Goal: Task Accomplishment & Management: Manage account settings

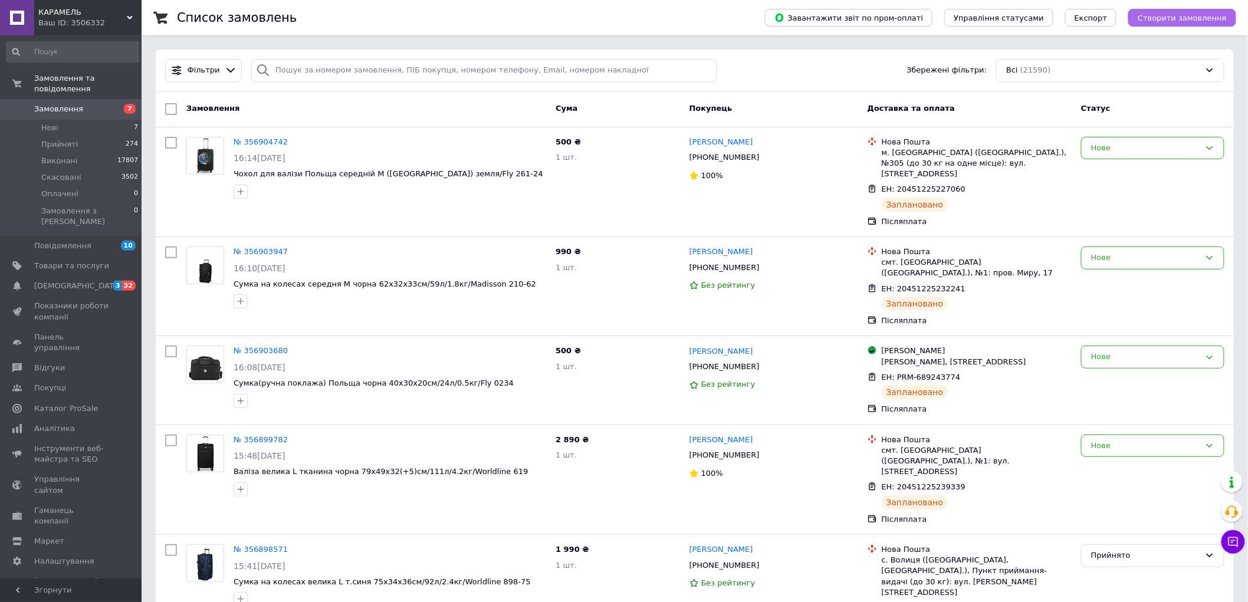
click at [1169, 14] on span "Створити замовлення" at bounding box center [1181, 18] width 89 height 9
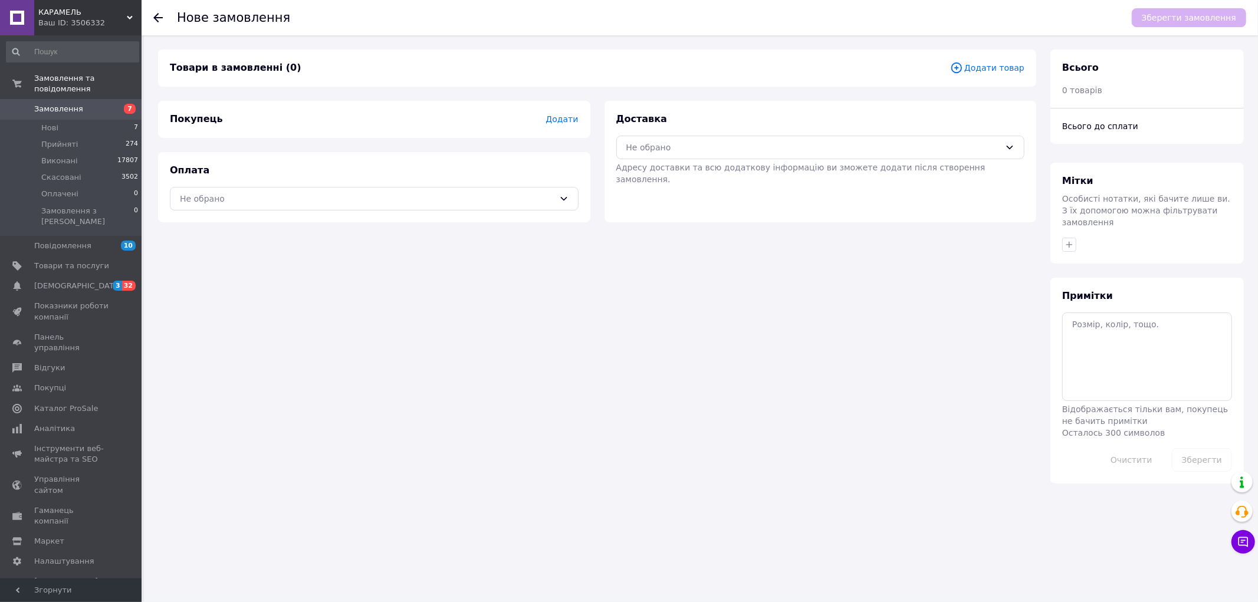
click at [979, 63] on span "Додати товар" at bounding box center [987, 67] width 74 height 13
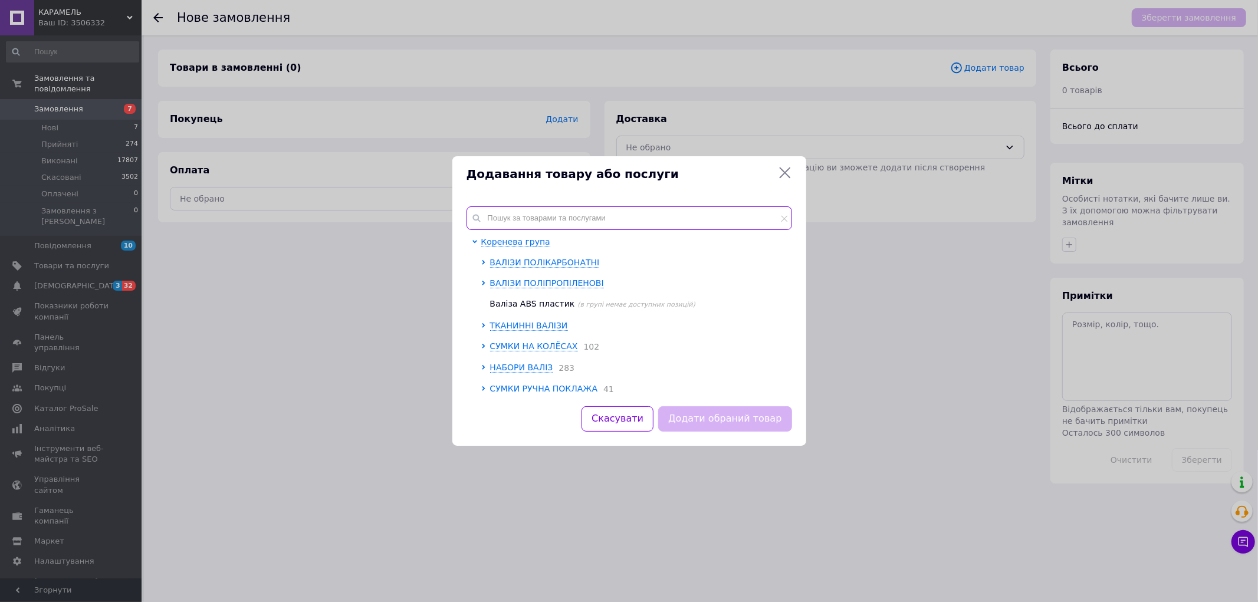
click at [555, 221] on input "text" at bounding box center [628, 218] width 325 height 24
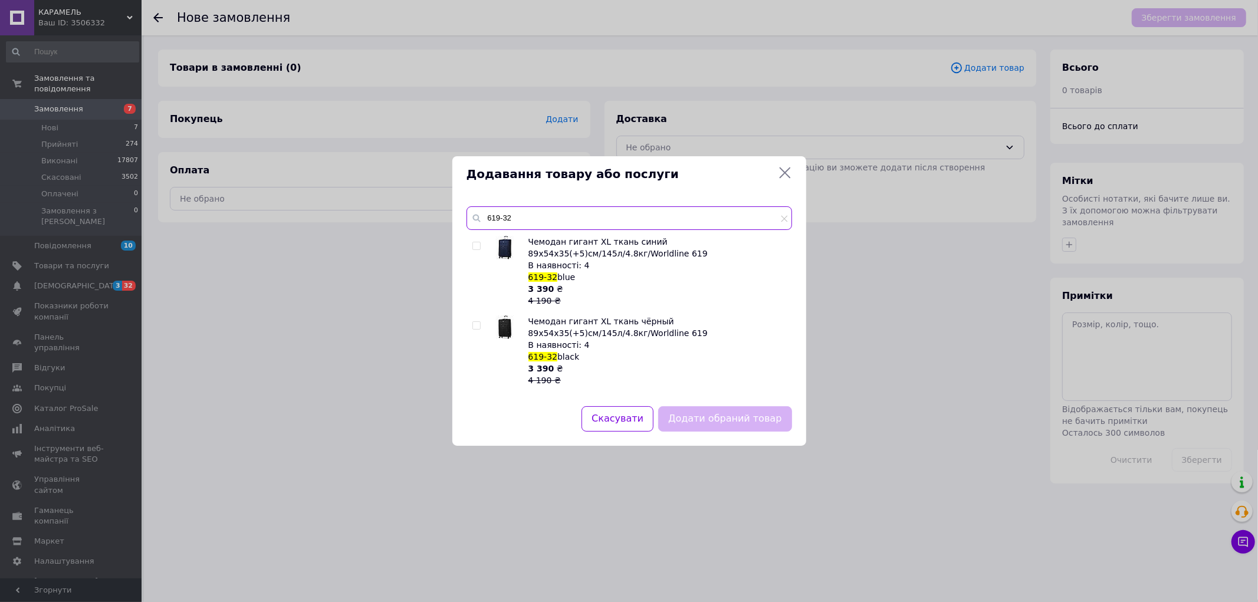
type input "619-32"
click at [478, 322] on input "checkbox" at bounding box center [476, 326] width 8 height 8
checkbox input "true"
click at [745, 404] on div "Додати обраний товар" at bounding box center [725, 419] width 138 height 30
click at [745, 417] on button "Додати обраний товар" at bounding box center [724, 418] width 133 height 25
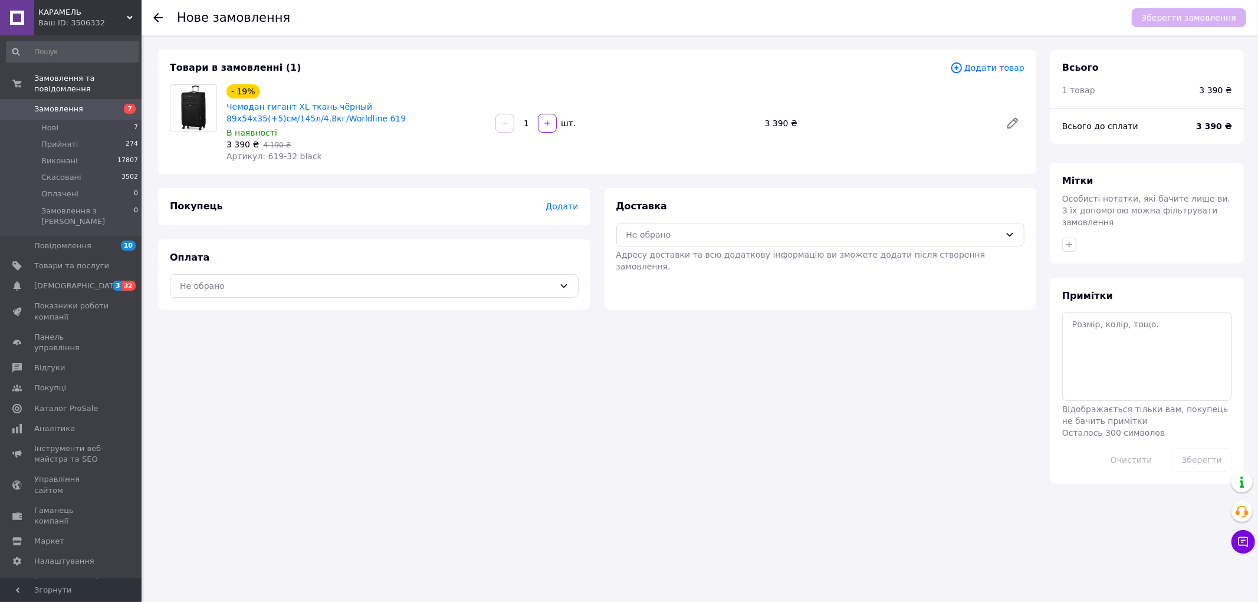
click at [558, 205] on span "Додати" at bounding box center [561, 206] width 32 height 9
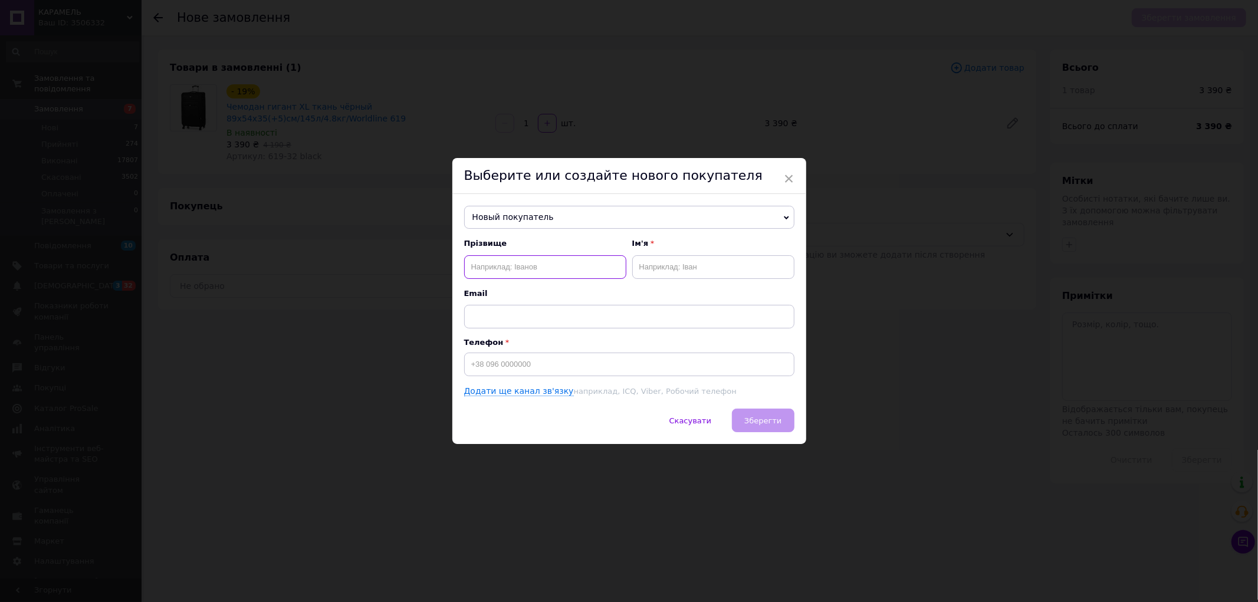
click at [531, 267] on input "text" at bounding box center [545, 267] width 162 height 24
drag, startPoint x: 546, startPoint y: 351, endPoint x: 517, endPoint y: 351, distance: 29.5
click at [535, 352] on div "Телефон" at bounding box center [629, 357] width 330 height 38
click at [534, 373] on input at bounding box center [629, 365] width 330 height 24
click at [492, 369] on input "[PHONE_NUMBER]" at bounding box center [629, 365] width 330 height 24
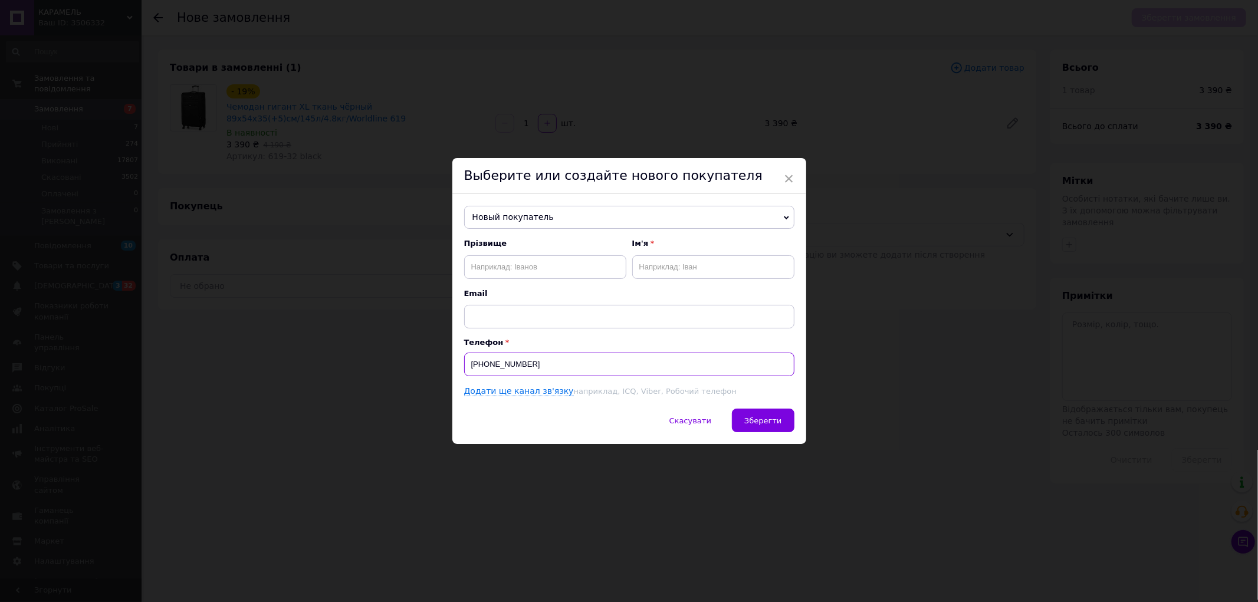
type input "[PHONE_NUMBER]"
click at [534, 266] on input "text" at bounding box center [545, 267] width 162 height 24
type input "<"
type input "[PERSON_NAME]"
click at [659, 265] on input "text" at bounding box center [713, 267] width 162 height 24
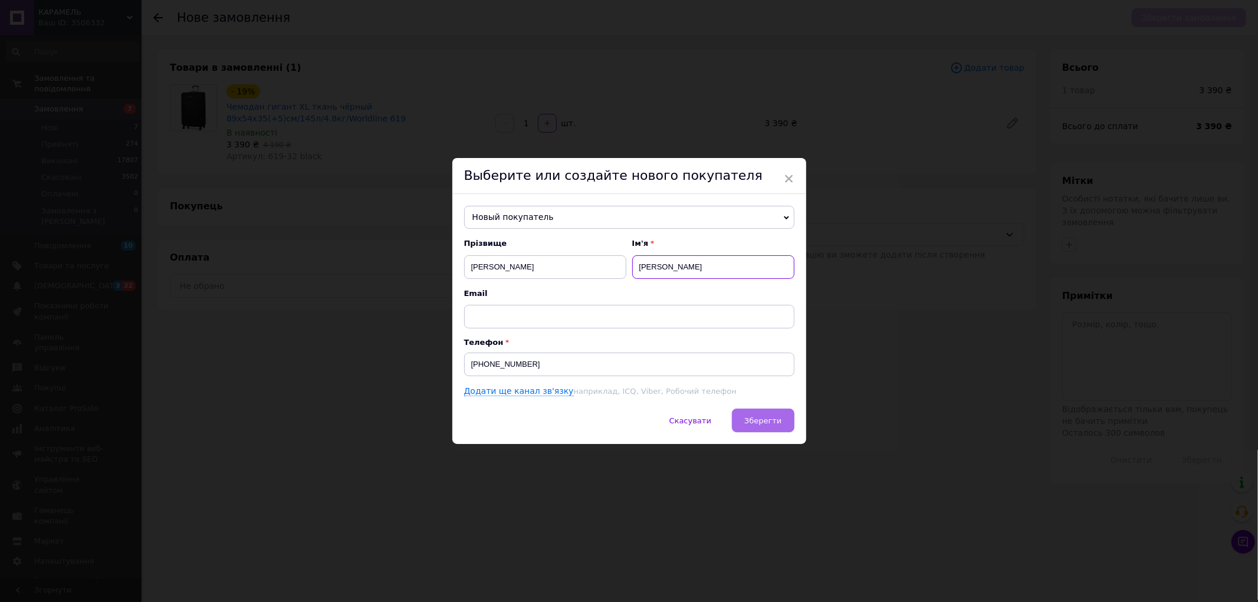
type input "[PERSON_NAME]"
drag, startPoint x: 740, startPoint y: 420, endPoint x: 736, endPoint y: 433, distance: 14.2
click at [741, 420] on button "Зберегти" at bounding box center [763, 421] width 62 height 24
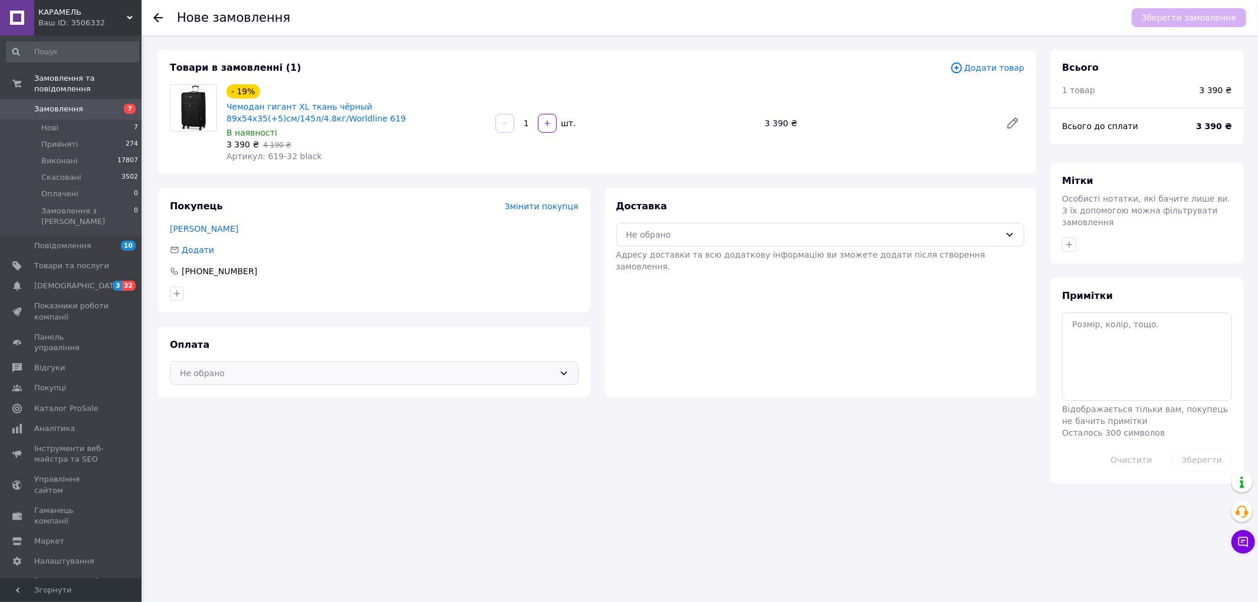
drag, startPoint x: 334, startPoint y: 368, endPoint x: 319, endPoint y: 374, distance: 16.6
click at [334, 368] on div "Не обрано" at bounding box center [367, 373] width 374 height 13
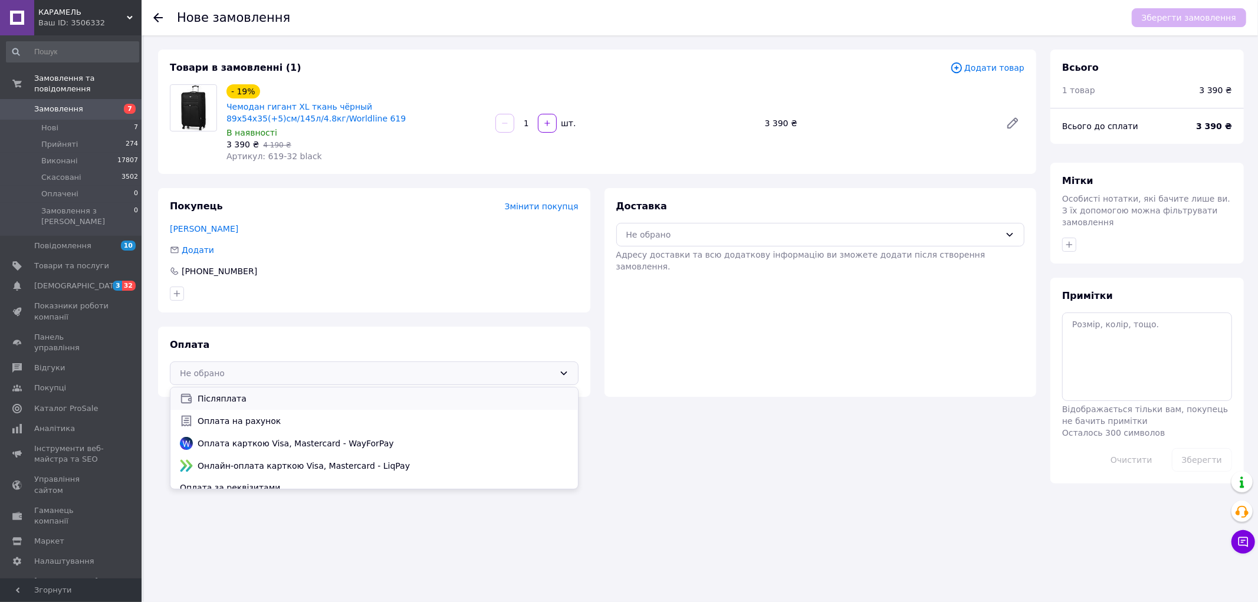
click at [287, 400] on span "Післяплата" at bounding box center [383, 399] width 371 height 12
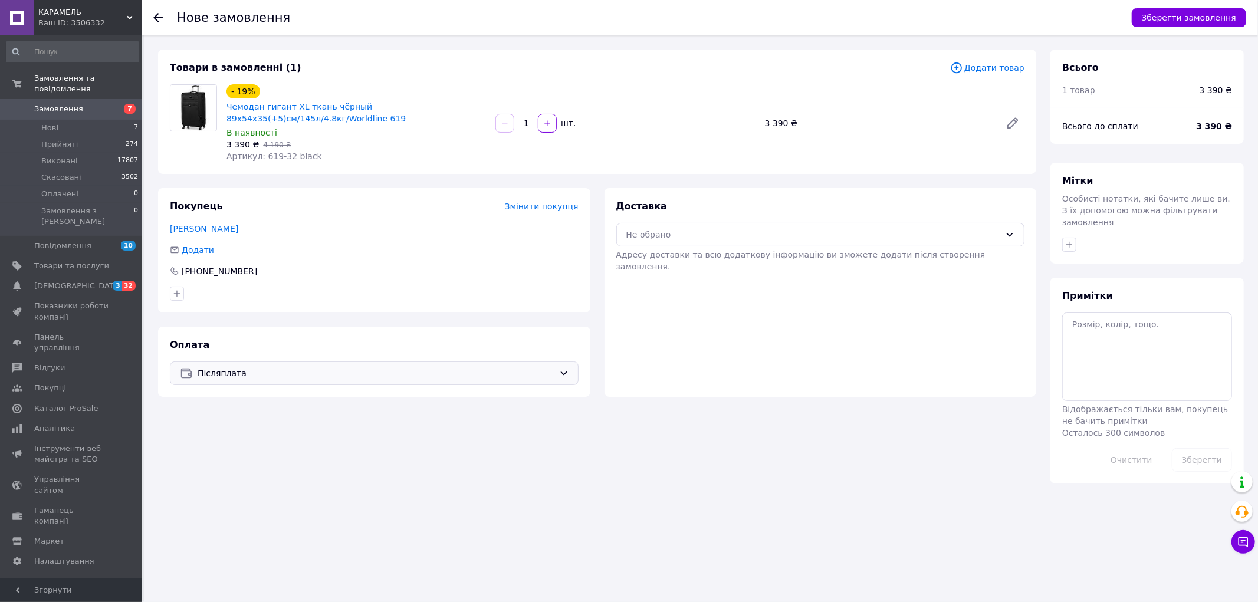
click at [1172, 3] on div "Зберегти замовлення" at bounding box center [1183, 17] width 126 height 35
drag, startPoint x: 1169, startPoint y: 20, endPoint x: 1054, endPoint y: 104, distance: 142.6
click at [1167, 21] on button "Зберегти замовлення" at bounding box center [1189, 17] width 114 height 19
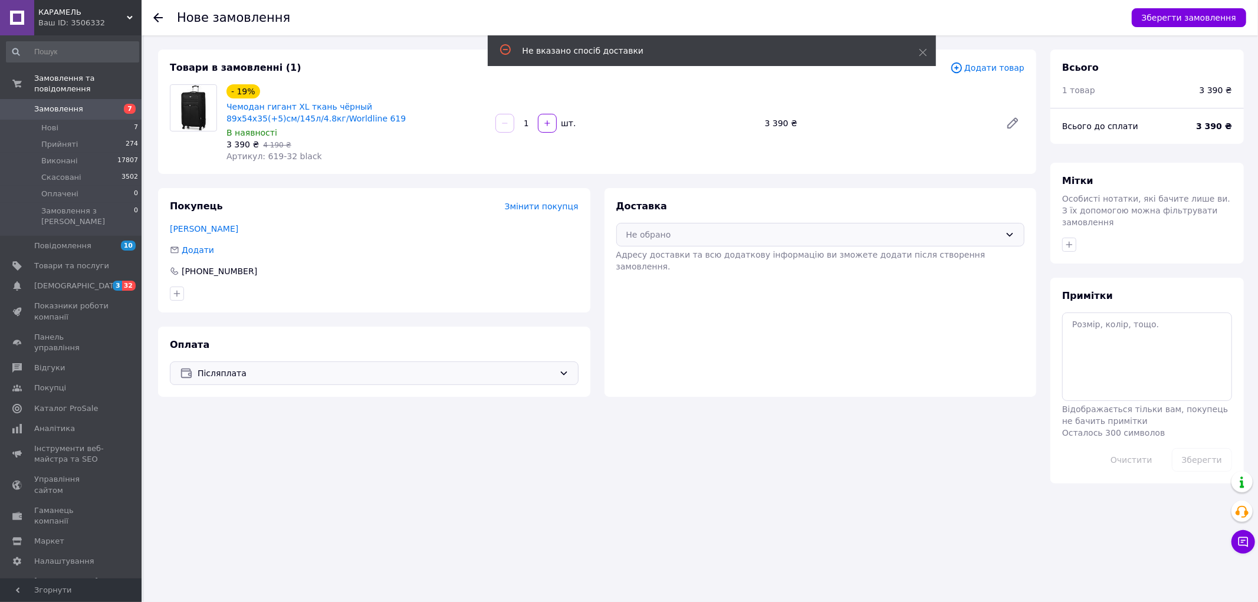
drag, startPoint x: 726, startPoint y: 239, endPoint x: 717, endPoint y: 240, distance: 8.9
click at [725, 239] on div "Не обрано" at bounding box center [813, 234] width 374 height 13
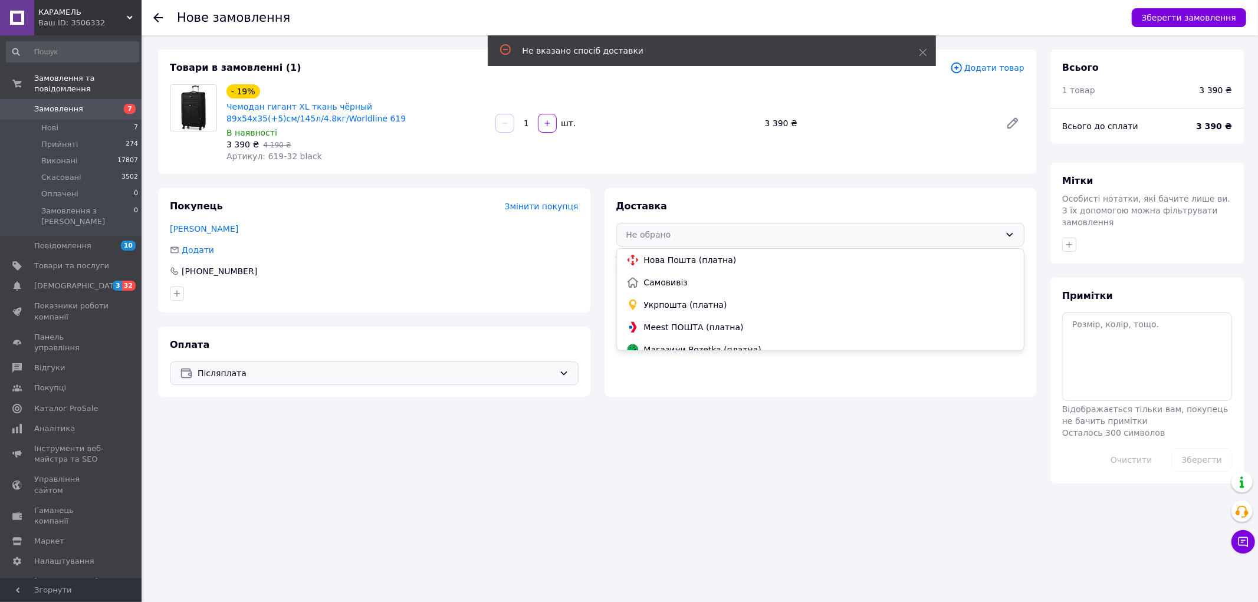
drag, startPoint x: 680, startPoint y: 258, endPoint x: 697, endPoint y: 252, distance: 17.5
click at [684, 258] on span "Нова Пошта (платна)" at bounding box center [829, 260] width 371 height 12
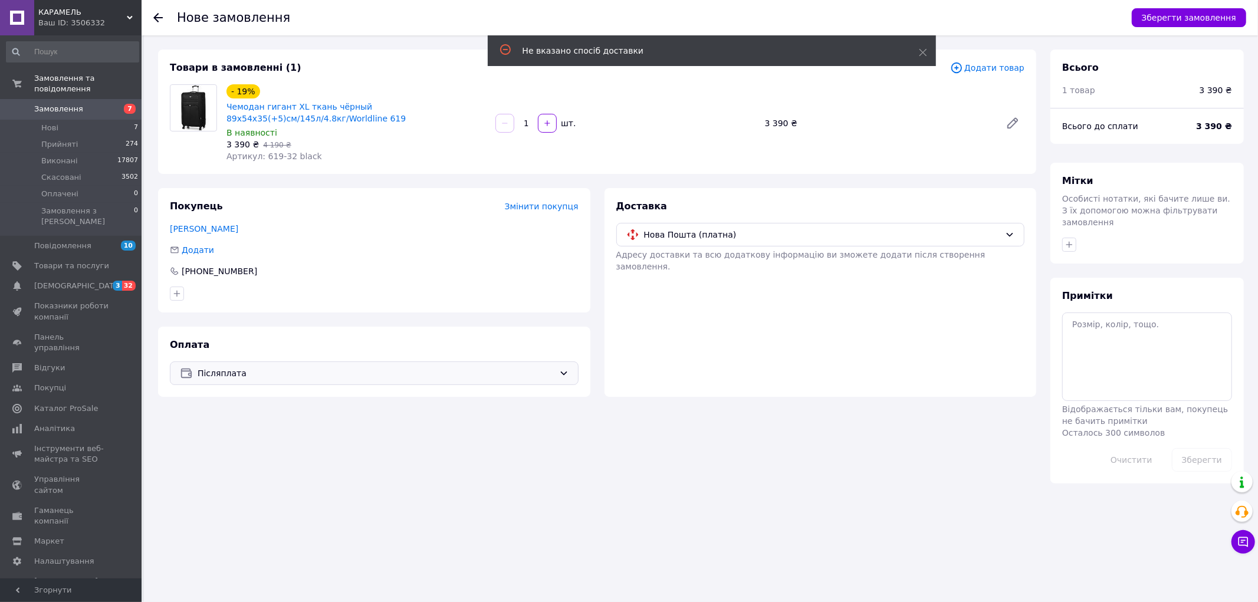
click at [1188, 2] on div "Зберегти замовлення" at bounding box center [1183, 17] width 126 height 35
click at [1184, 18] on button "Зберегти замовлення" at bounding box center [1189, 17] width 114 height 19
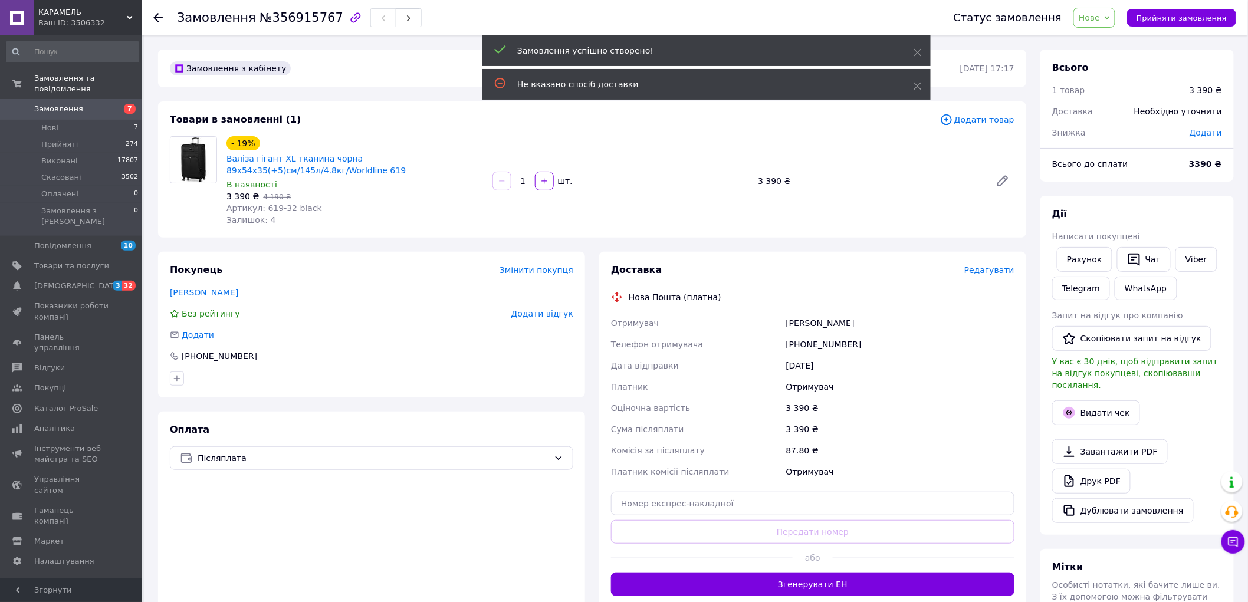
click at [984, 271] on span "Редагувати" at bounding box center [989, 269] width 50 height 9
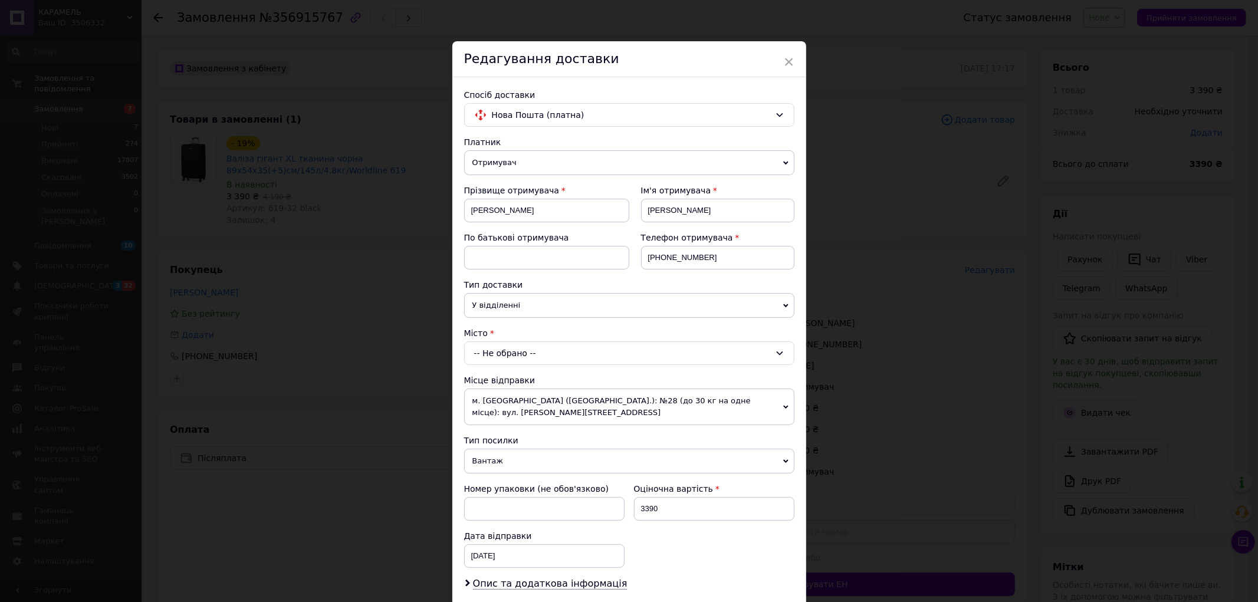
click at [521, 359] on div "-- Не обрано --" at bounding box center [629, 353] width 330 height 24
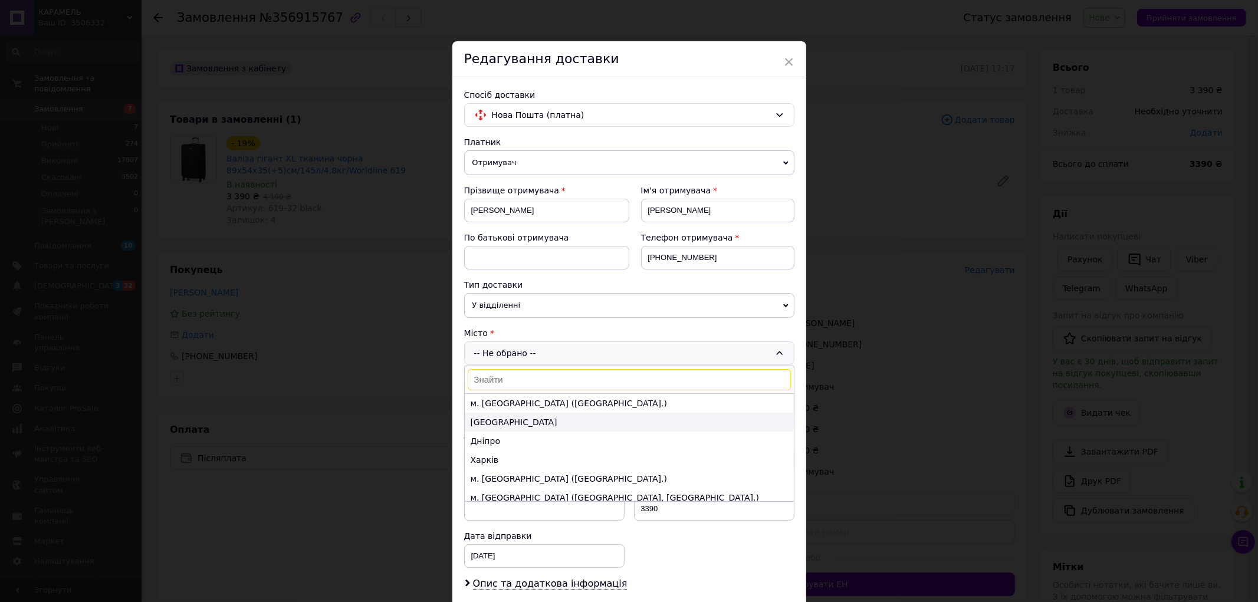
click at [516, 420] on li "[GEOGRAPHIC_DATA]" at bounding box center [629, 422] width 329 height 19
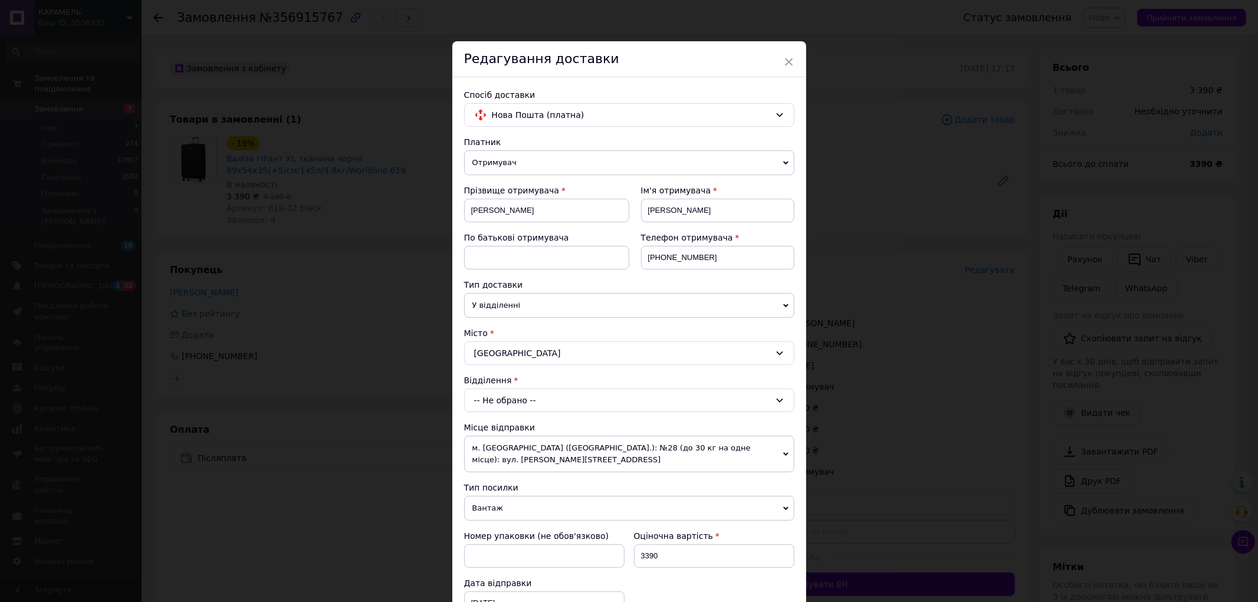
click at [513, 390] on div "-- Не обрано --" at bounding box center [629, 401] width 330 height 24
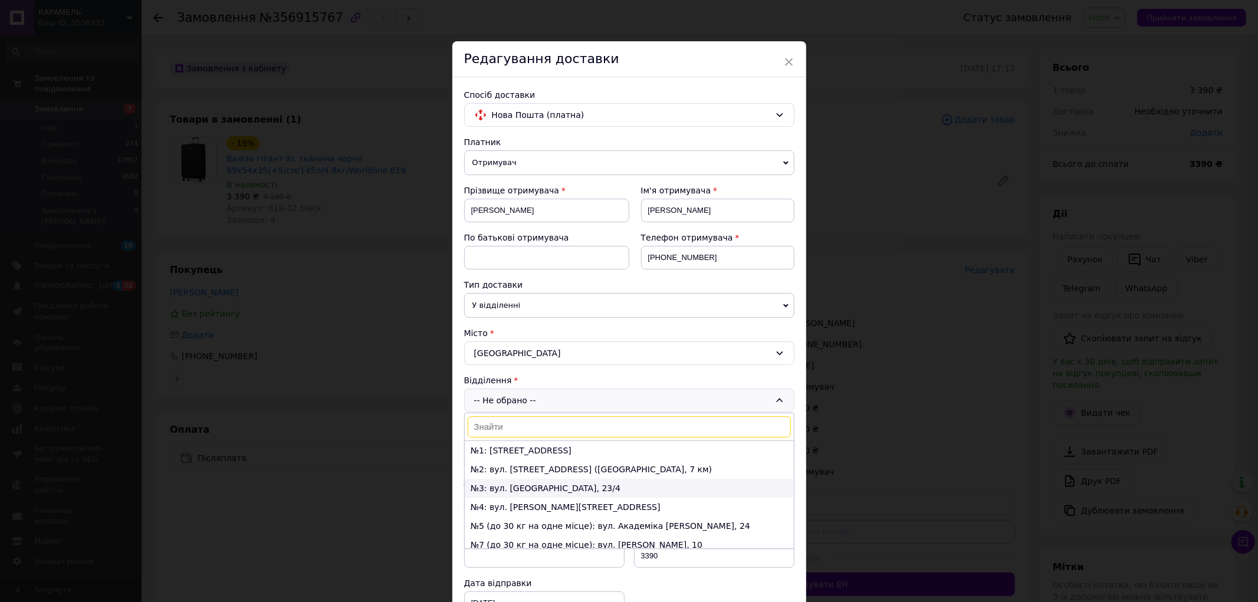
click at [531, 486] on li "№3: вул. [GEOGRAPHIC_DATA], 23/4" at bounding box center [629, 488] width 329 height 19
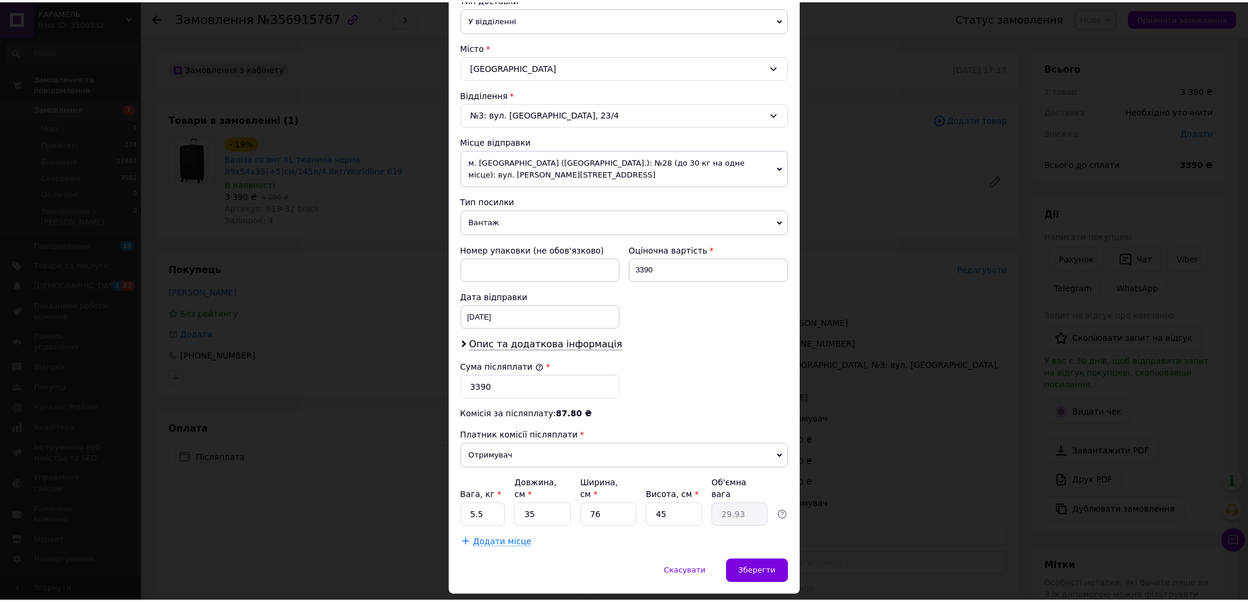
scroll to position [299, 0]
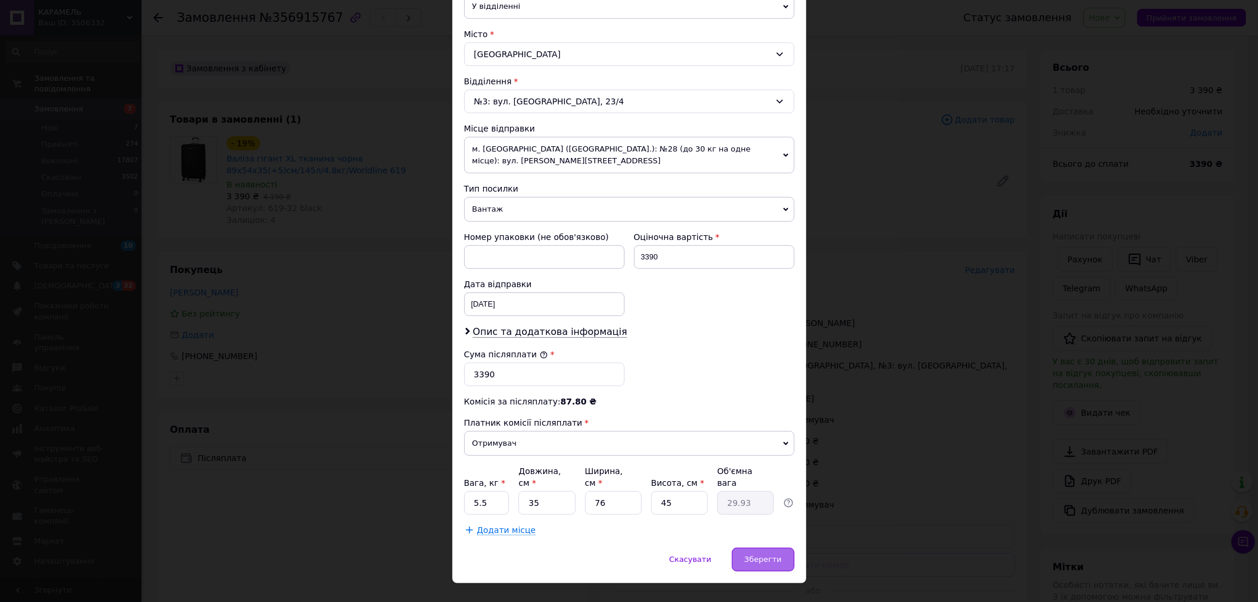
click at [763, 555] on span "Зберегти" at bounding box center [762, 559] width 37 height 9
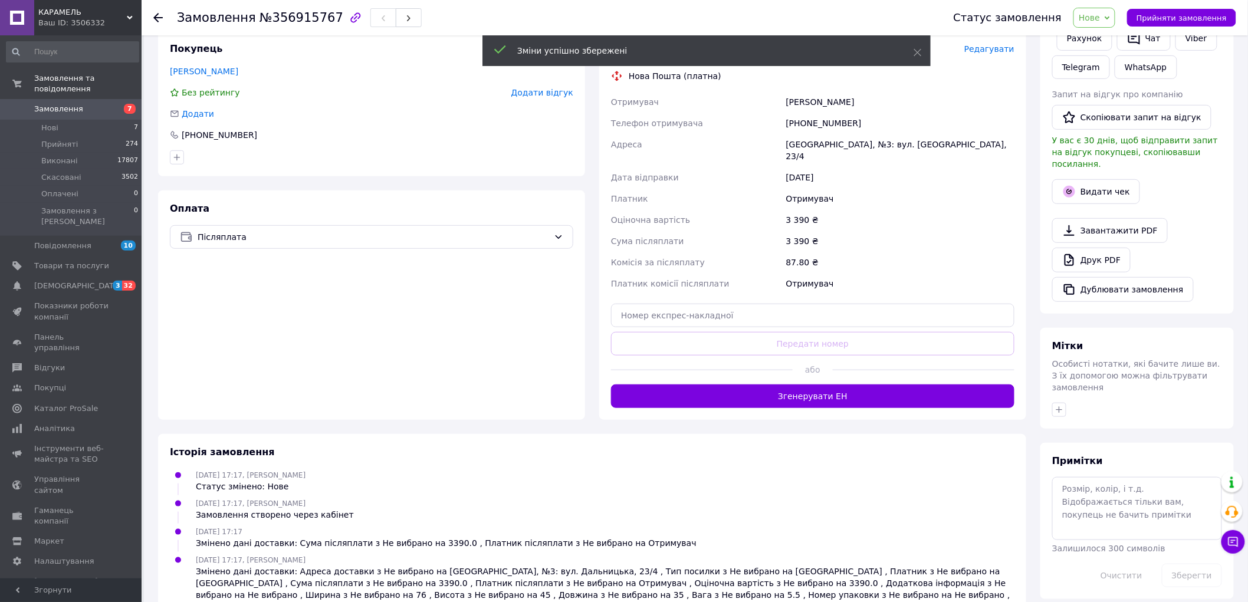
scroll to position [233, 0]
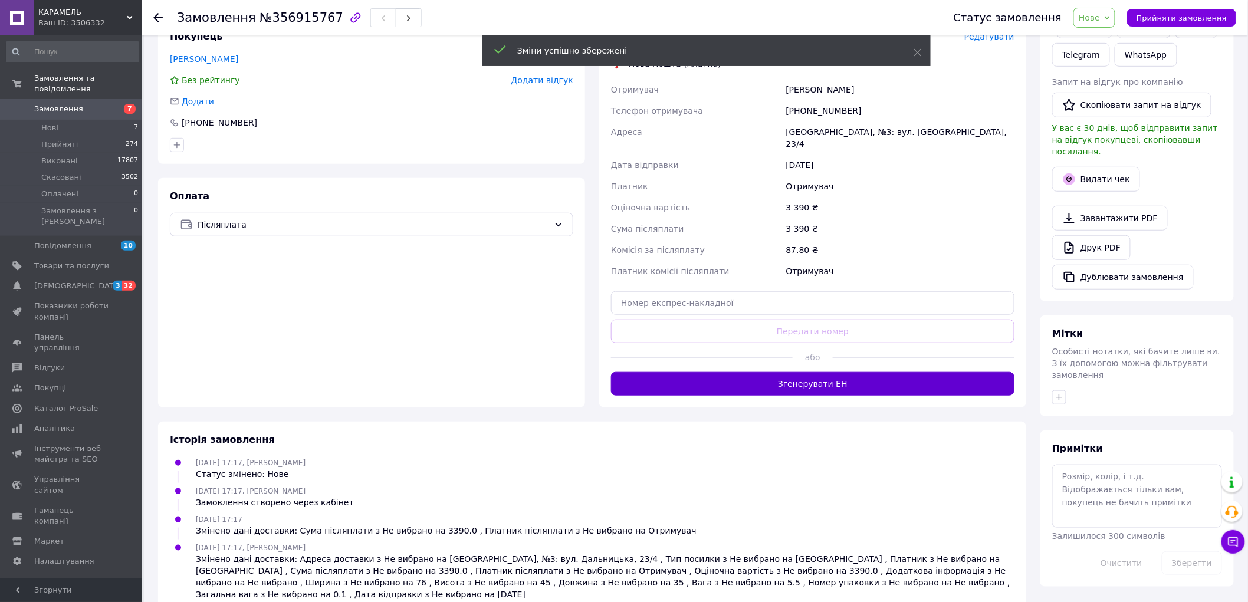
click at [715, 373] on button "Згенерувати ЕН" at bounding box center [812, 384] width 403 height 24
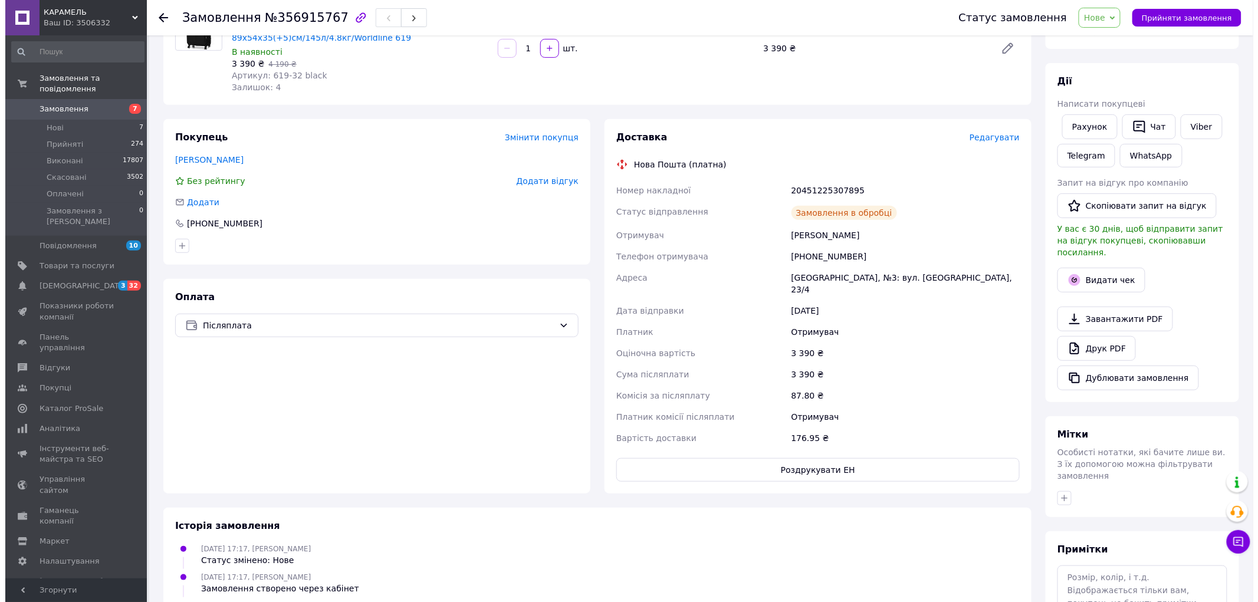
scroll to position [0, 0]
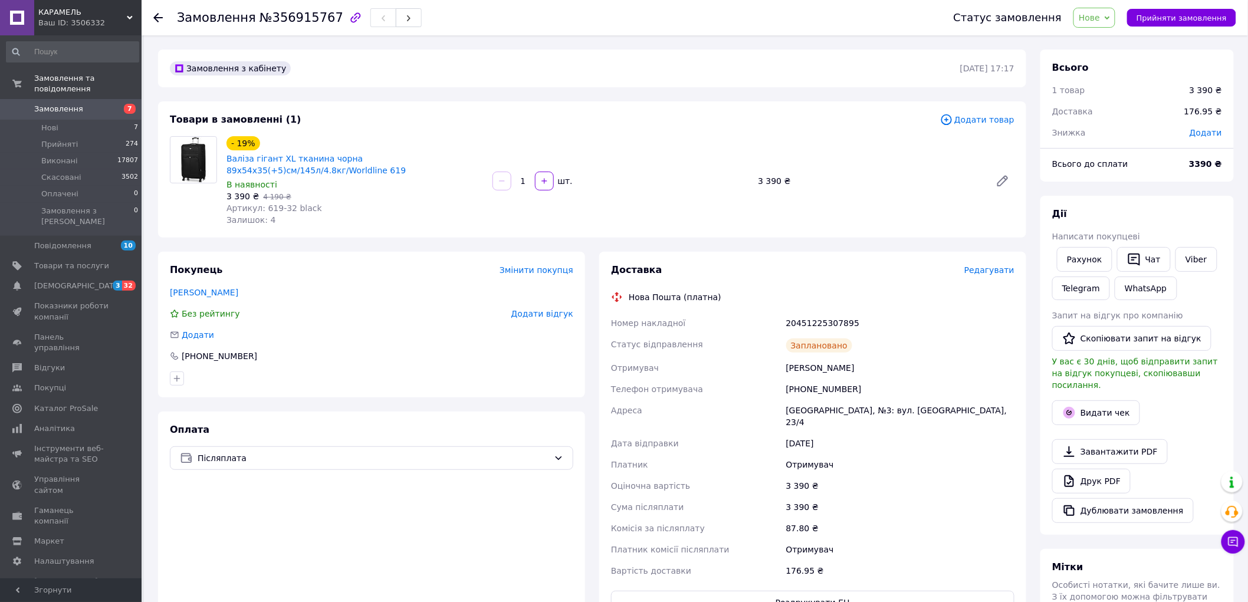
click at [1203, 134] on span "Додати" at bounding box center [1205, 132] width 32 height 9
click at [1122, 180] on input "text" at bounding box center [1125, 181] width 70 height 24
type input "300"
drag, startPoint x: 1119, startPoint y: 177, endPoint x: 989, endPoint y: 138, distance: 134.9
click at [1070, 177] on body "КАРАМЕЛЬ Ваш ID: 3506332 Сайт КАРАМЕЛЬ Кабінет покупця Перевірити стан системи …" at bounding box center [624, 436] width 1248 height 873
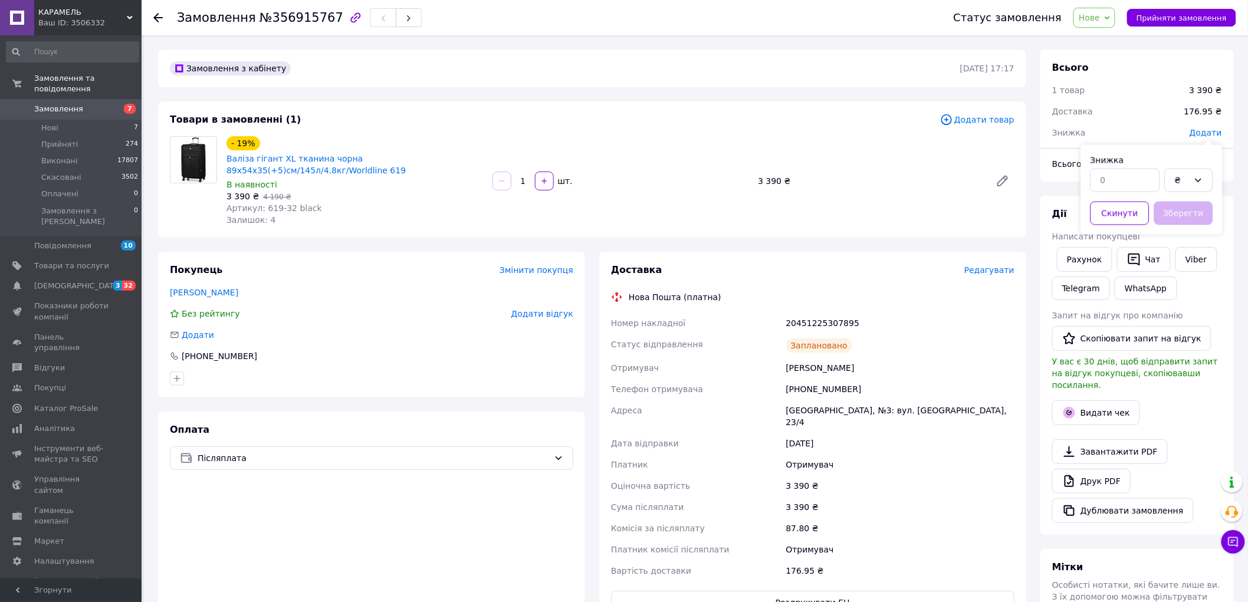
drag, startPoint x: 824, startPoint y: 419, endPoint x: 863, endPoint y: 476, distance: 69.7
click at [825, 419] on div "[GEOGRAPHIC_DATA], №3: вул. [GEOGRAPHIC_DATA], 23/4" at bounding box center [900, 416] width 233 height 33
click at [988, 264] on div "Доставка Редагувати" at bounding box center [812, 271] width 403 height 14
click at [991, 266] on span "Редагувати" at bounding box center [989, 269] width 50 height 9
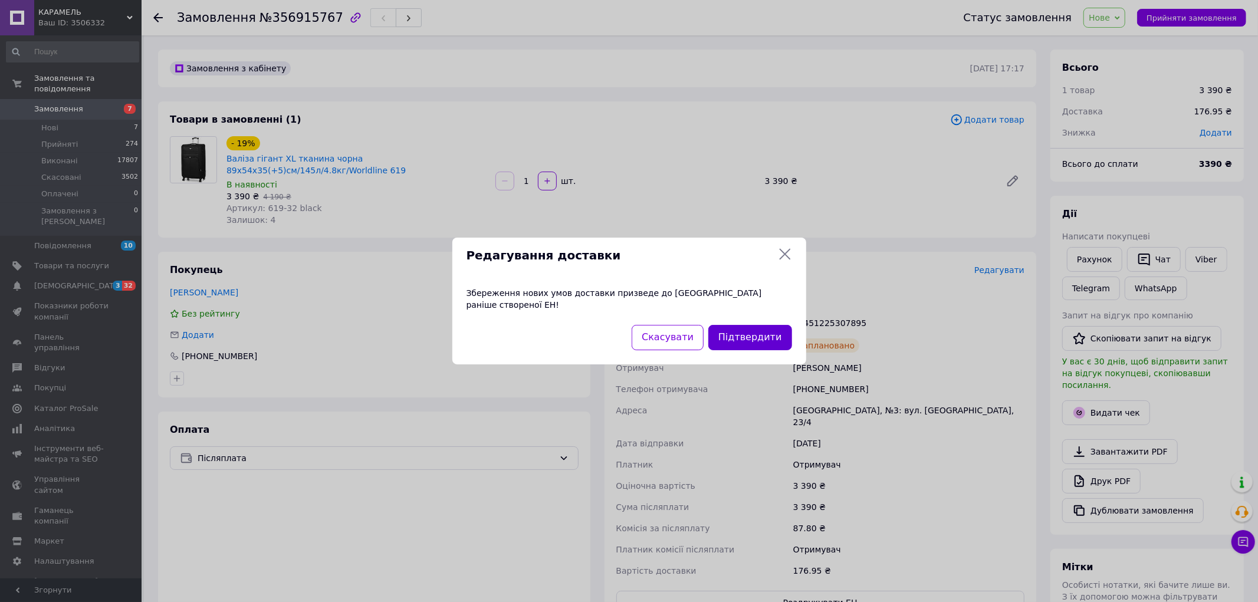
click at [765, 334] on button "Підтвердити" at bounding box center [749, 337] width 83 height 25
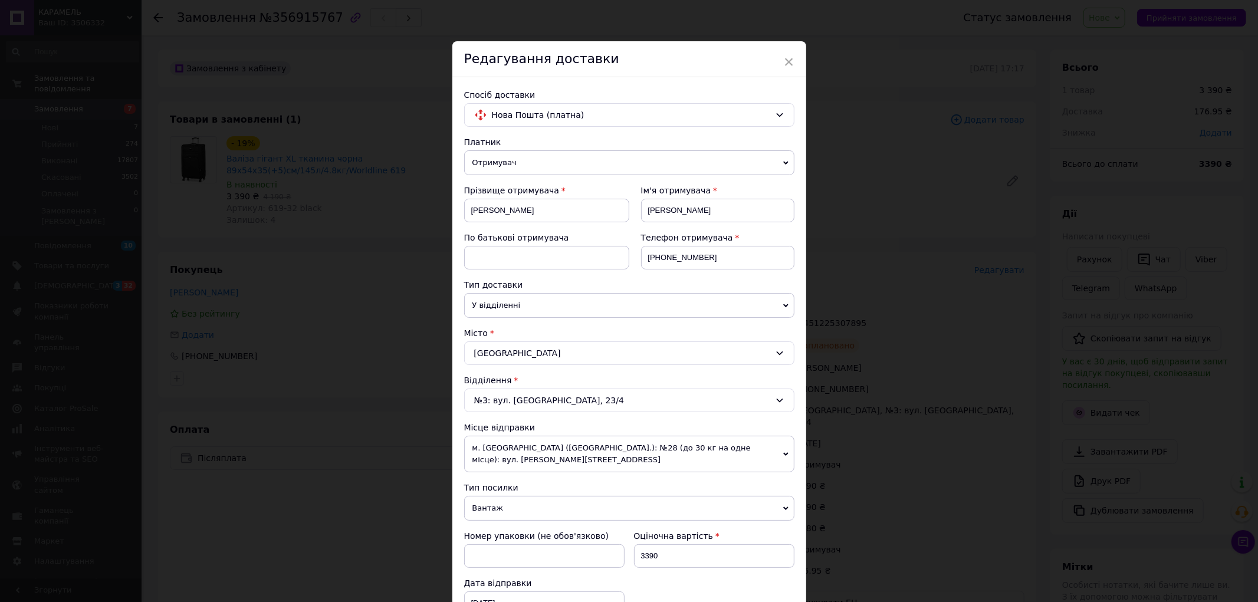
click at [667, 393] on div "№3: вул. [GEOGRAPHIC_DATA], 23/4" at bounding box center [629, 401] width 330 height 24
type input "73"
click at [622, 446] on li "№ 73 (до 30 кг): вул. Сім’ї [PERSON_NAME], 63/1" at bounding box center [629, 450] width 329 height 19
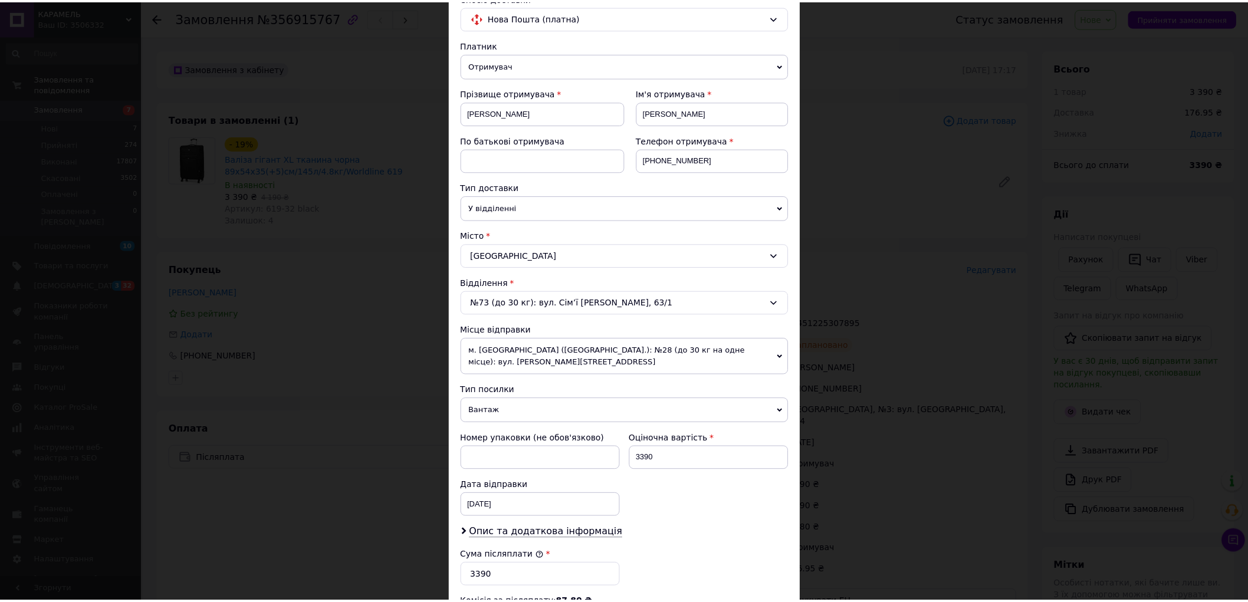
scroll to position [262, 0]
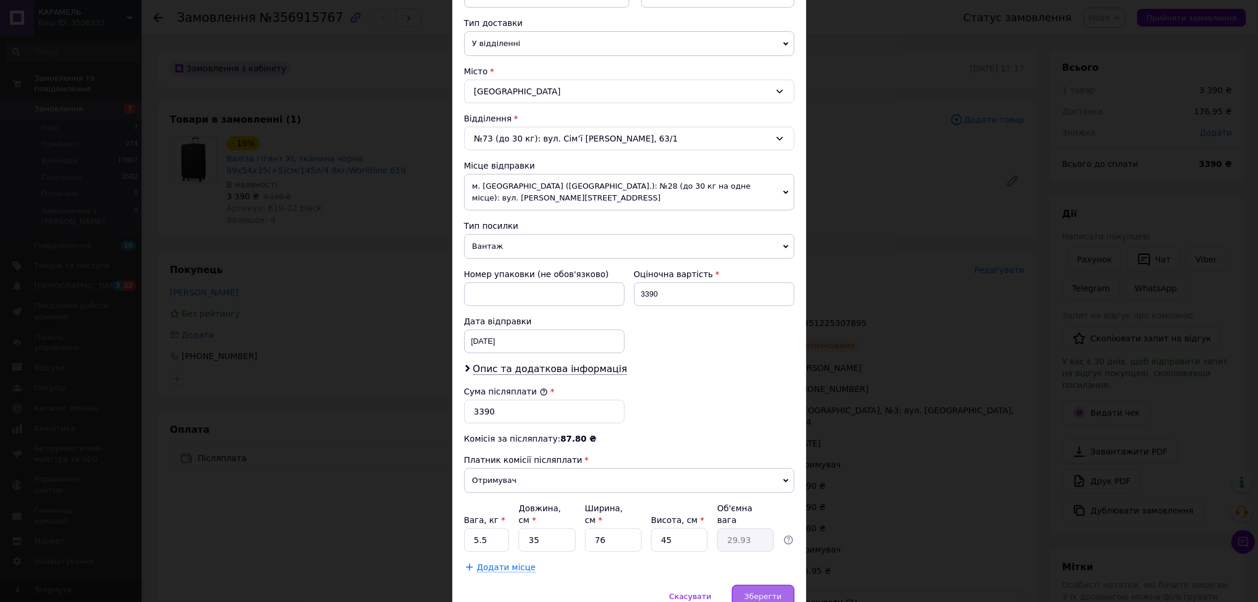
click at [759, 585] on div "Зберегти" at bounding box center [763, 597] width 62 height 24
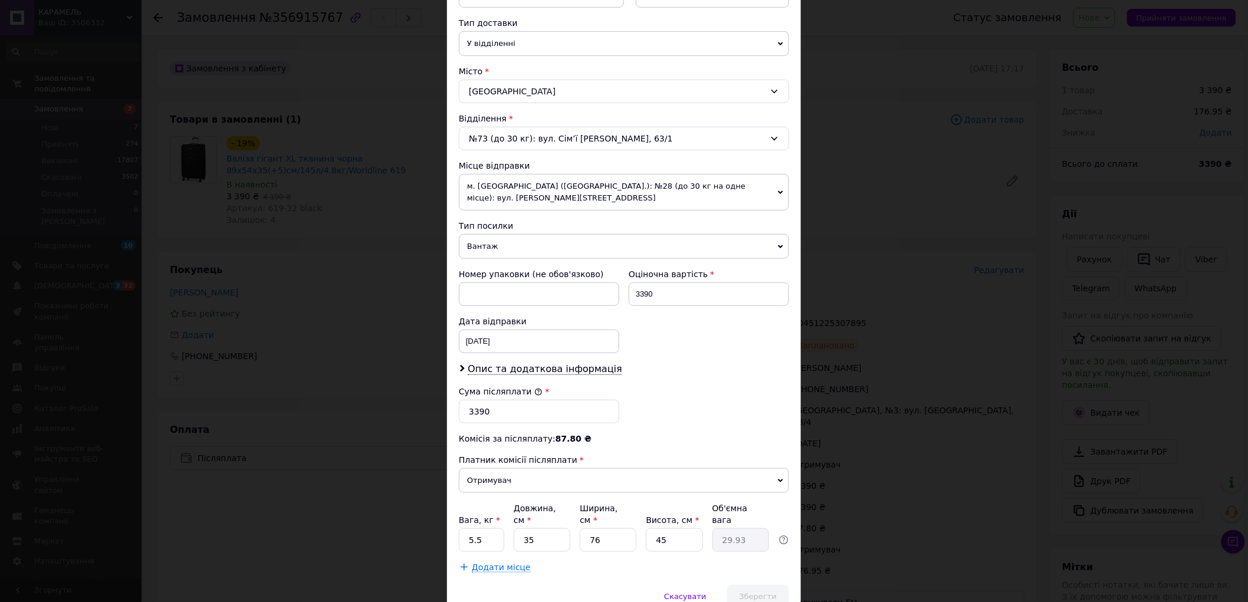
scroll to position [0, 0]
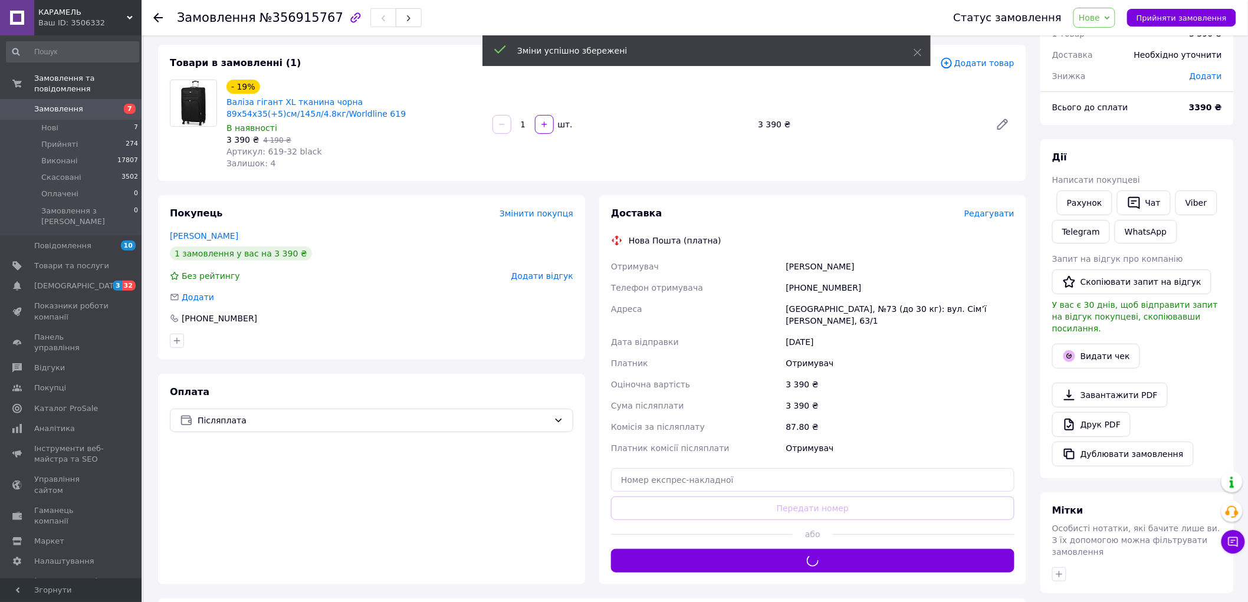
scroll to position [131, 0]
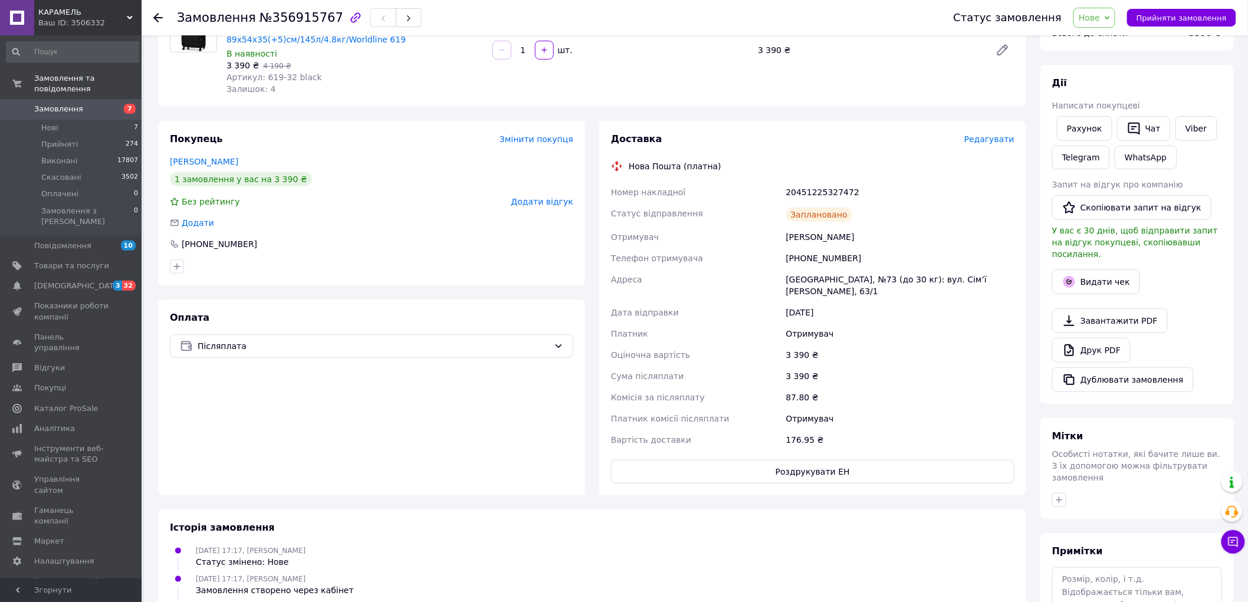
click at [155, 22] on icon at bounding box center [157, 17] width 9 height 9
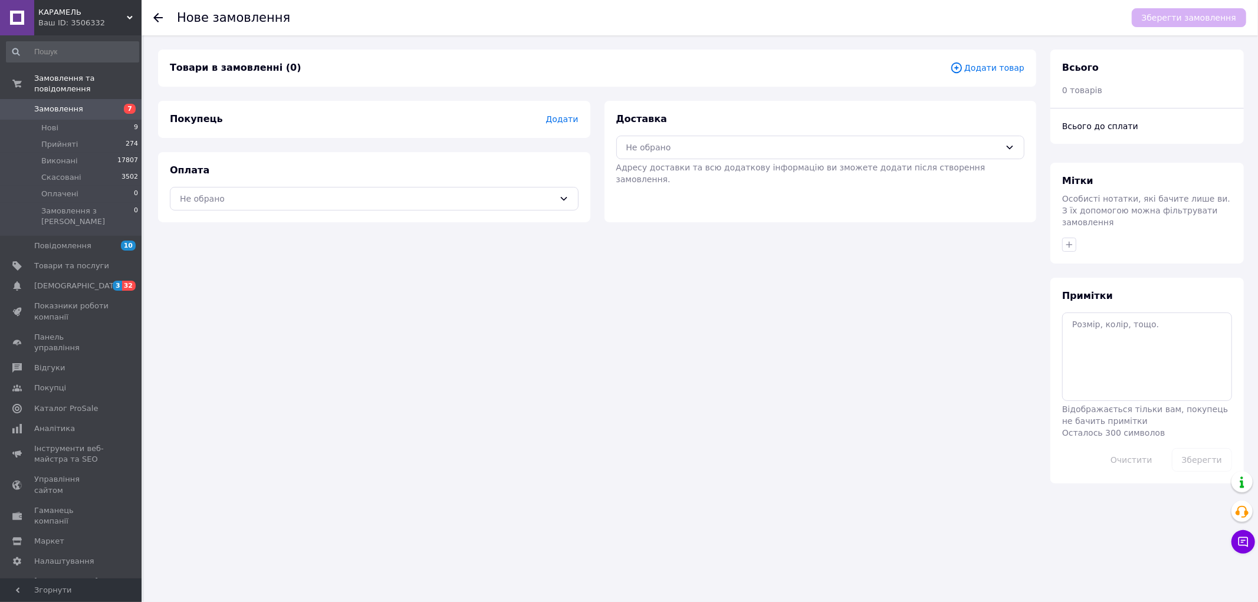
click at [999, 68] on span "Додати товар" at bounding box center [987, 67] width 74 height 13
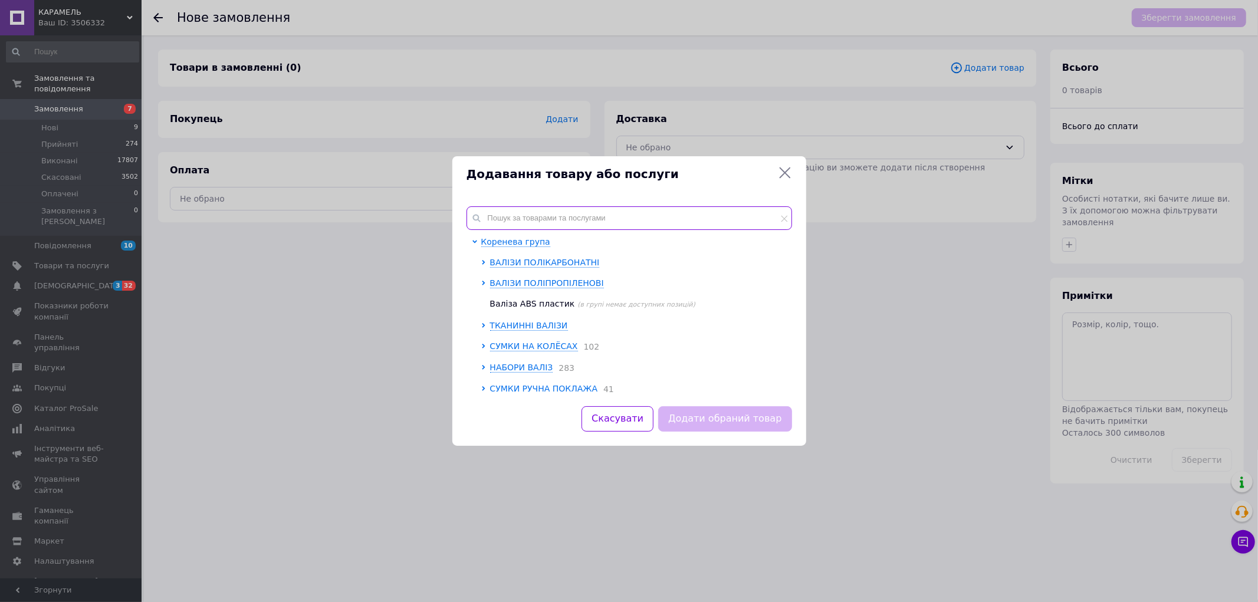
click at [567, 219] on input "text" at bounding box center [628, 218] width 325 height 24
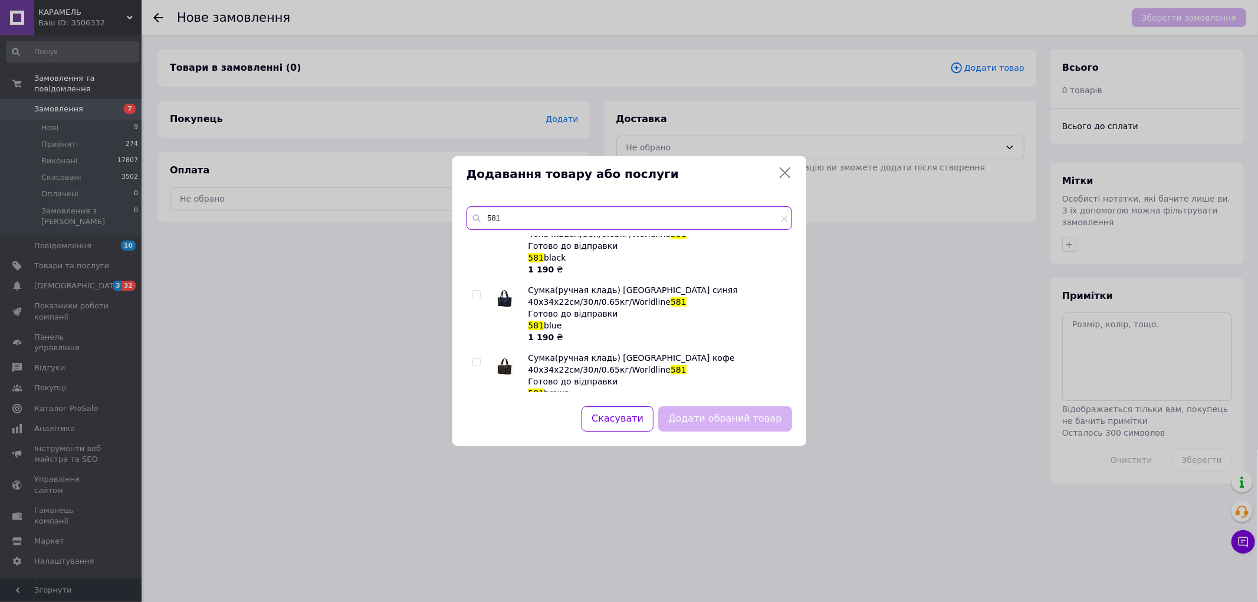
scroll to position [38, 0]
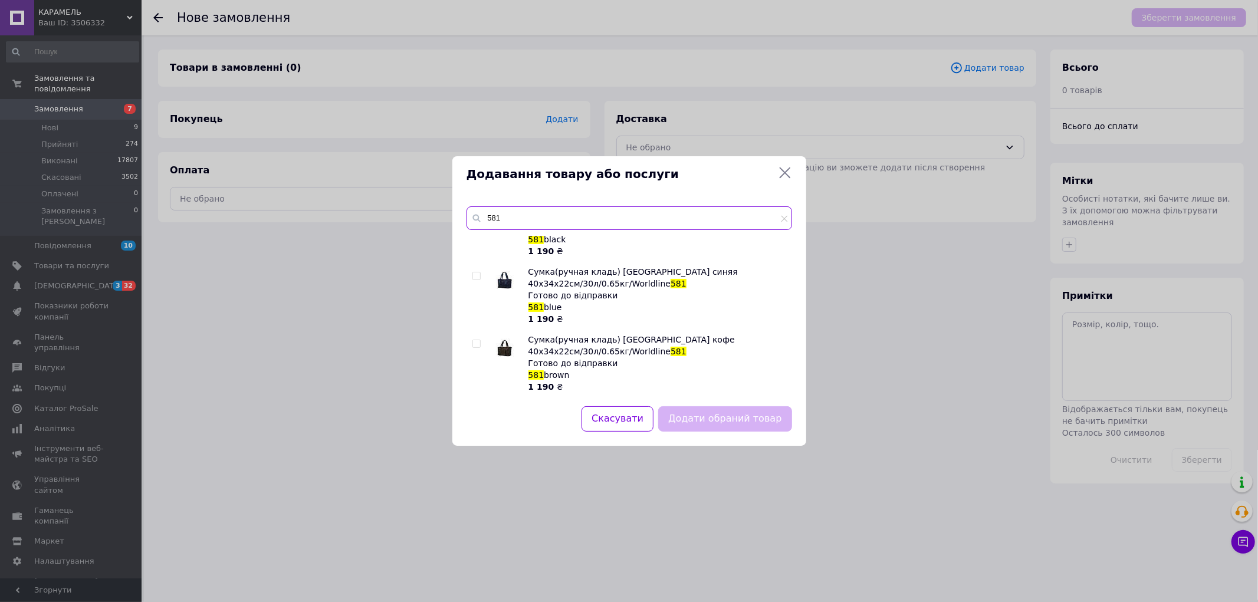
type input "581"
click at [478, 343] on input "checkbox" at bounding box center [476, 344] width 8 height 8
checkbox input "true"
click at [757, 423] on button "Додати обраний товар" at bounding box center [724, 418] width 133 height 25
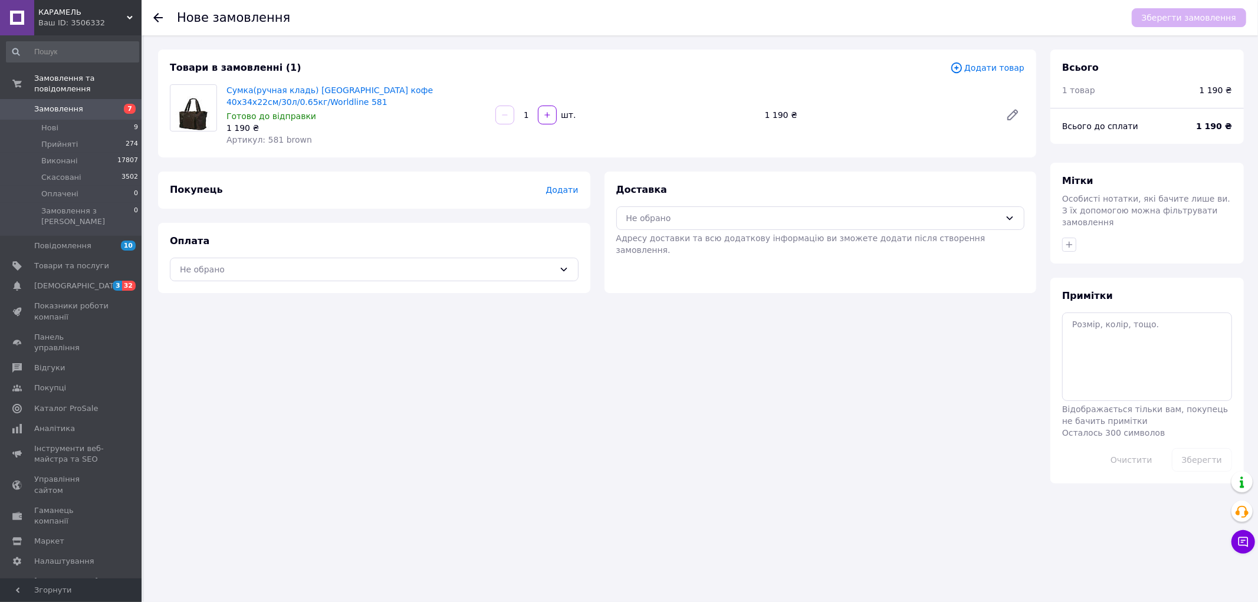
click at [567, 193] on span "Додати" at bounding box center [561, 189] width 32 height 9
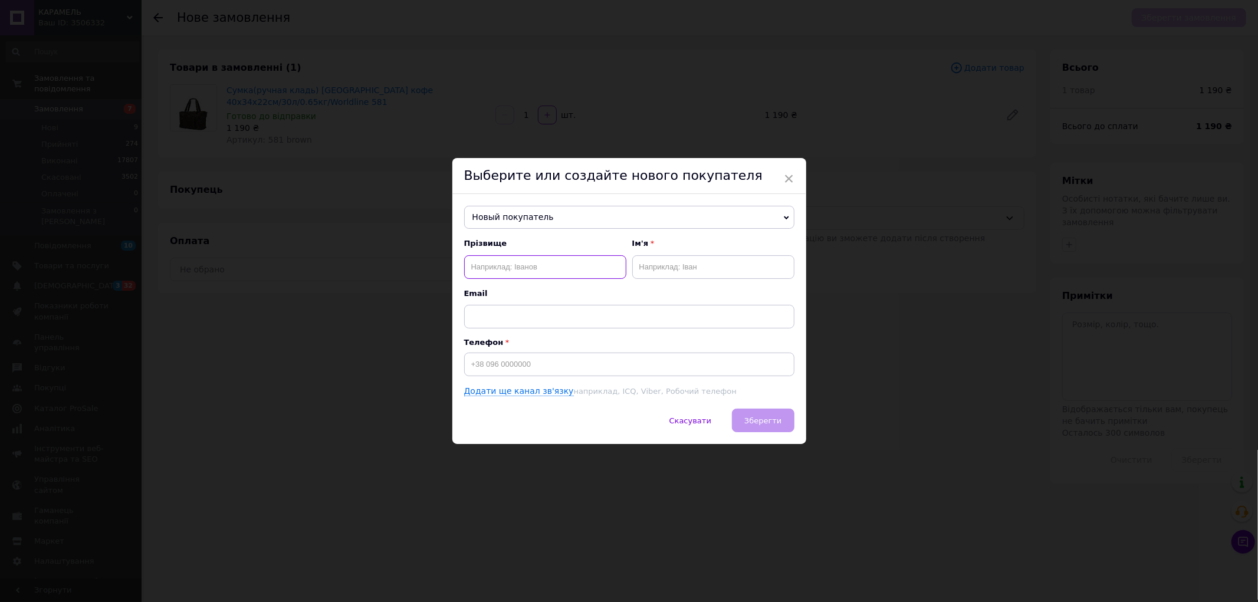
click at [508, 272] on input "text" at bounding box center [545, 267] width 162 height 24
type input "H"
type input "[PERSON_NAME]"
click at [683, 257] on input "text" at bounding box center [713, 267] width 162 height 24
type input "Інна"
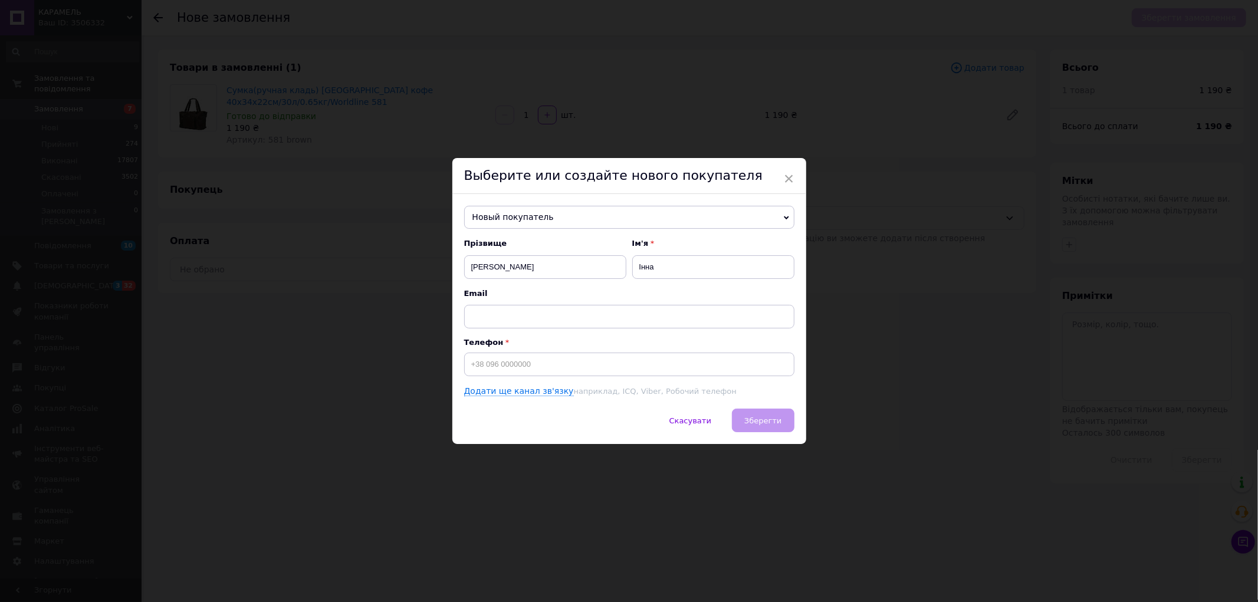
click at [508, 348] on div "Телефон" at bounding box center [629, 357] width 330 height 38
click at [522, 369] on input at bounding box center [629, 365] width 330 height 24
type input "[PHONE_NUMBER]"
drag, startPoint x: 741, startPoint y: 416, endPoint x: 756, endPoint y: 421, distance: 15.5
click at [741, 417] on button "Зберегти" at bounding box center [763, 421] width 62 height 24
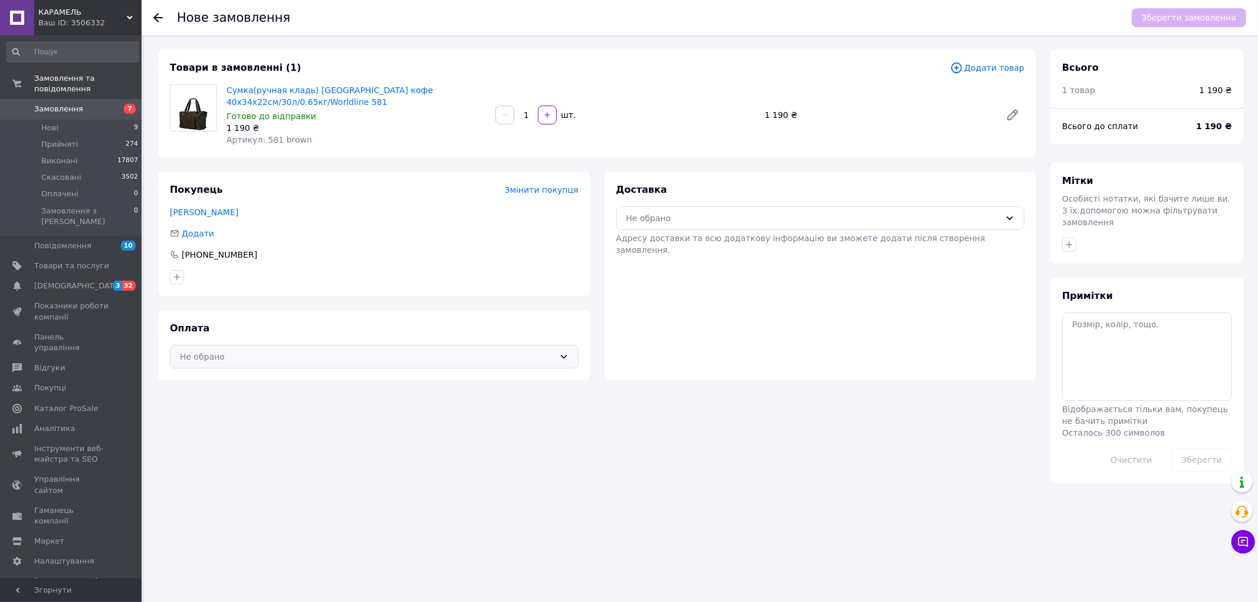
click at [317, 351] on div "Не обрано" at bounding box center [367, 356] width 374 height 13
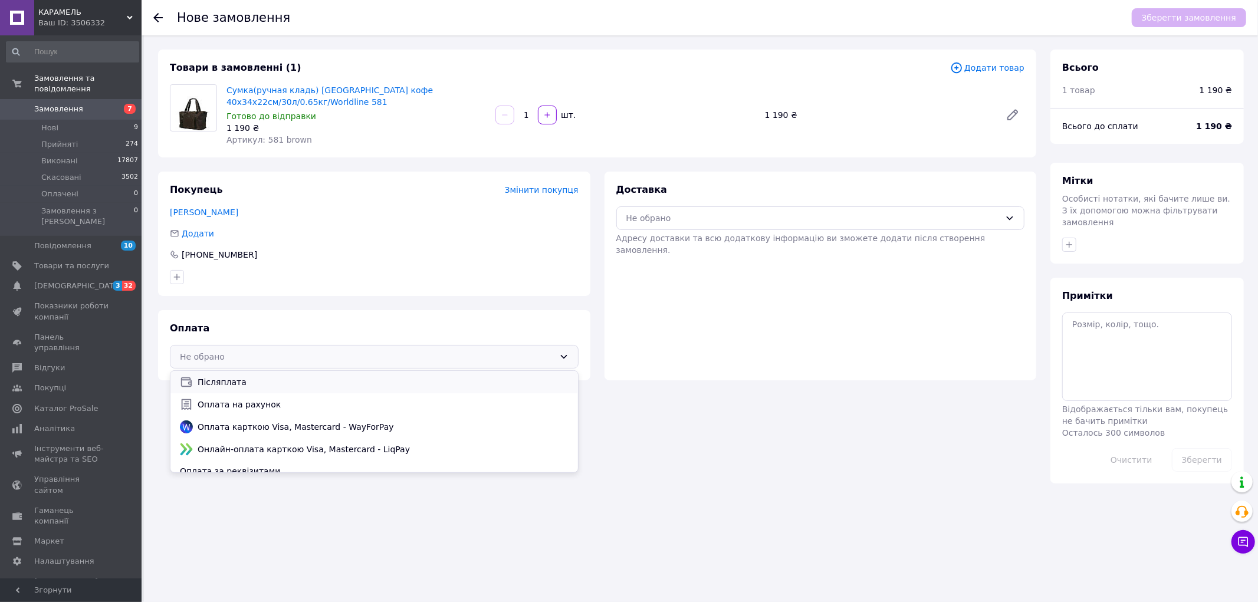
click at [249, 379] on span "Післяплата" at bounding box center [383, 382] width 371 height 12
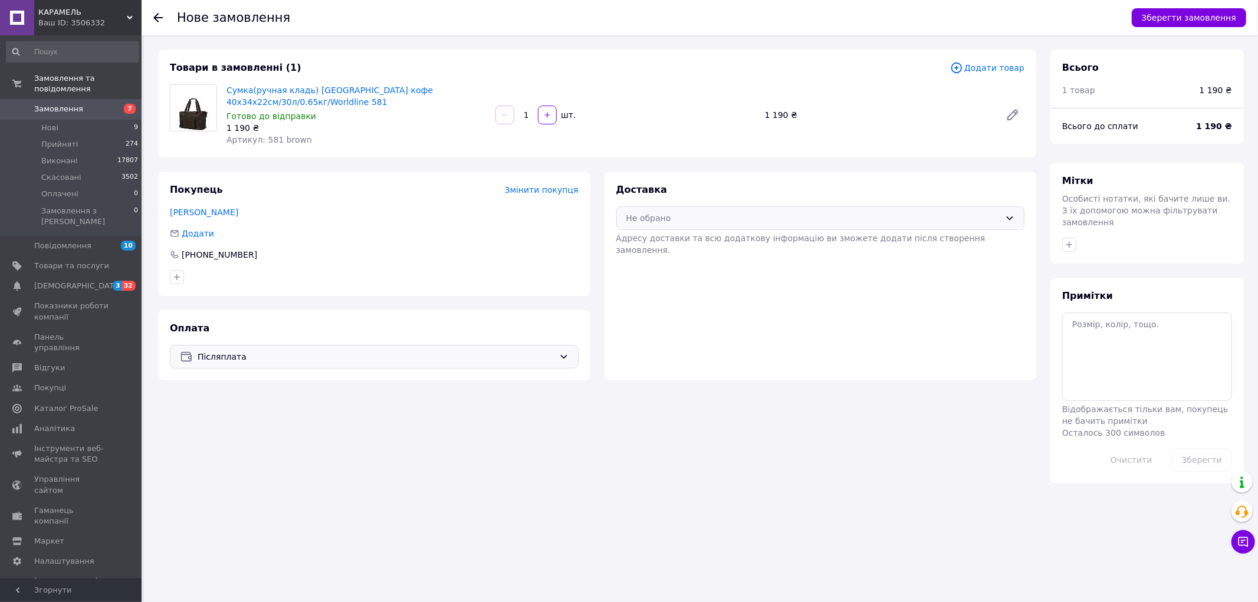
click at [671, 221] on div "Не обрано" at bounding box center [813, 218] width 374 height 13
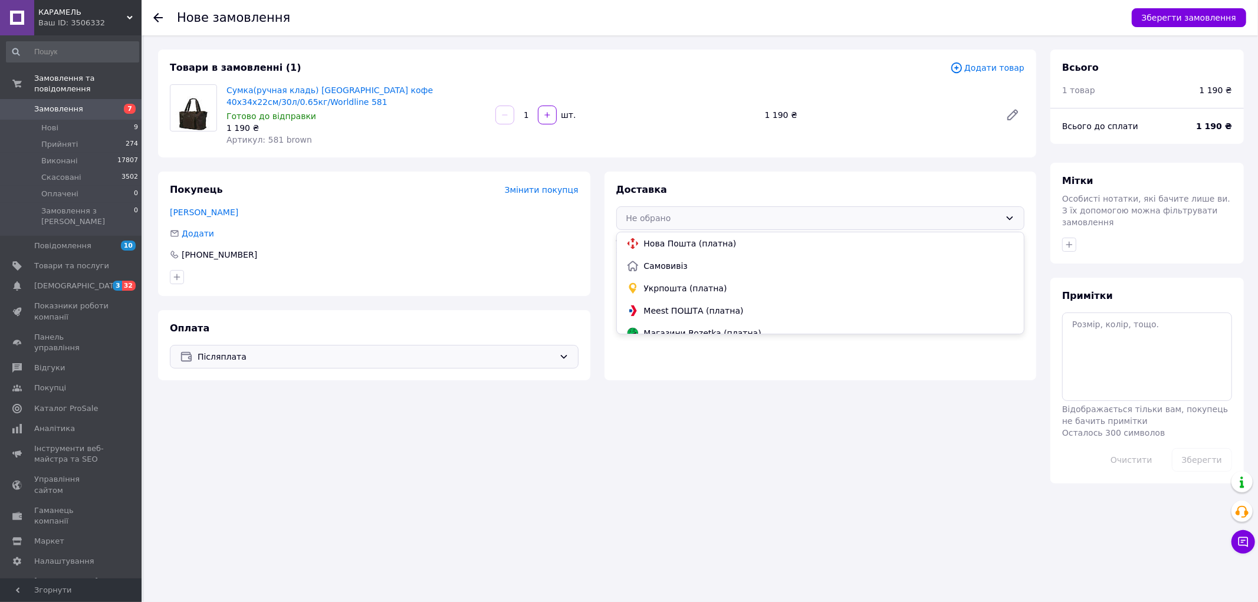
click at [682, 242] on span "Нова Пошта (платна)" at bounding box center [829, 244] width 371 height 12
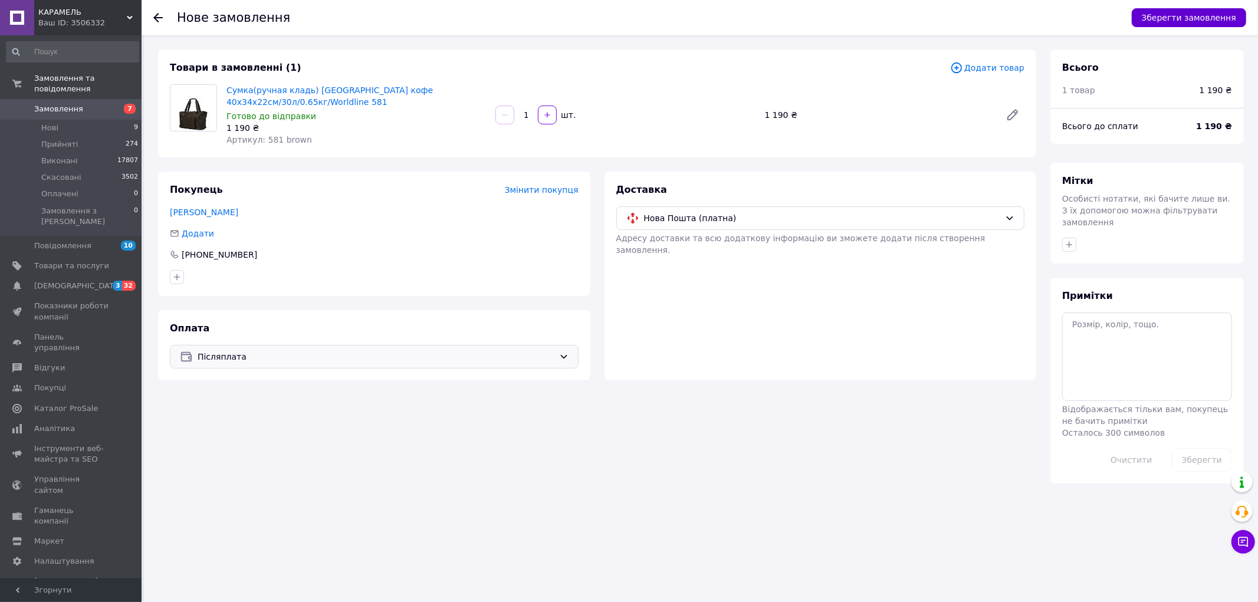
click at [1224, 14] on button "Зберегти замовлення" at bounding box center [1189, 17] width 114 height 19
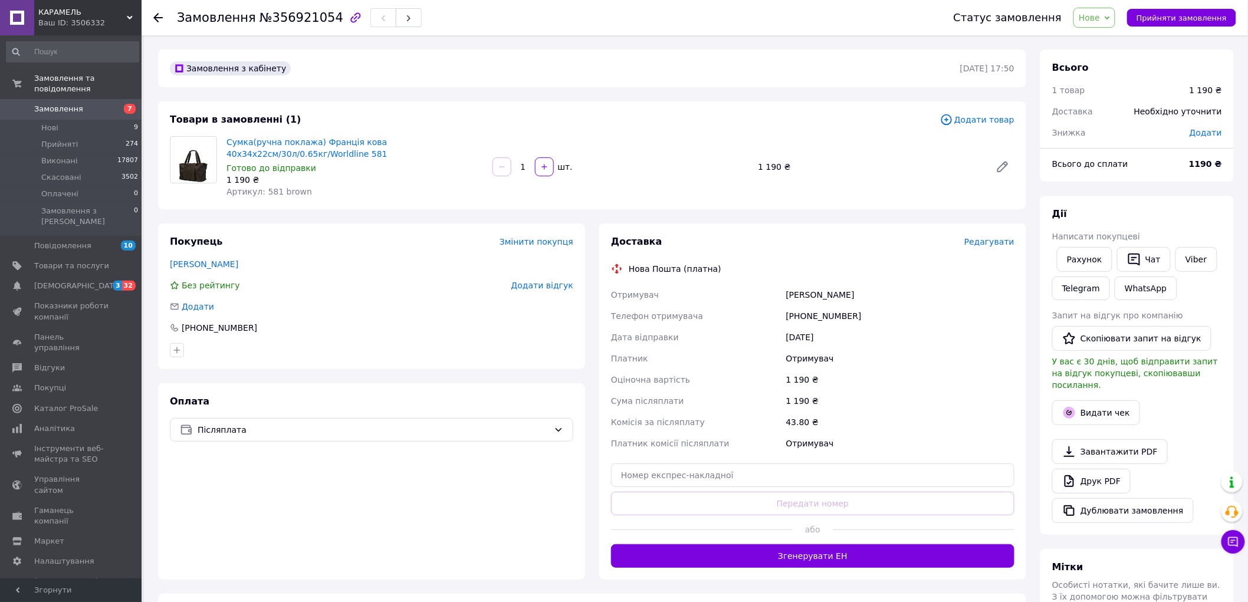
click at [995, 243] on span "Редагувати" at bounding box center [989, 241] width 50 height 9
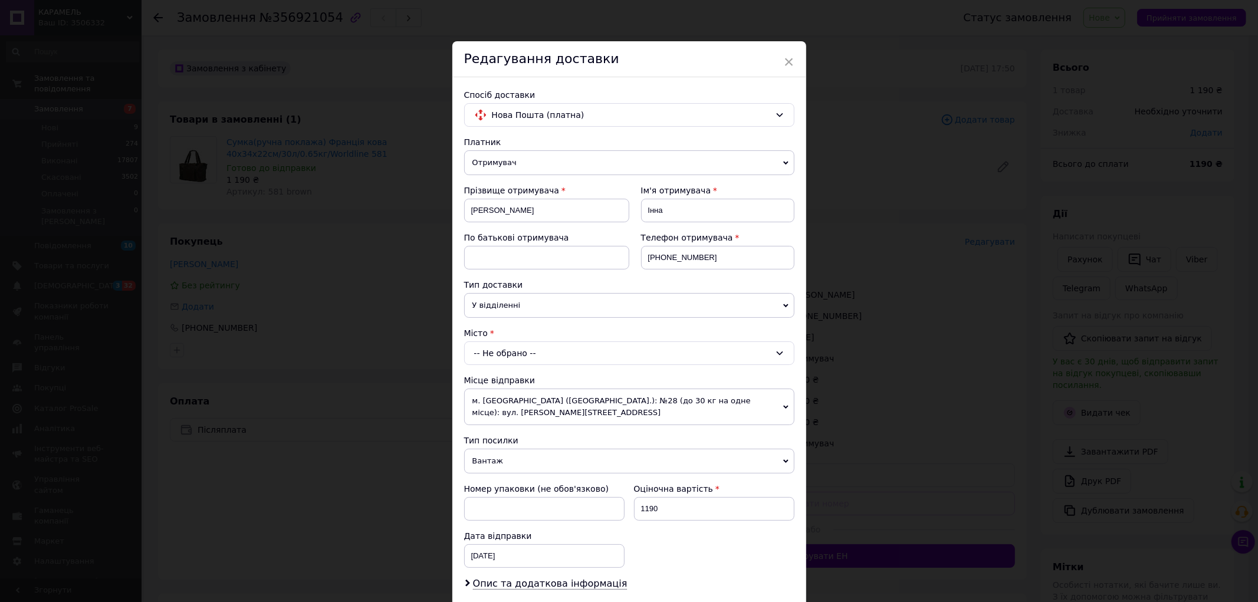
click at [540, 356] on div "-- Не обрано --" at bounding box center [629, 353] width 330 height 24
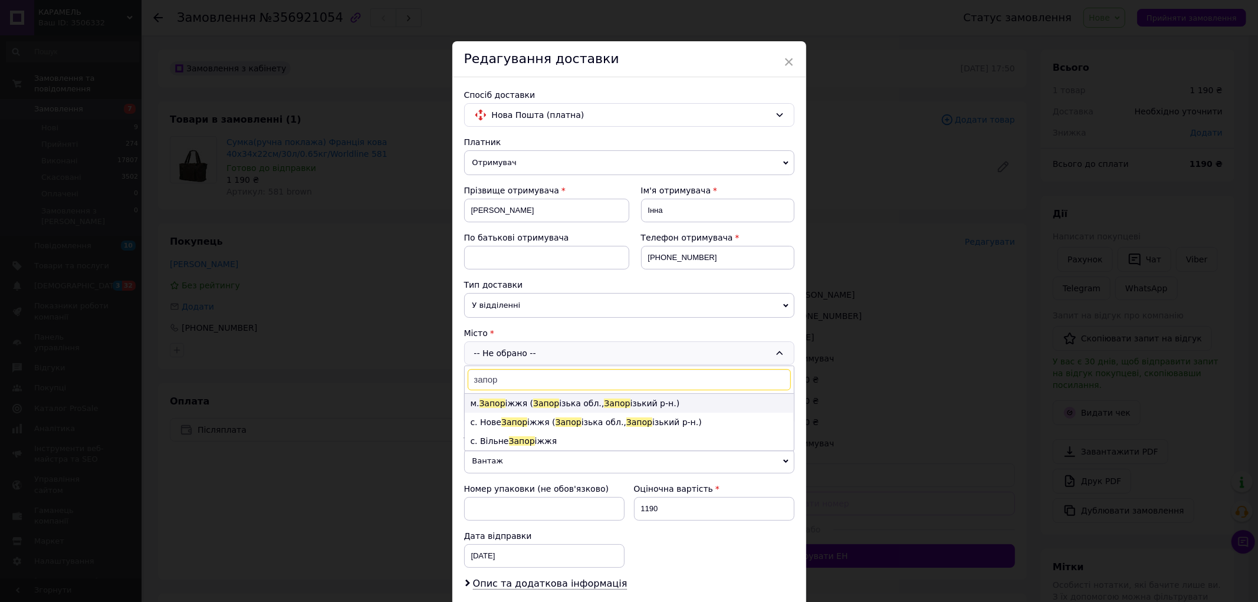
type input "запор"
click at [598, 397] on li "м. Запор іжжя ( Запор ізька обл., Запор ізький р-н.)" at bounding box center [629, 403] width 329 height 19
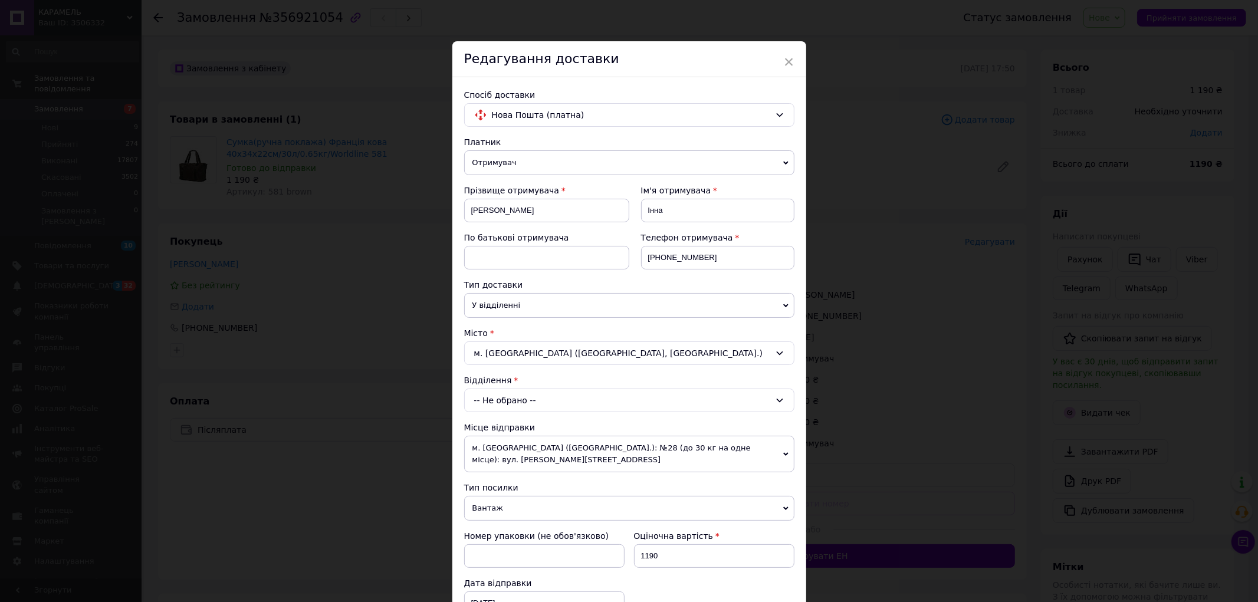
click at [518, 400] on div "-- Не обрано --" at bounding box center [629, 401] width 330 height 24
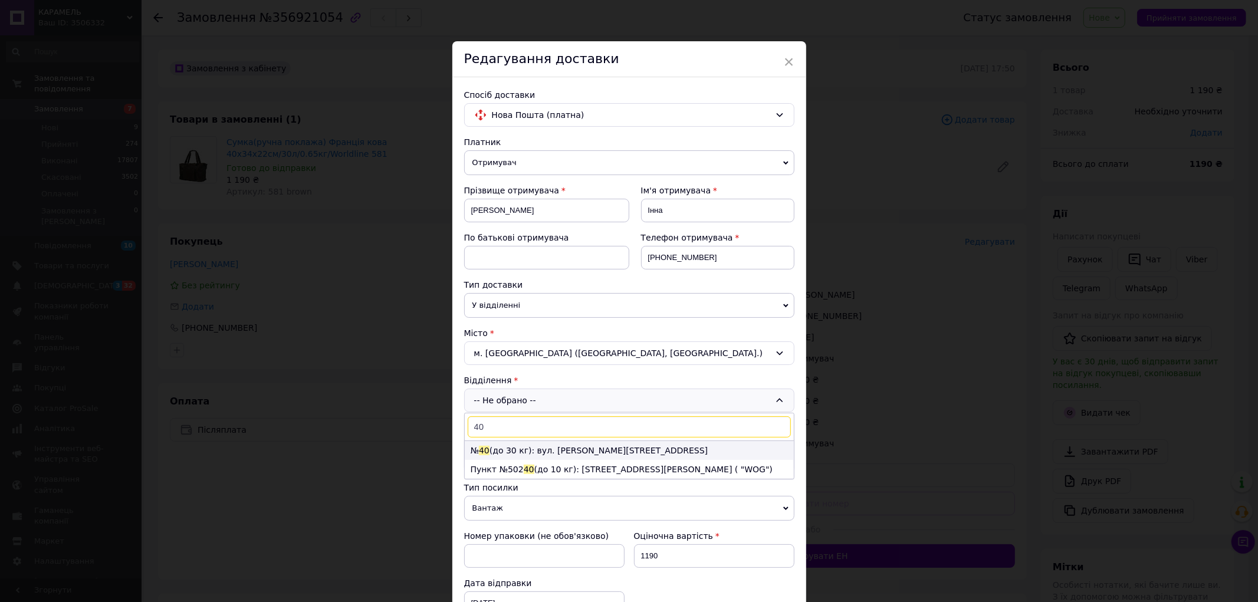
type input "40"
click at [535, 454] on li "№ 40 (до 30 кг): вул. [PERSON_NAME][STREET_ADDRESS]" at bounding box center [629, 450] width 329 height 19
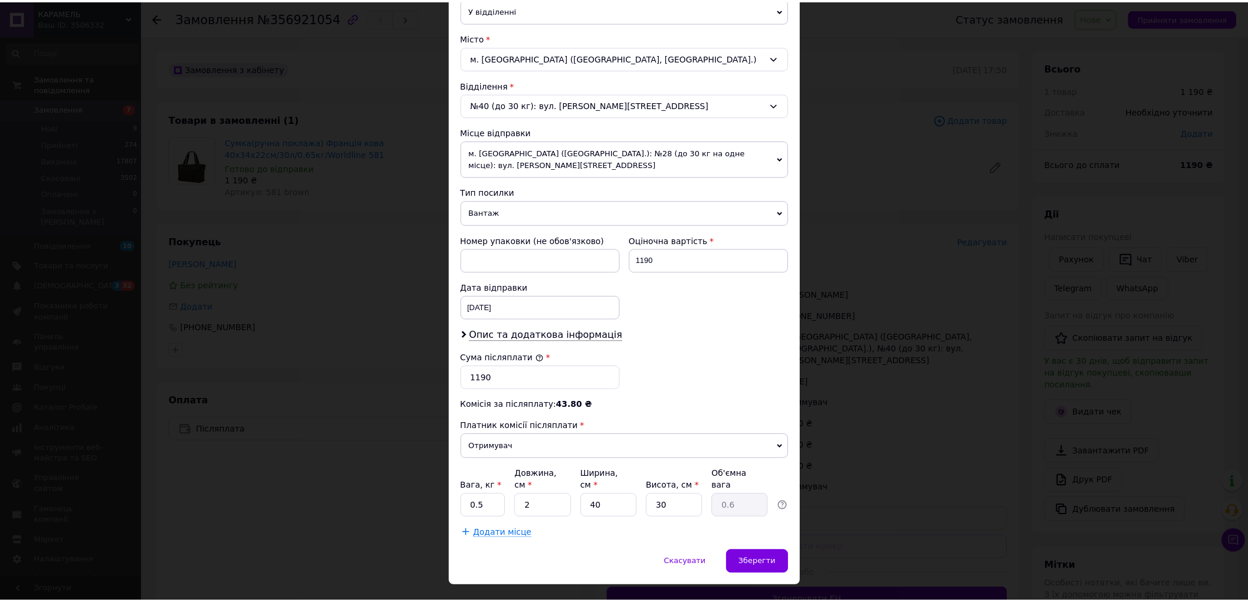
scroll to position [299, 0]
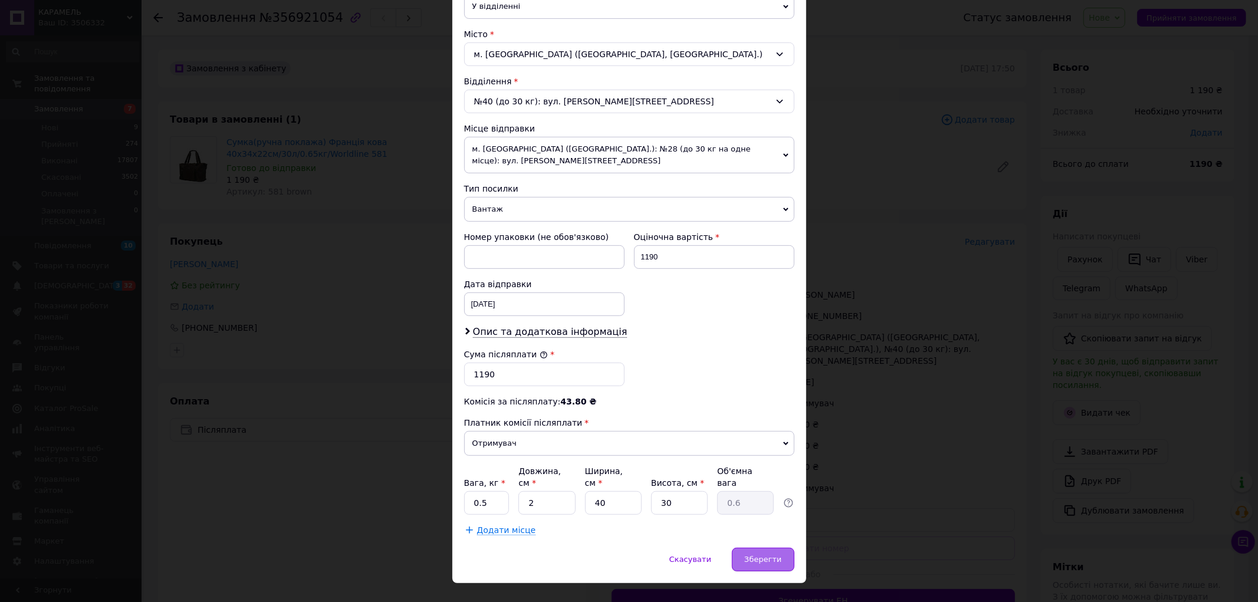
click at [777, 555] on span "Зберегти" at bounding box center [762, 559] width 37 height 9
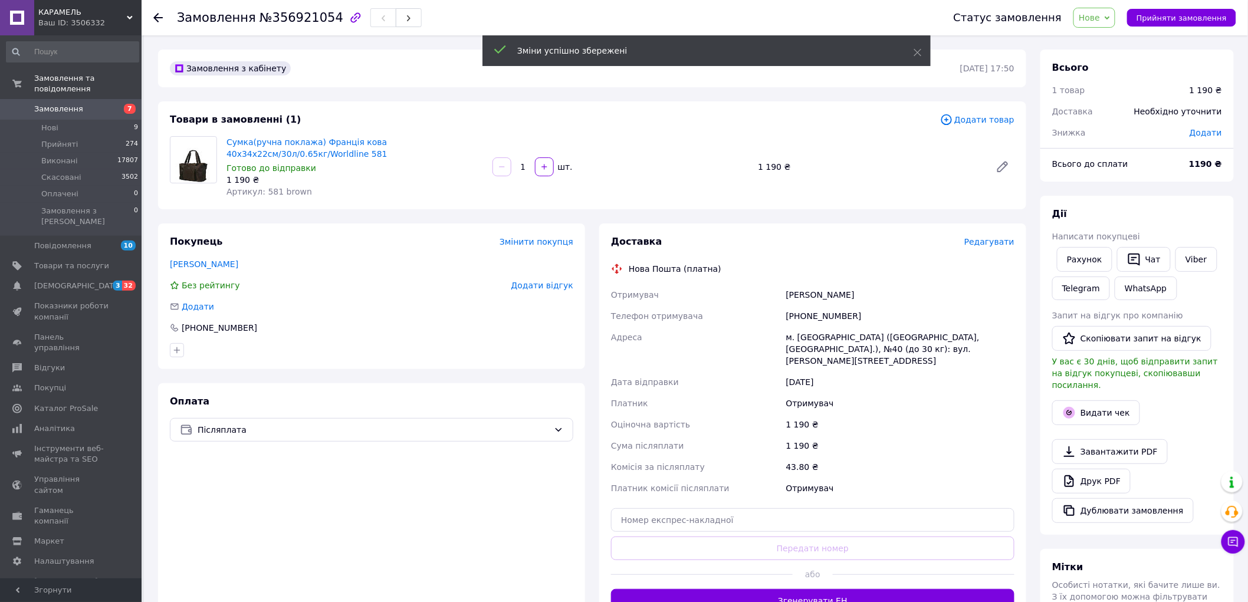
click at [808, 574] on div "або" at bounding box center [812, 574] width 403 height 29
click at [811, 589] on button "Згенерувати ЕН" at bounding box center [812, 601] width 403 height 24
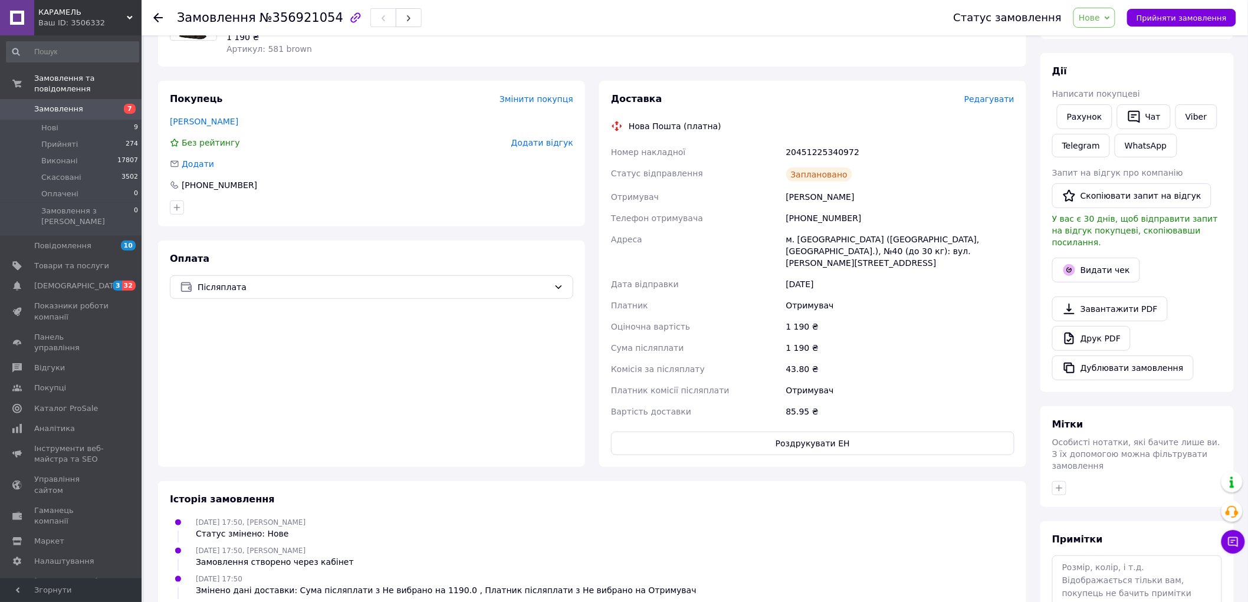
scroll to position [242, 0]
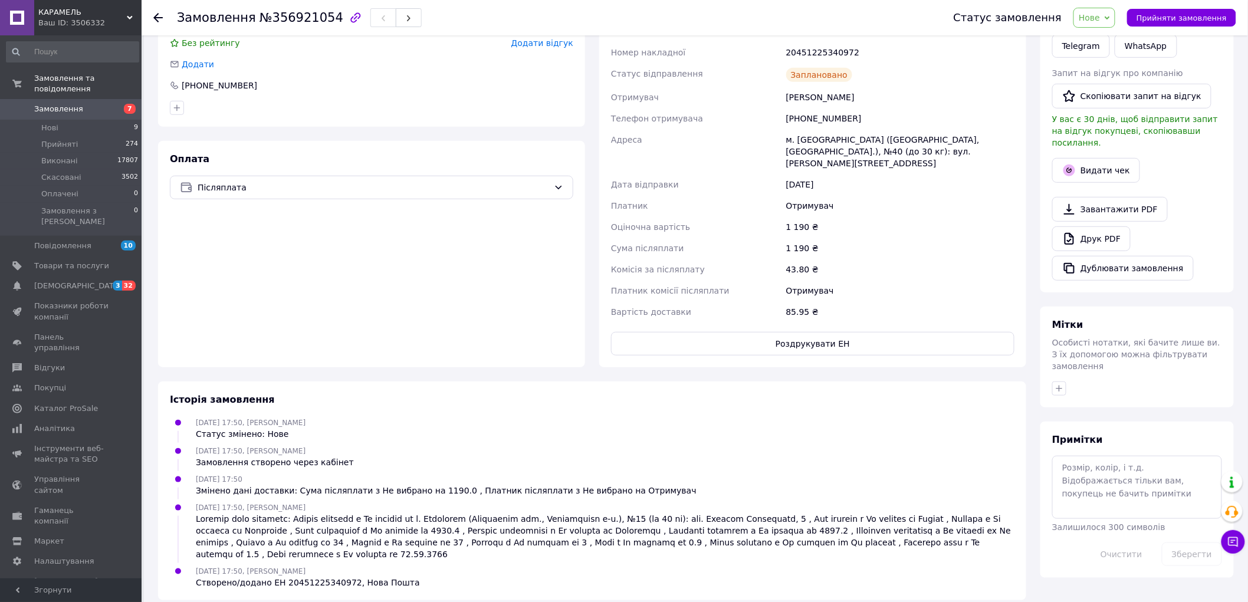
click at [1188, 499] on div "Примітки Залишилося 300 символів Очистити Зберегти" at bounding box center [1137, 499] width 170 height 133
drag, startPoint x: 1136, startPoint y: 451, endPoint x: 1144, endPoint y: 448, distance: 8.2
click at [1143, 456] on textarea at bounding box center [1137, 487] width 170 height 63
type textarea "2933"
click at [1190, 542] on button "Зберегти" at bounding box center [1192, 554] width 60 height 24
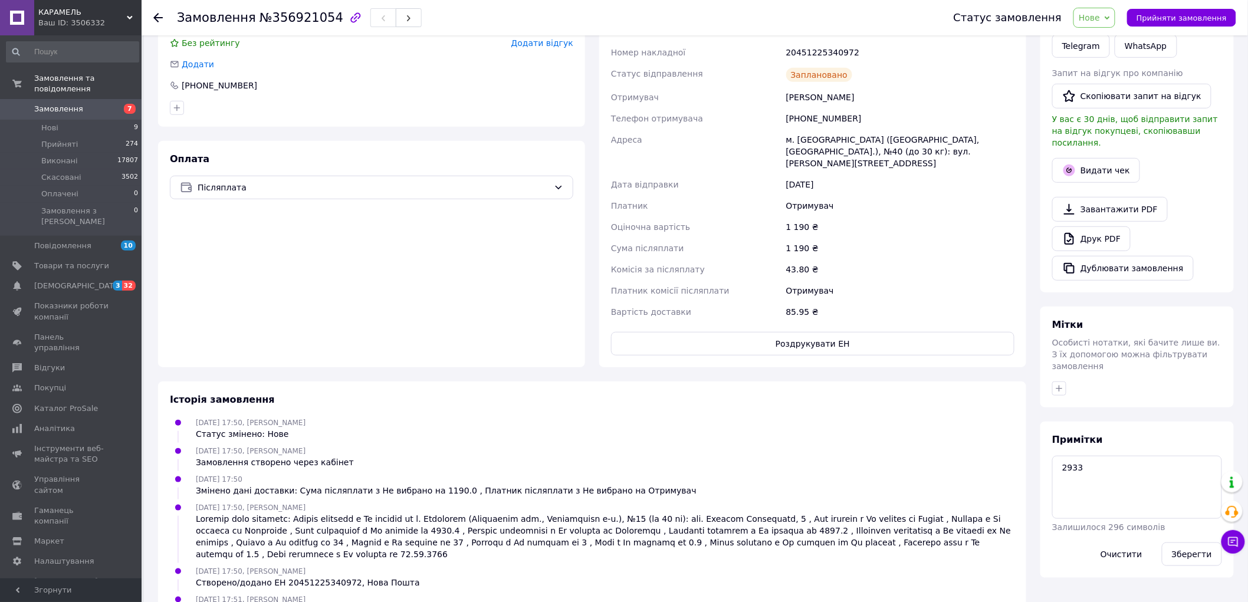
click at [161, 14] on icon at bounding box center [157, 17] width 9 height 9
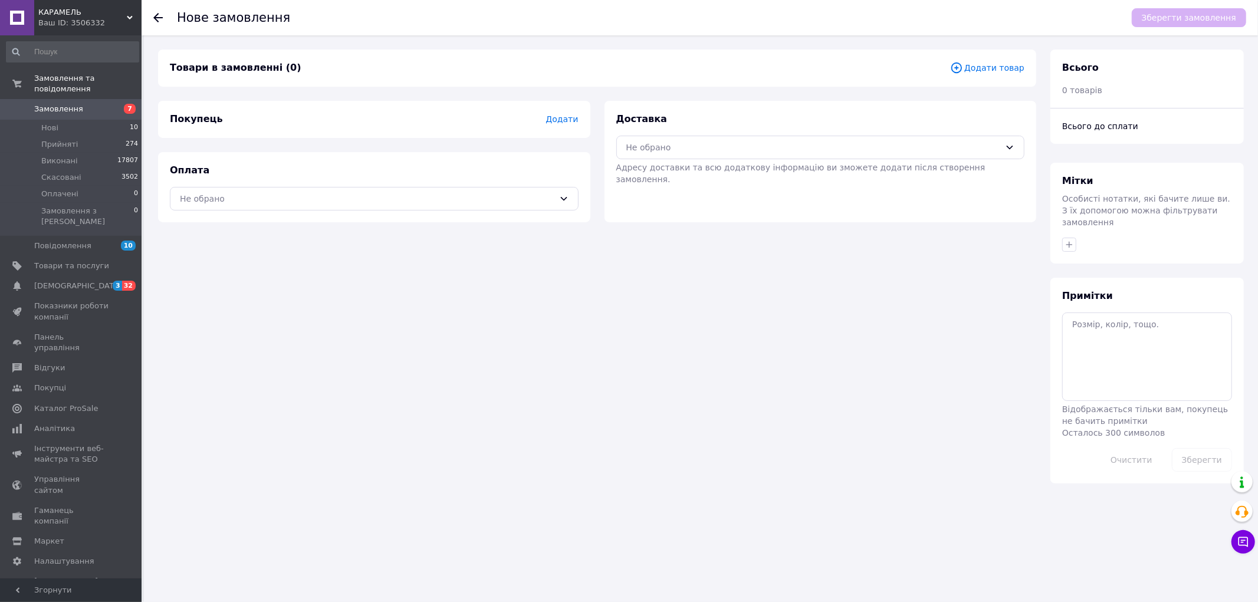
click at [982, 68] on span "Додати товар" at bounding box center [987, 67] width 74 height 13
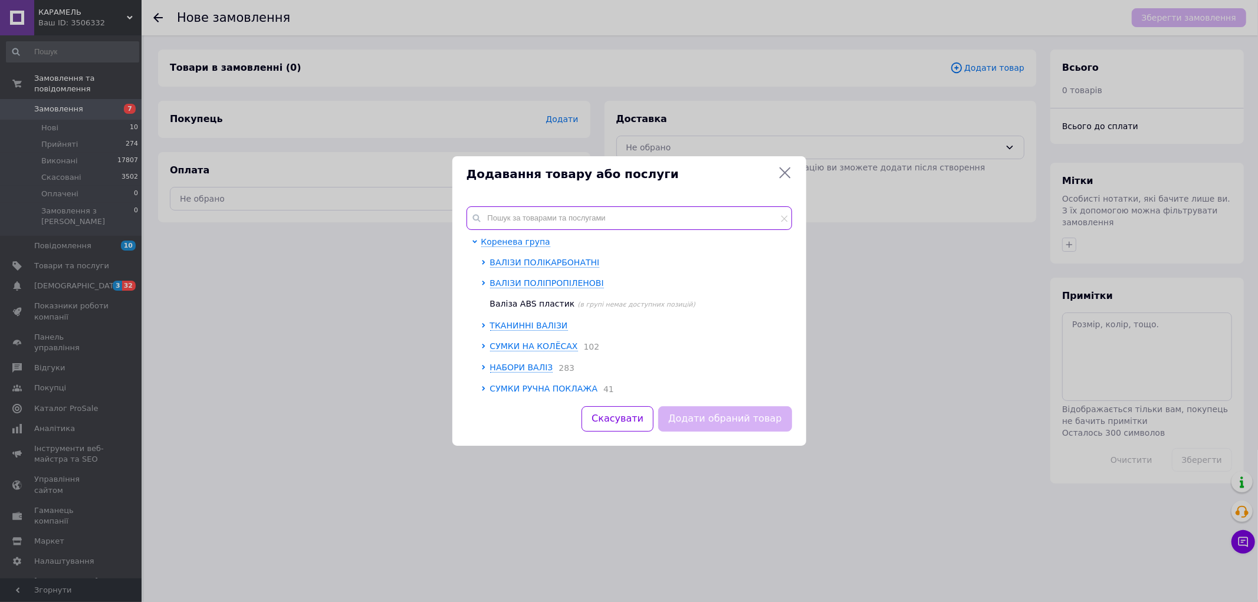
drag, startPoint x: 583, startPoint y: 213, endPoint x: 642, endPoint y: 182, distance: 66.7
click at [604, 209] on input "text" at bounding box center [628, 218] width 325 height 24
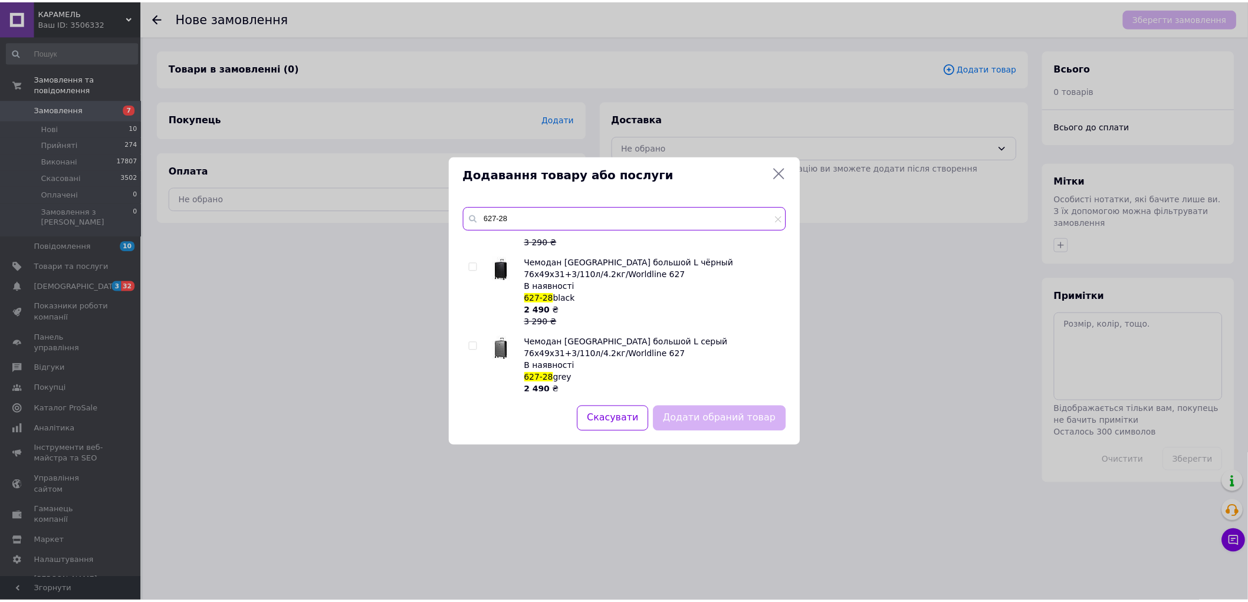
scroll to position [458, 0]
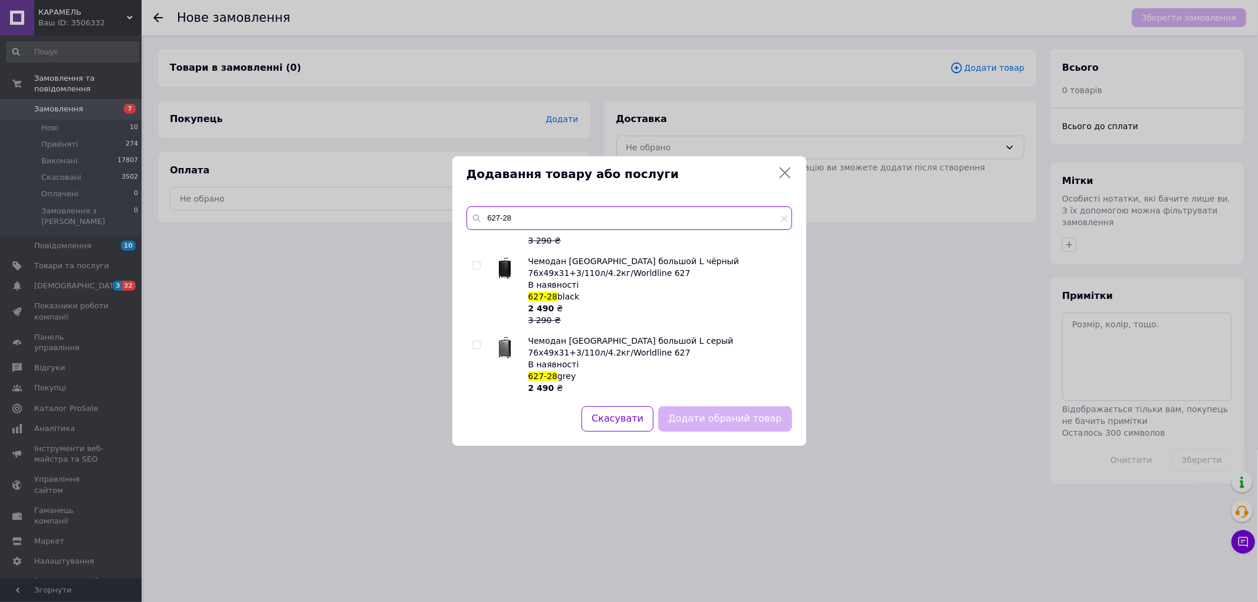
type input "627-28"
click at [473, 267] on input "checkbox" at bounding box center [476, 266] width 8 height 8
checkbox input "true"
click at [718, 417] on button "Додати обраний товар" at bounding box center [724, 418] width 133 height 25
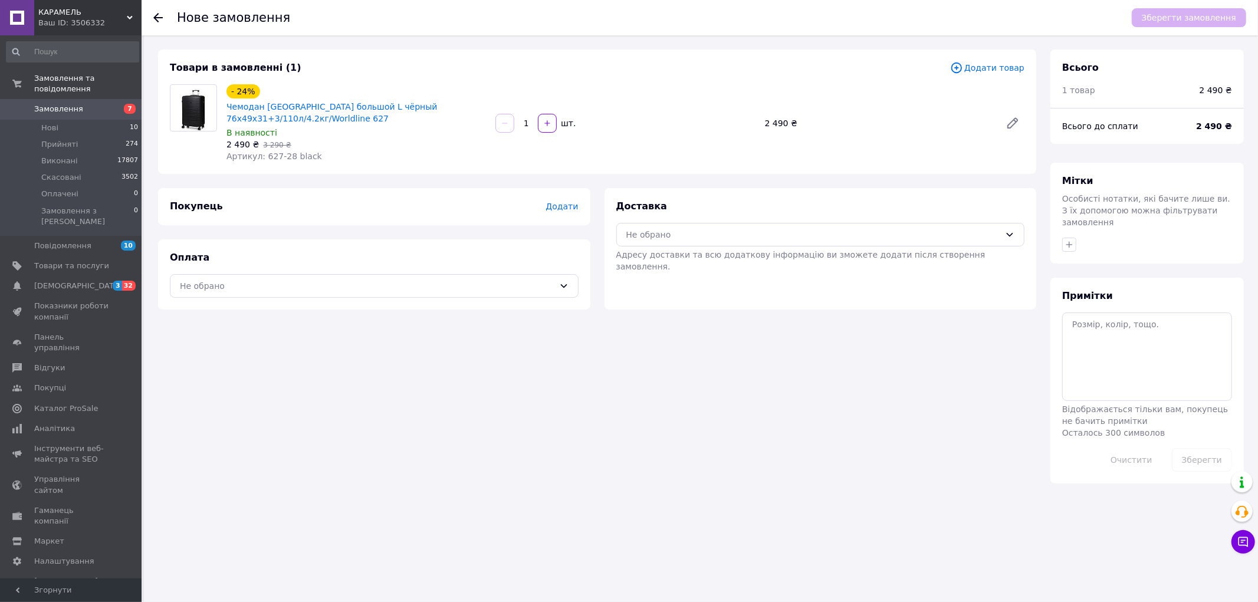
click at [560, 208] on span "Додати" at bounding box center [561, 206] width 32 height 9
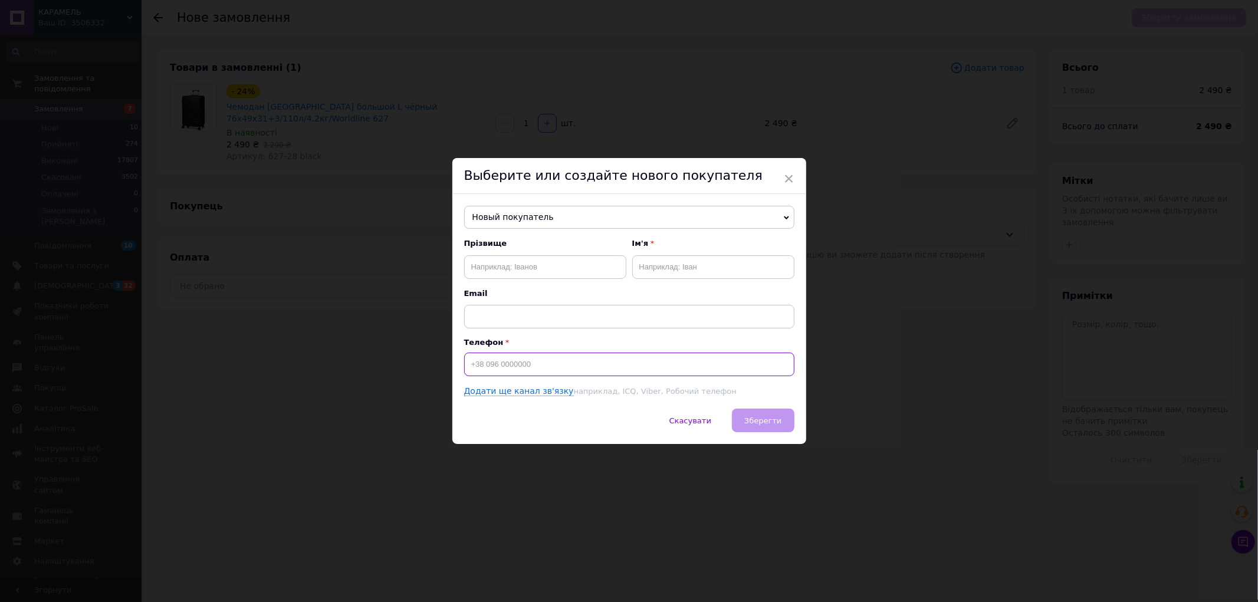
drag, startPoint x: 518, startPoint y: 361, endPoint x: 481, endPoint y: 297, distance: 73.7
click at [519, 360] on input at bounding box center [629, 365] width 330 height 24
type input "[PHONE_NUMBER]"
click at [504, 274] on input "text" at bounding box center [545, 267] width 162 height 24
type input "[PERSON_NAME]"
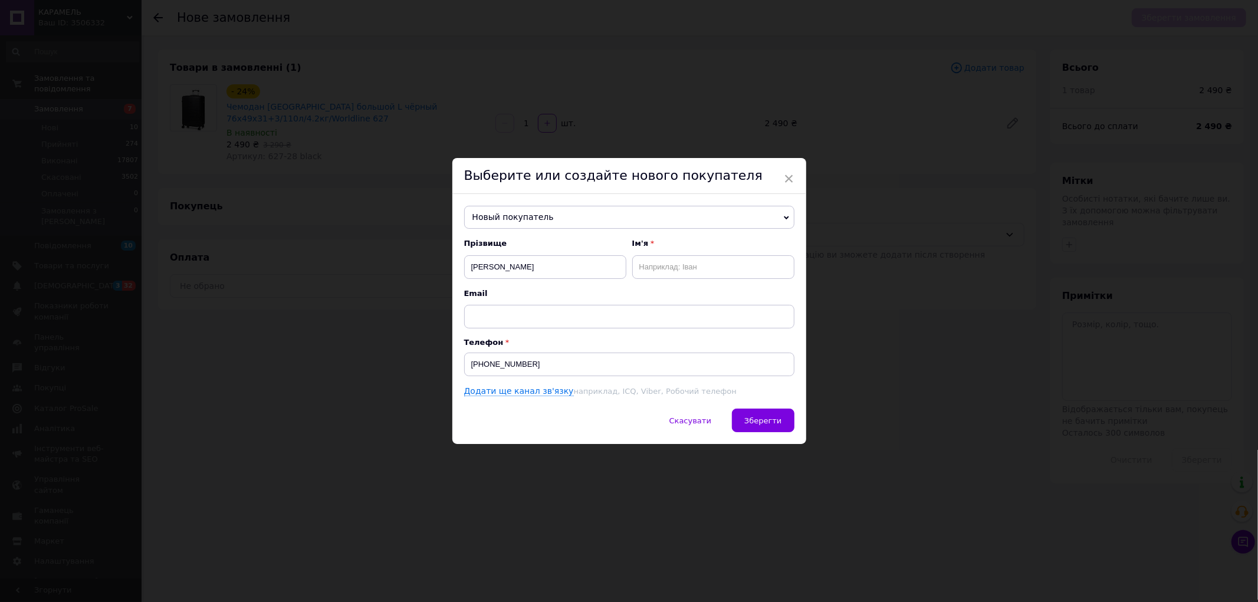
drag, startPoint x: 635, startPoint y: 246, endPoint x: 647, endPoint y: 254, distance: 14.1
click at [639, 249] on div "Ім'я" at bounding box center [713, 258] width 162 height 40
click at [652, 262] on input "text" at bounding box center [713, 267] width 162 height 24
type input "[PERSON_NAME]"
click at [769, 430] on button "Зберегти" at bounding box center [763, 421] width 62 height 24
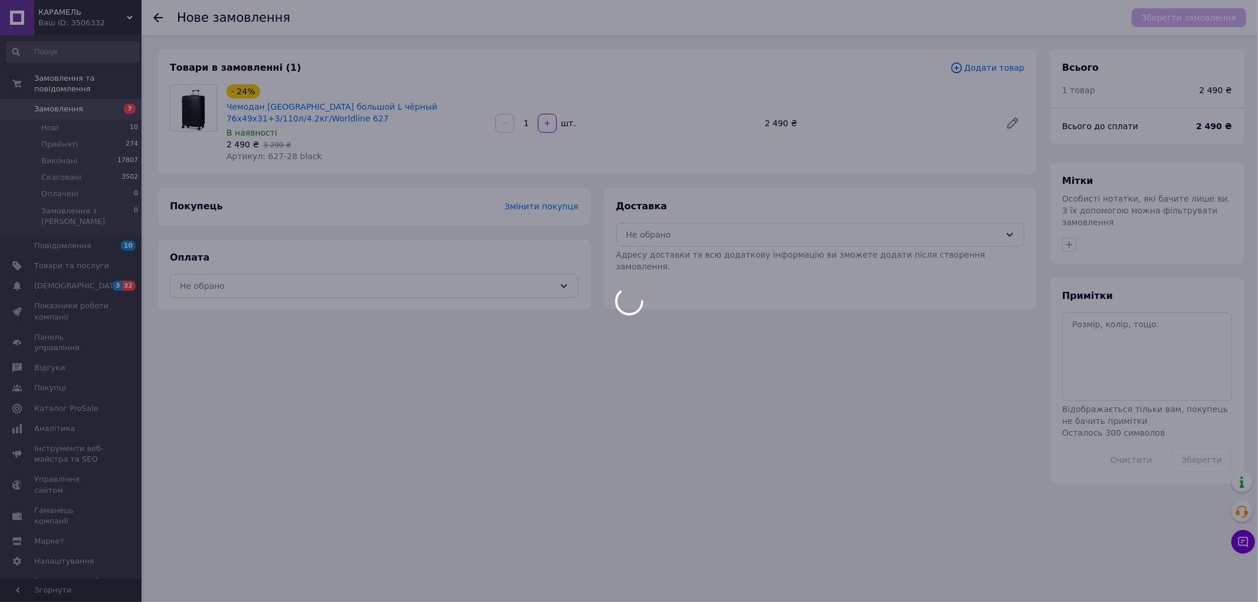
click at [769, 425] on div "Товари в замовленні (1) Додати товар - 24% Чемодан [GEOGRAPHIC_DATA] большой L …" at bounding box center [597, 267] width 892 height 434
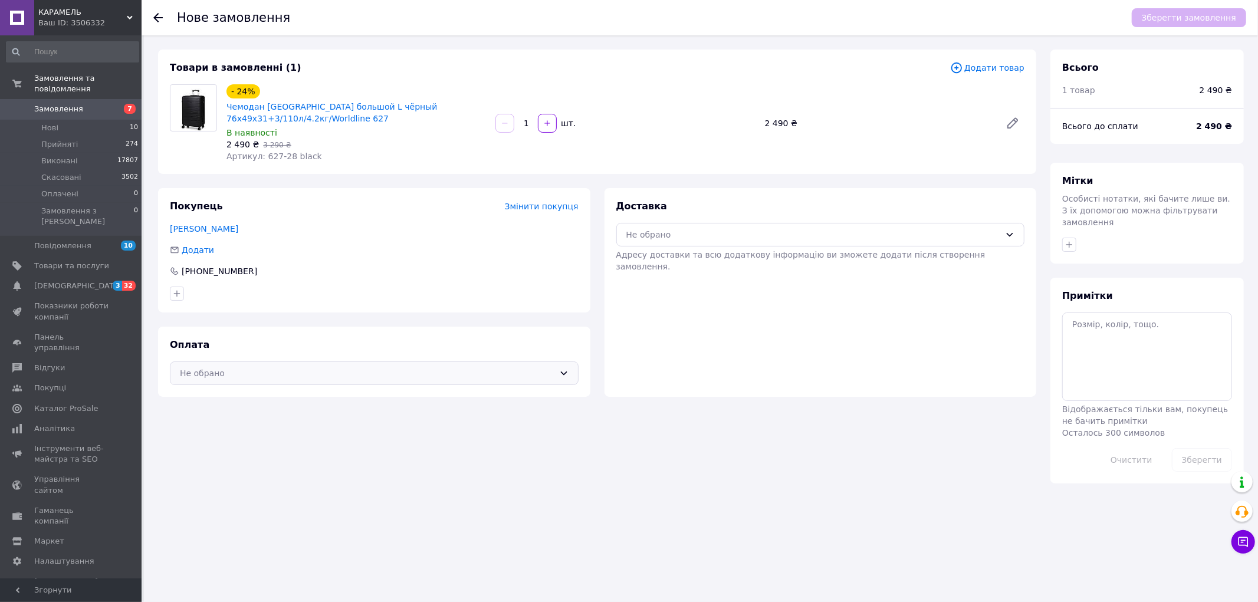
click at [264, 368] on div "Не обрано" at bounding box center [367, 373] width 374 height 13
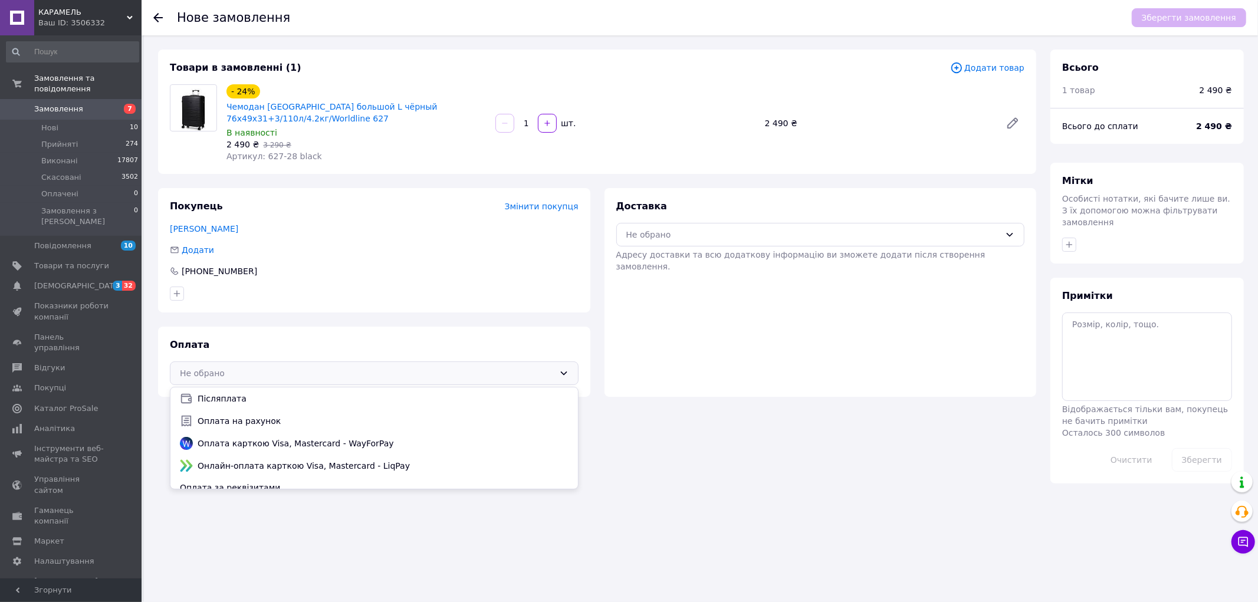
click at [246, 381] on div "Не обрано Післяплата Оплата на рахунок Оплата карткою Visa, Mastercard - WayFor…" at bounding box center [374, 373] width 409 height 24
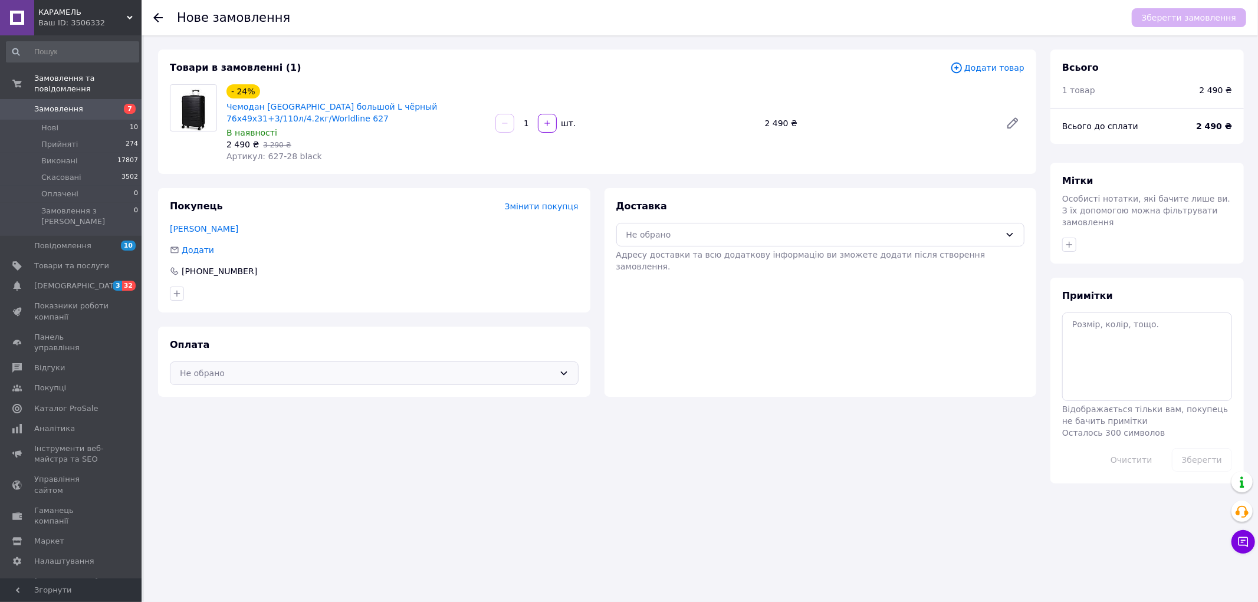
click at [315, 368] on div "Не обрано" at bounding box center [367, 373] width 374 height 13
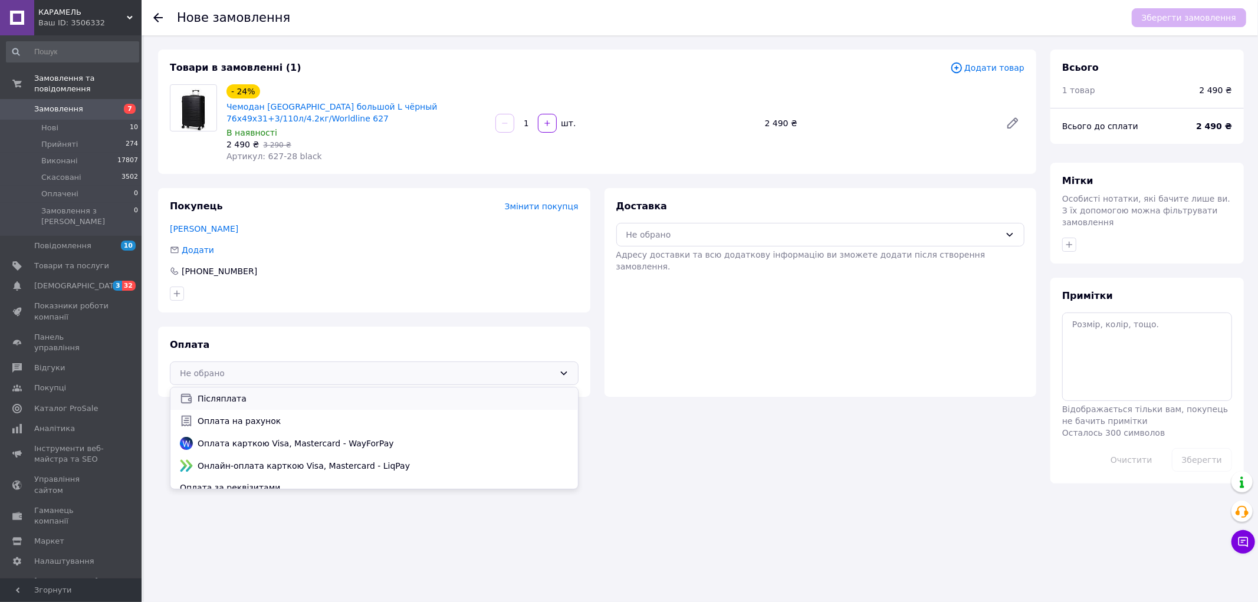
click at [298, 396] on span "Післяплата" at bounding box center [383, 399] width 371 height 12
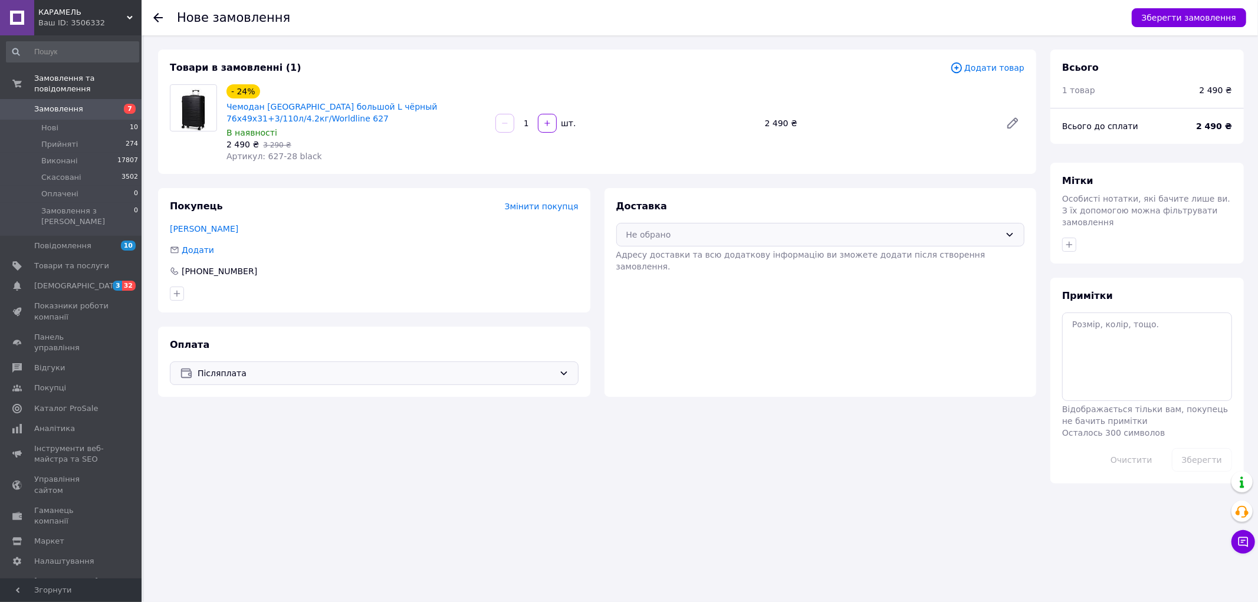
click at [795, 228] on div "Не обрано" at bounding box center [813, 234] width 374 height 13
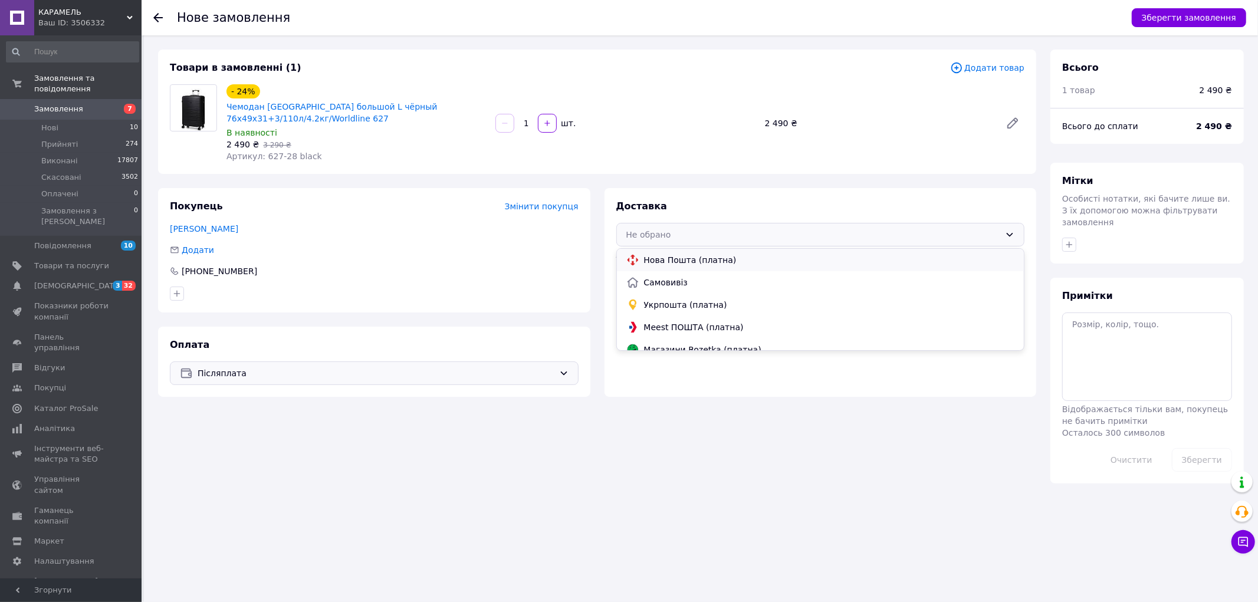
click at [742, 250] on div "Нова Пошта (платна)" at bounding box center [820, 260] width 407 height 22
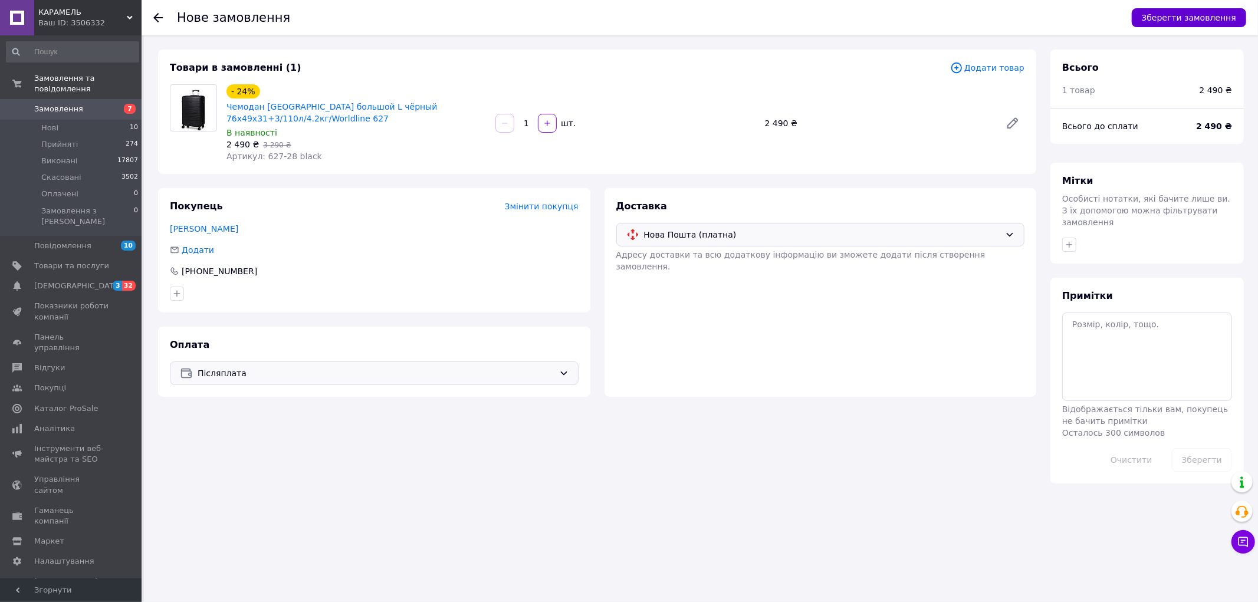
click at [1179, 19] on button "Зберегти замовлення" at bounding box center [1189, 17] width 114 height 19
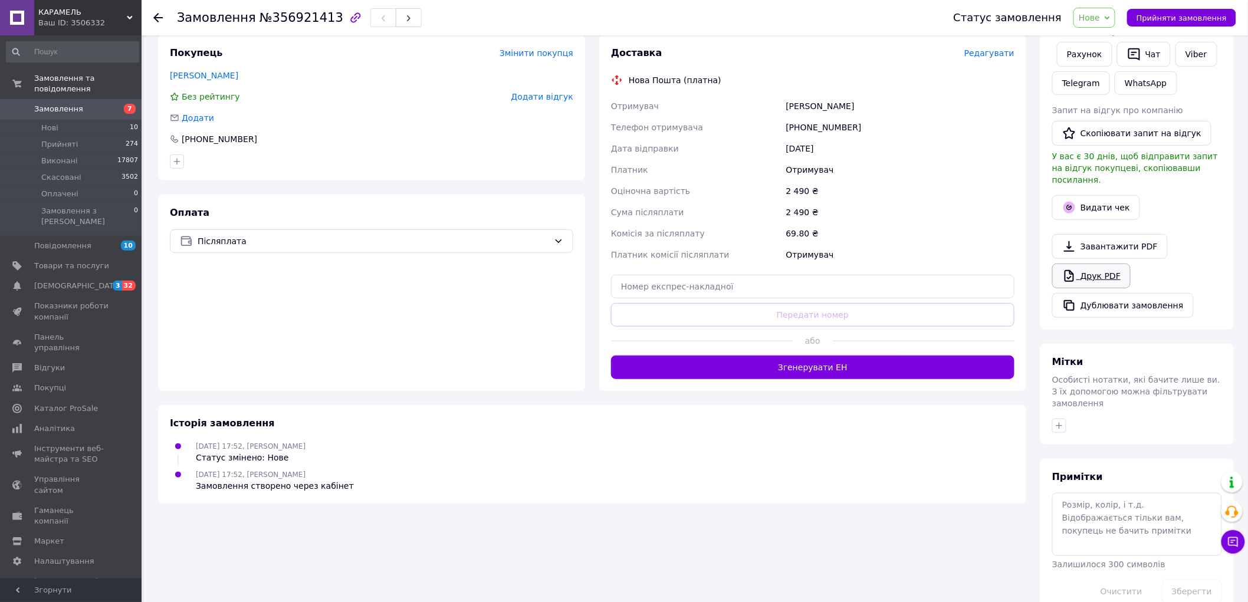
scroll to position [209, 0]
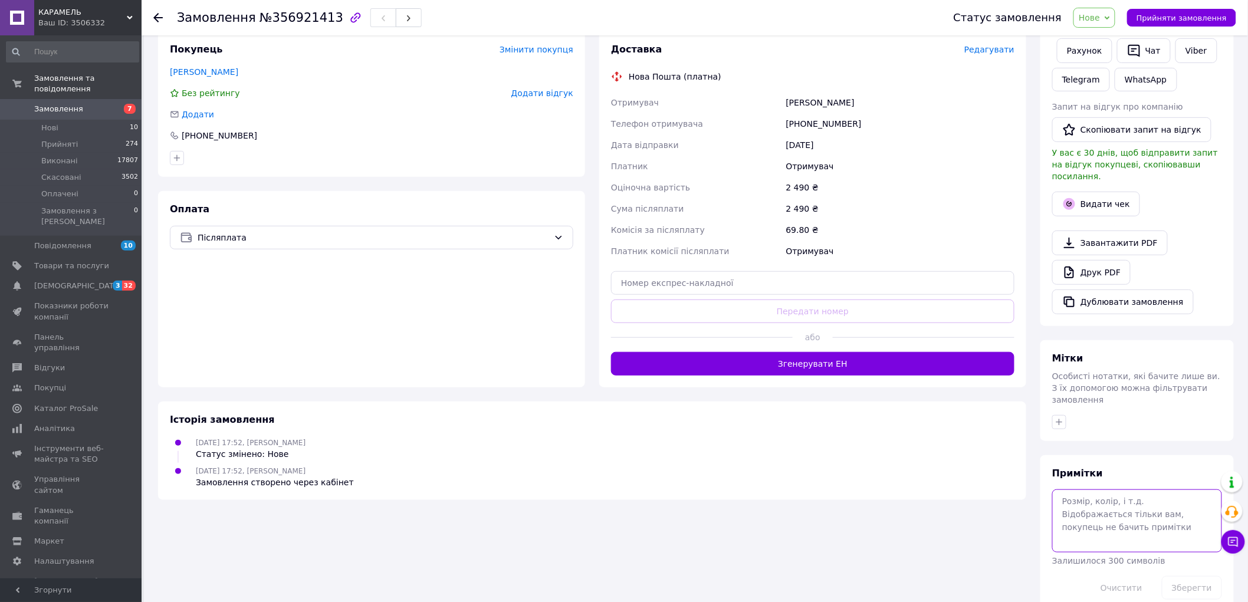
drag, startPoint x: 1111, startPoint y: 500, endPoint x: 1101, endPoint y: 496, distance: 10.3
click at [1107, 498] on textarea at bounding box center [1137, 520] width 170 height 63
type textarea "2932"
click at [1172, 576] on button "Зберегти" at bounding box center [1192, 588] width 60 height 24
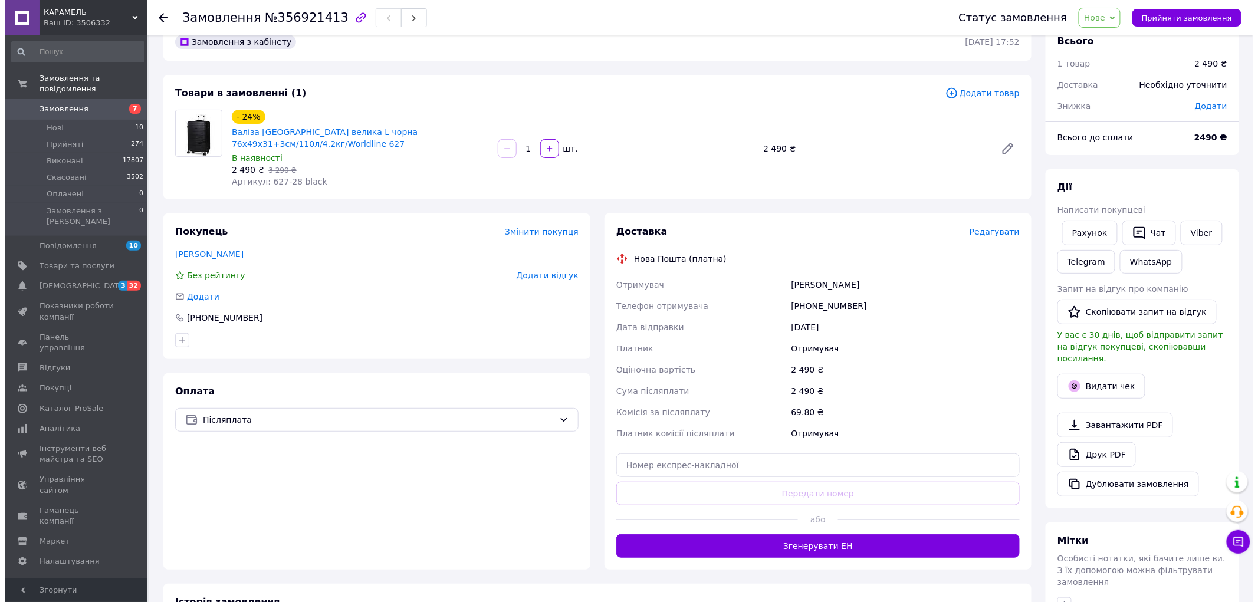
scroll to position [0, 0]
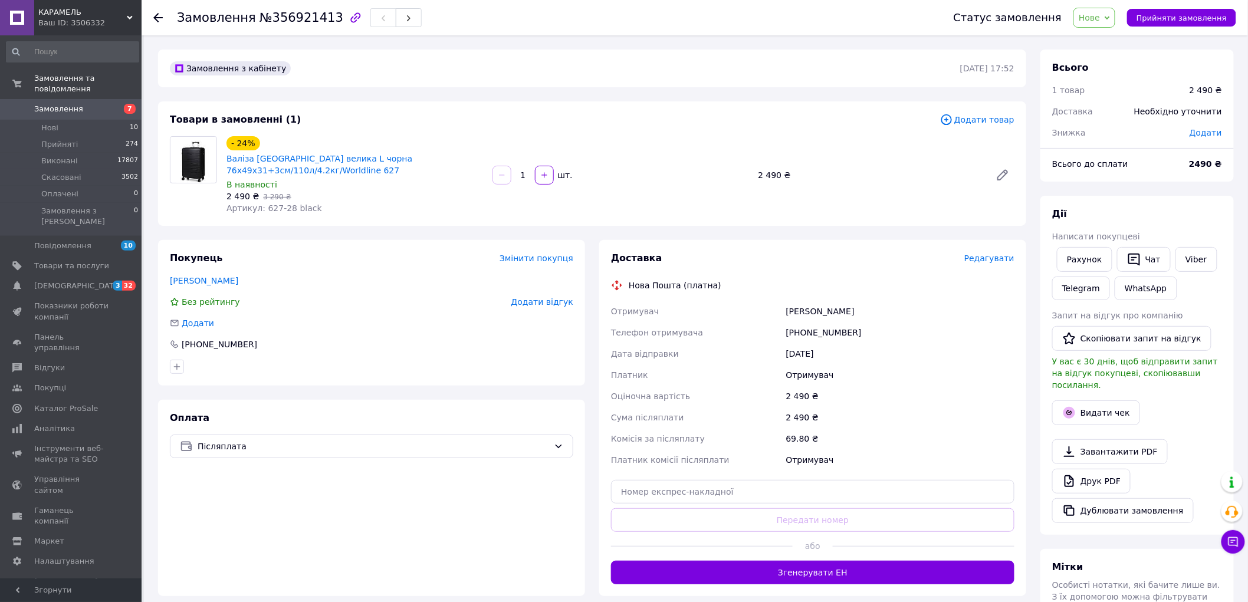
click at [991, 261] on span "Редагувати" at bounding box center [989, 258] width 50 height 9
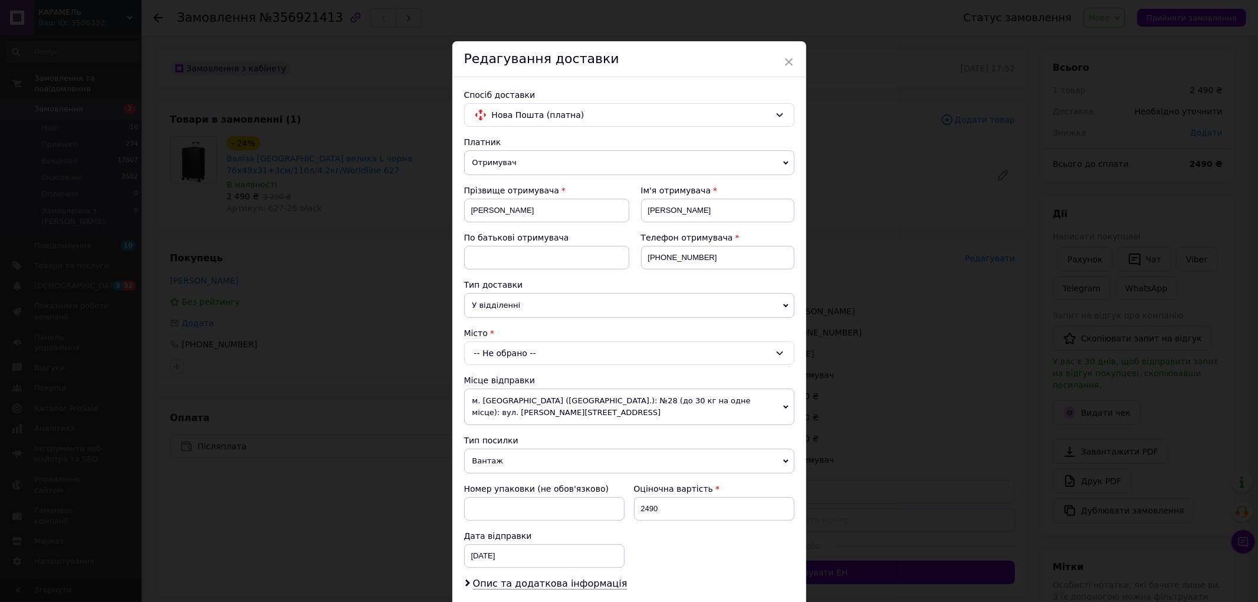
click at [525, 345] on div "-- Не обрано --" at bounding box center [629, 353] width 330 height 24
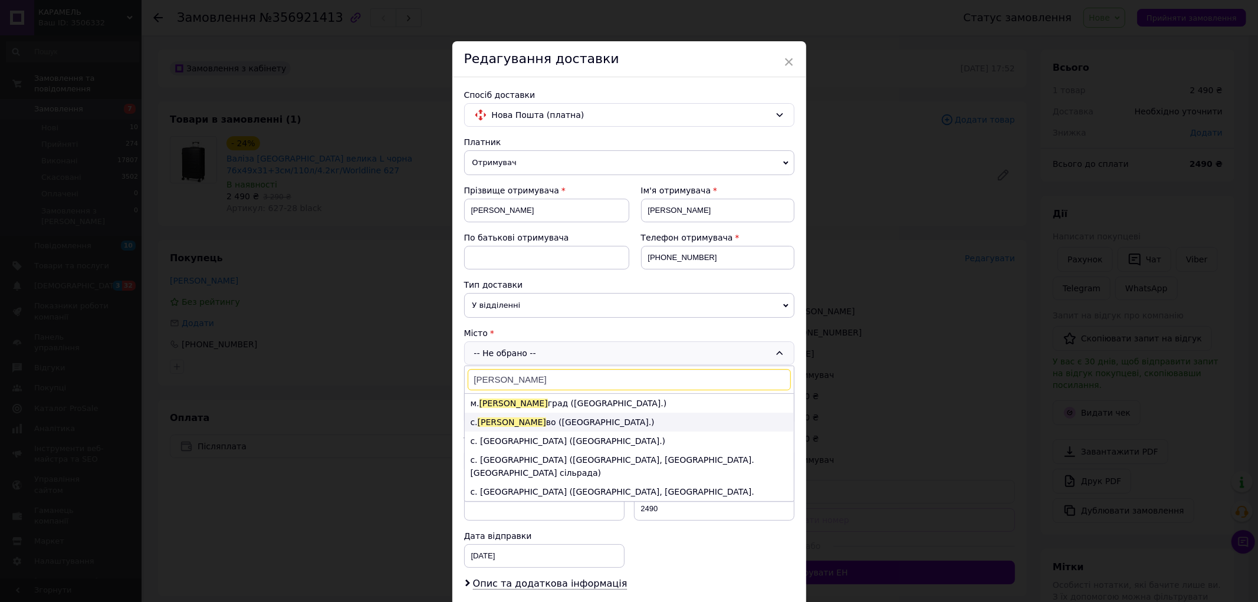
type input "[PERSON_NAME]"
click at [553, 413] on li "с. [PERSON_NAME] ([GEOGRAPHIC_DATA].)" at bounding box center [629, 422] width 329 height 19
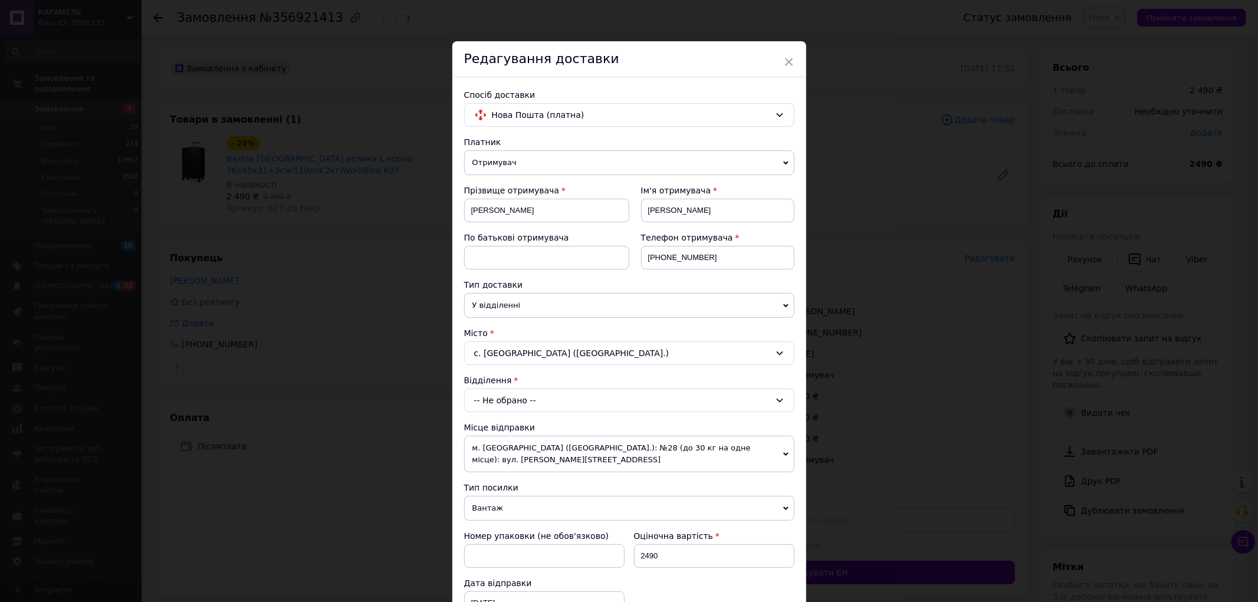
click at [538, 350] on div "с. [GEOGRAPHIC_DATA] ([GEOGRAPHIC_DATA].)" at bounding box center [629, 353] width 330 height 24
type input "павлогр"
click at [569, 406] on li "м. [PERSON_NAME] ад ([GEOGRAPHIC_DATA].)" at bounding box center [629, 403] width 329 height 19
click at [568, 399] on div "-- Не обрано --" at bounding box center [629, 401] width 330 height 24
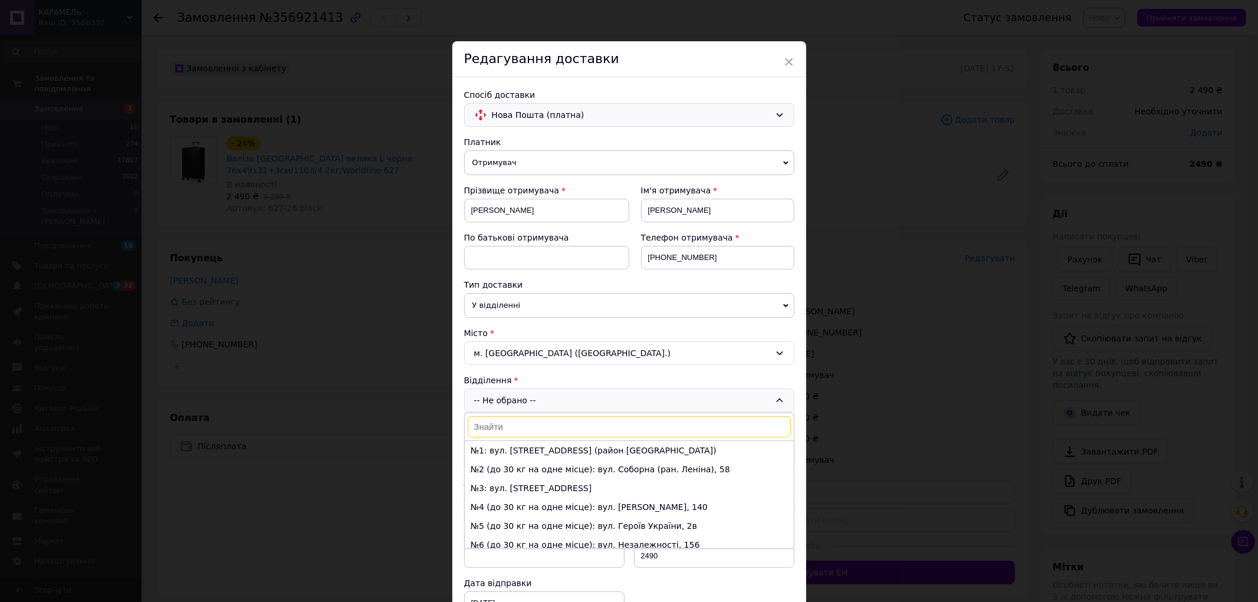
click at [590, 104] on div "Нова Пошта (платна)" at bounding box center [629, 115] width 330 height 24
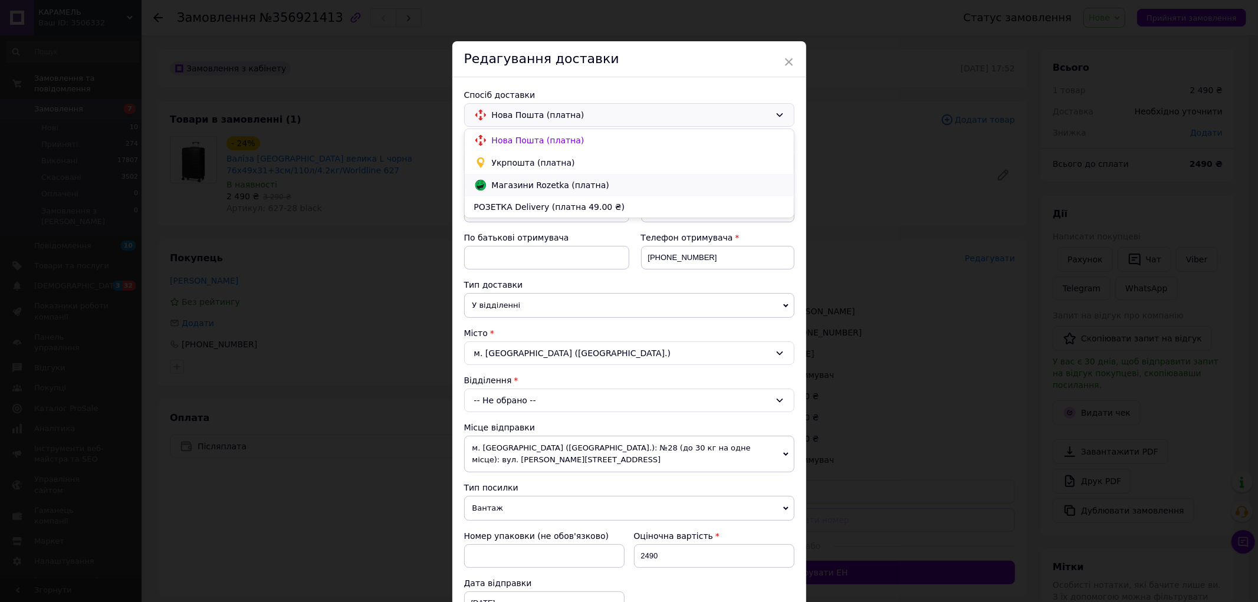
click at [576, 182] on span "Магазини Rozetka (платна)" at bounding box center [638, 185] width 292 height 12
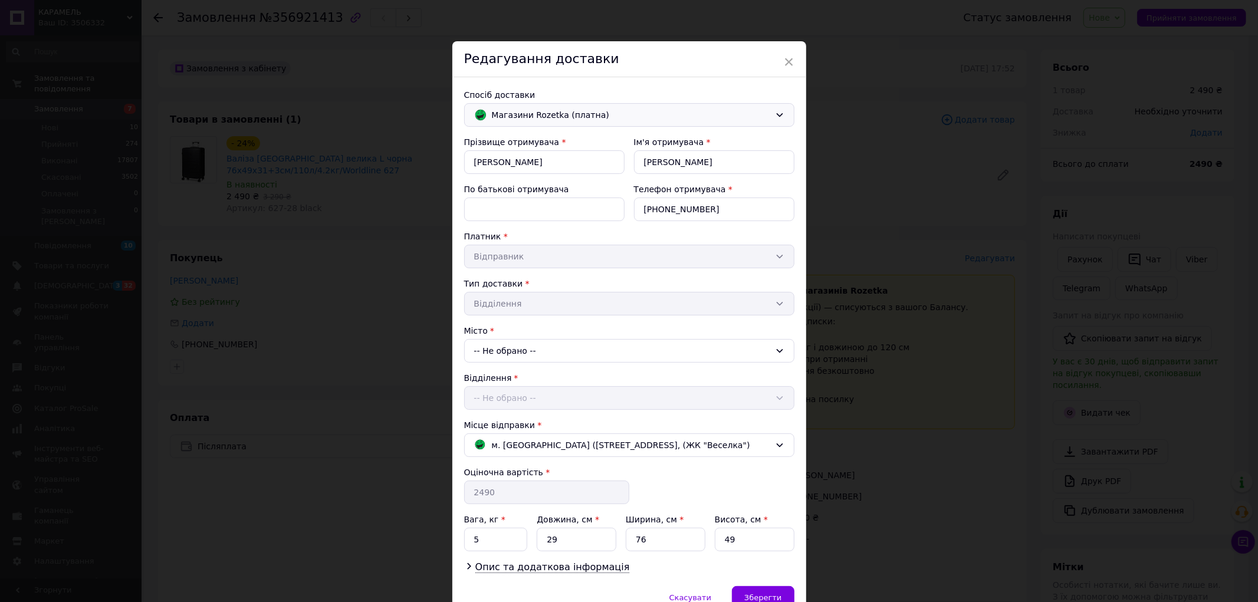
click at [580, 351] on div "-- Не обрано --" at bounding box center [629, 351] width 330 height 24
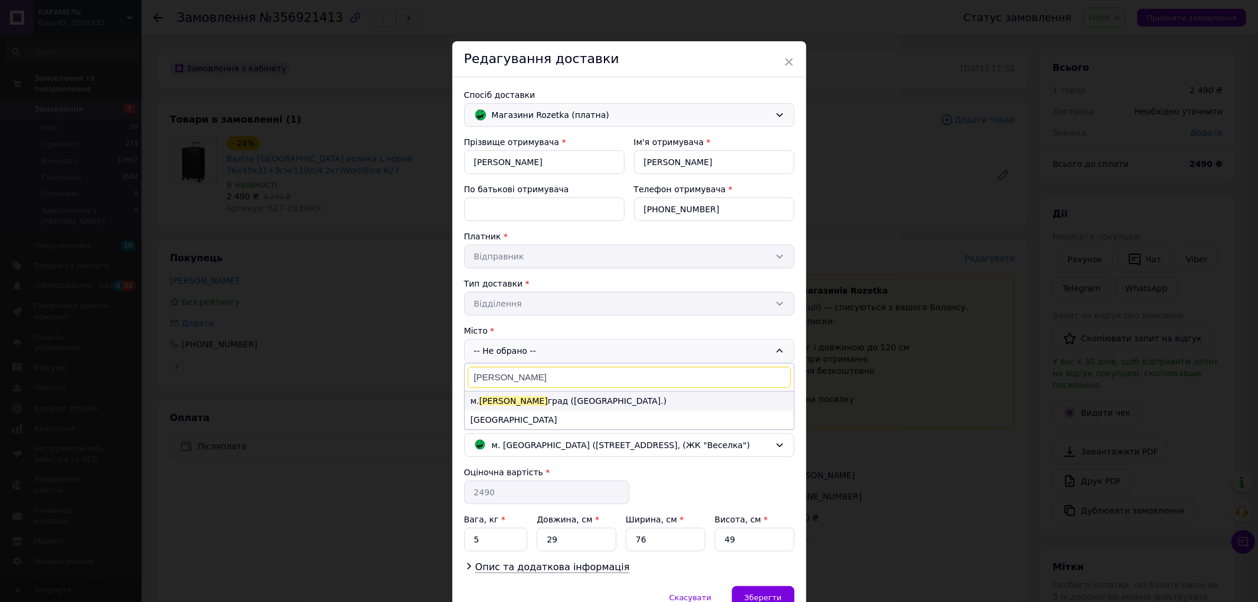
type input "[PERSON_NAME]"
click at [585, 403] on li "м. [GEOGRAPHIC_DATA] град ([GEOGRAPHIC_DATA].)" at bounding box center [629, 401] width 329 height 19
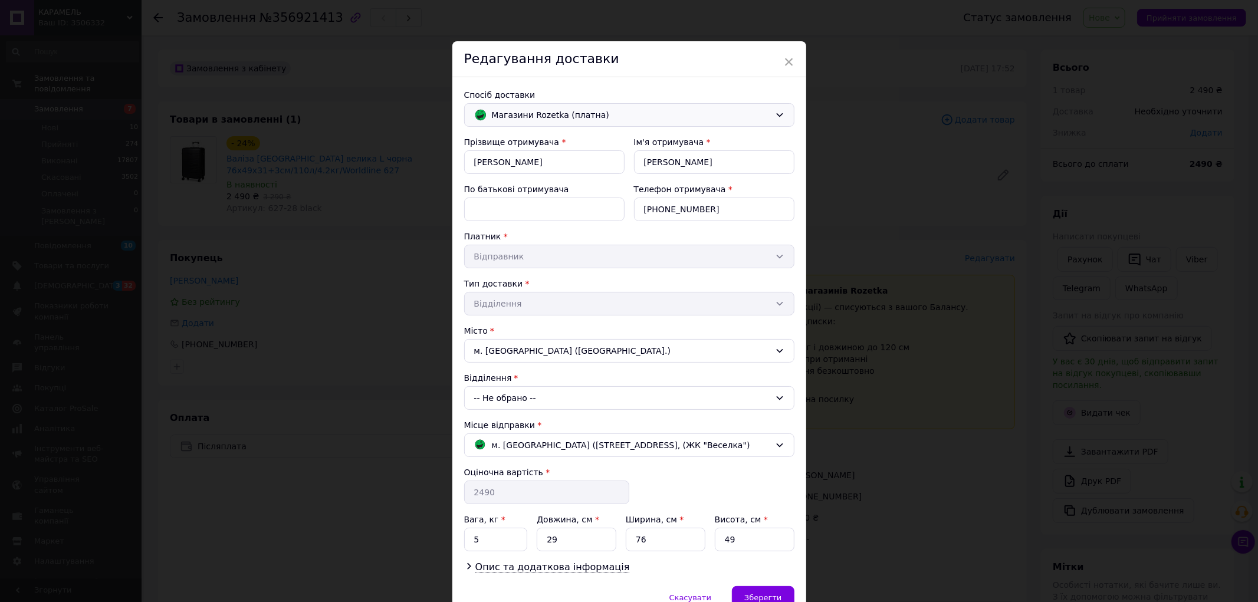
click at [569, 400] on div "-- Не обрано --" at bounding box center [629, 398] width 330 height 24
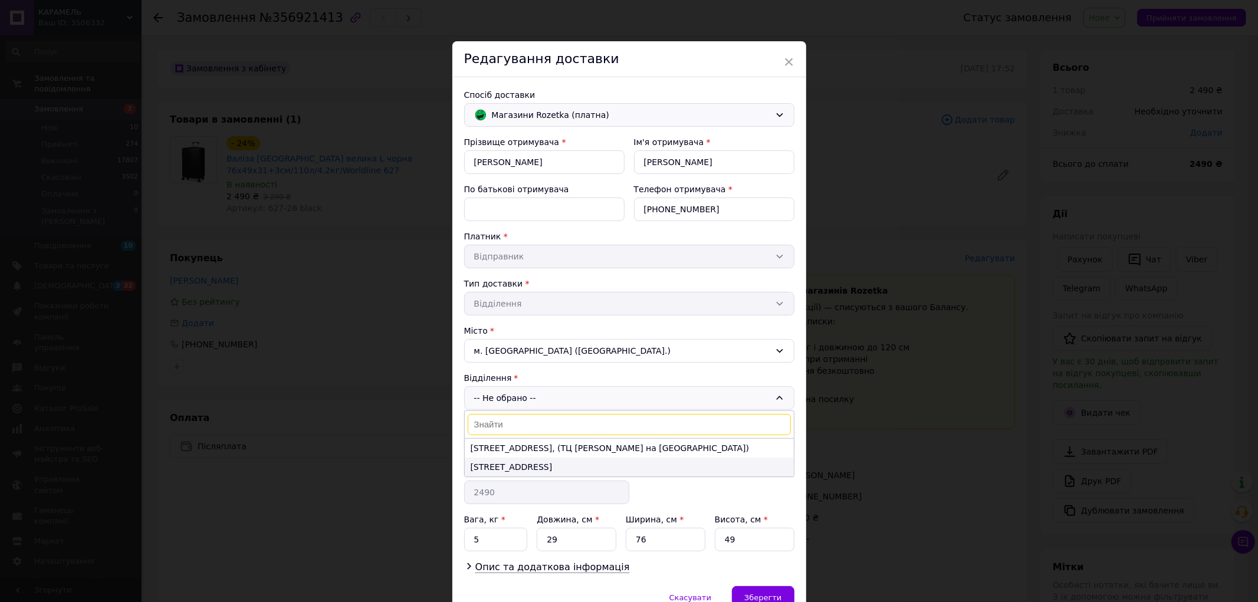
click at [528, 461] on li "[STREET_ADDRESS]" at bounding box center [629, 467] width 329 height 19
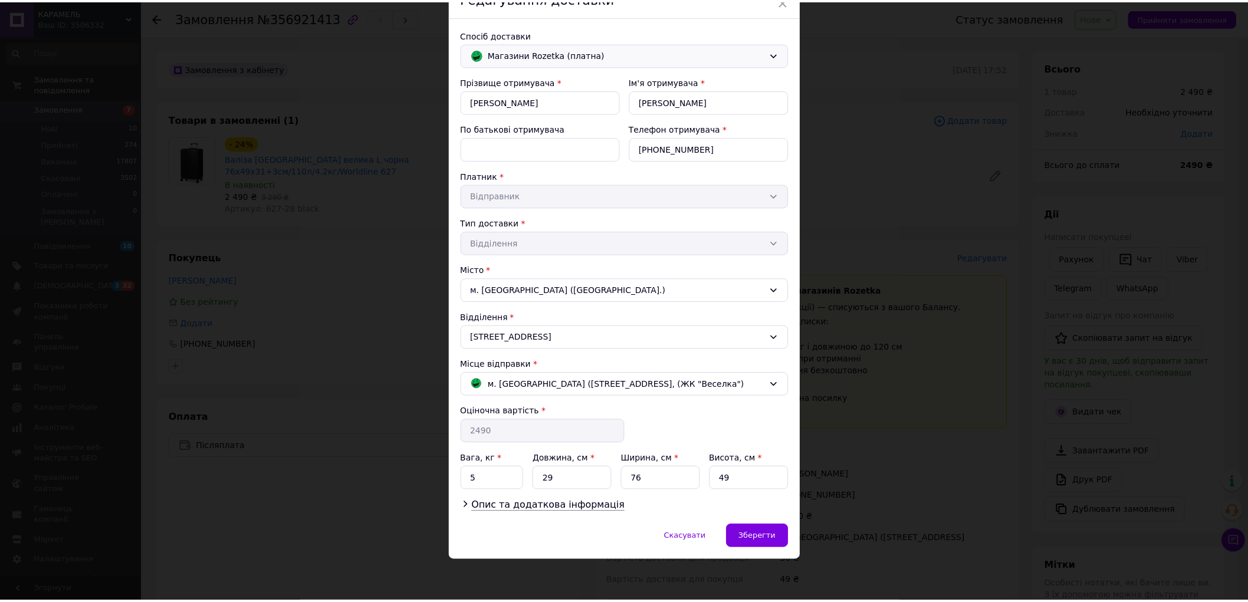
scroll to position [61, 0]
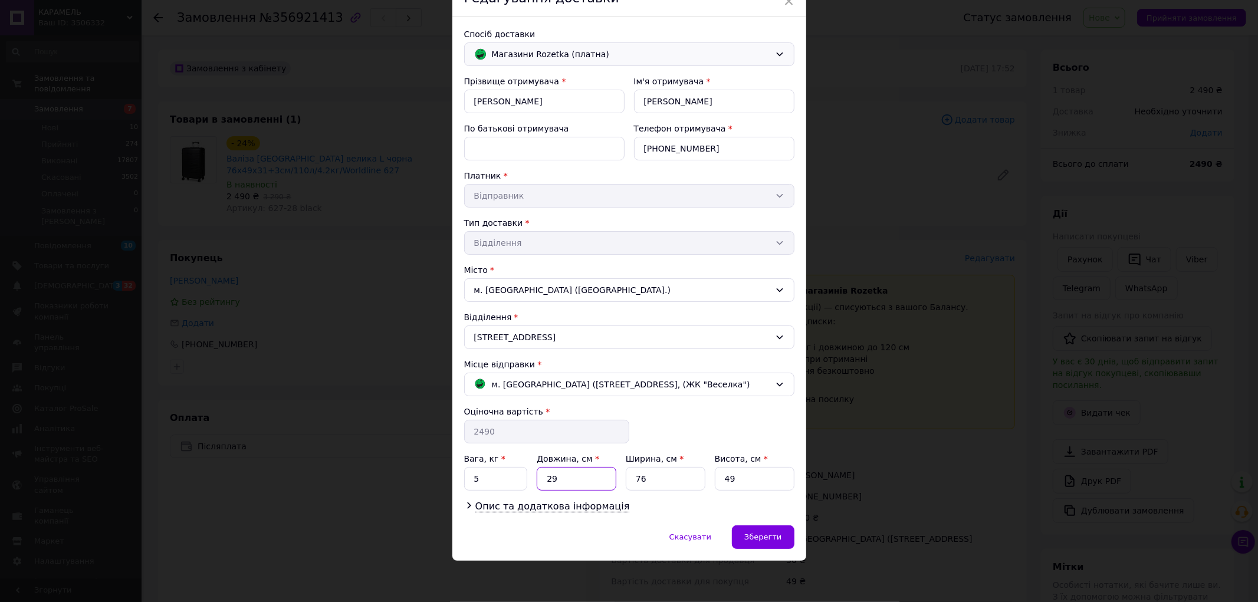
click at [599, 485] on input "29" at bounding box center [577, 479] width 80 height 24
type input "30"
click at [667, 481] on input "76" at bounding box center [666, 479] width 80 height 24
click at [664, 482] on input "76" at bounding box center [666, 479] width 80 height 24
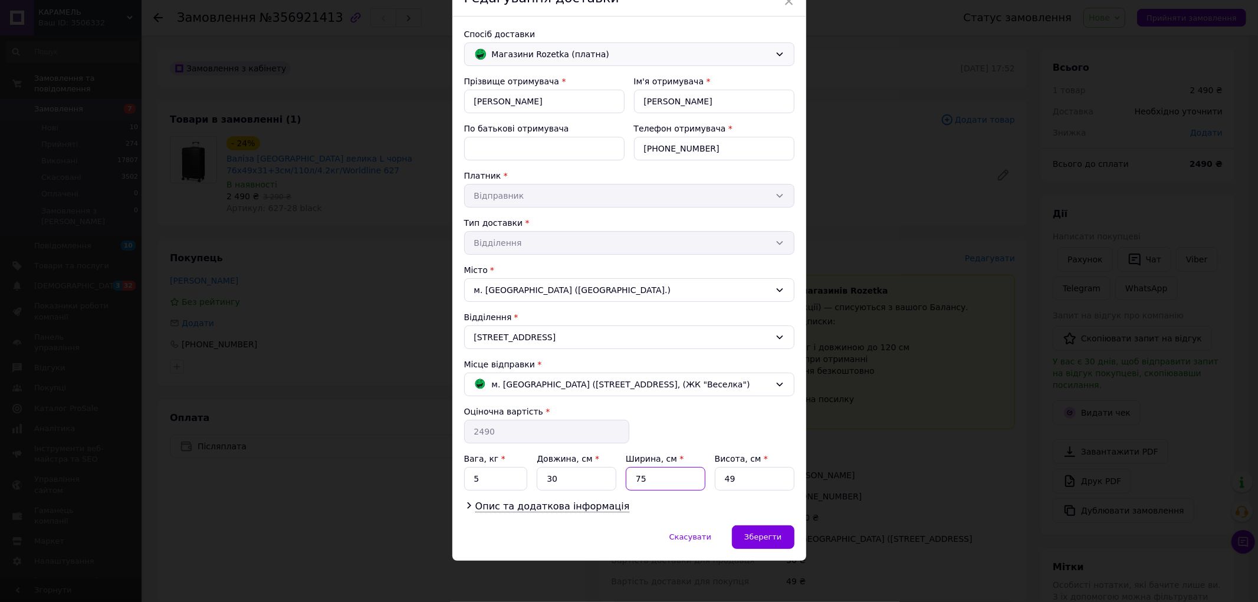
type input "75"
click at [753, 475] on input "49" at bounding box center [755, 479] width 80 height 24
click at [753, 474] on input "49" at bounding box center [755, 479] width 80 height 24
type input "45"
click at [765, 531] on div "Зберегти" at bounding box center [763, 537] width 62 height 24
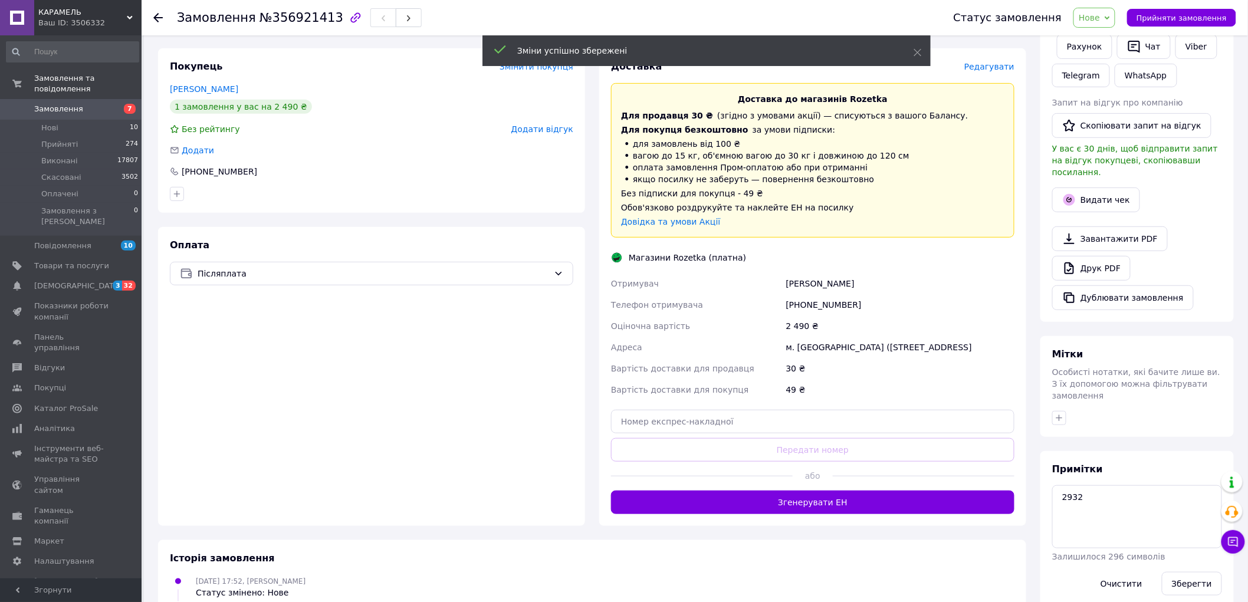
scroll to position [196, 0]
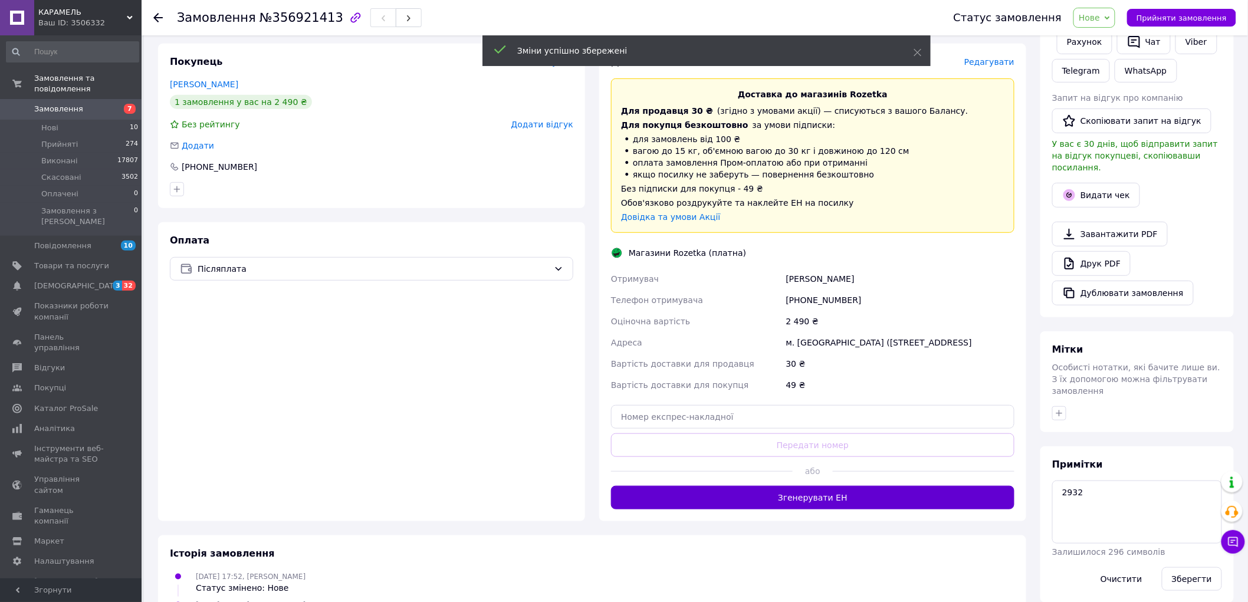
click at [753, 509] on button "Згенерувати ЕН" at bounding box center [812, 498] width 403 height 24
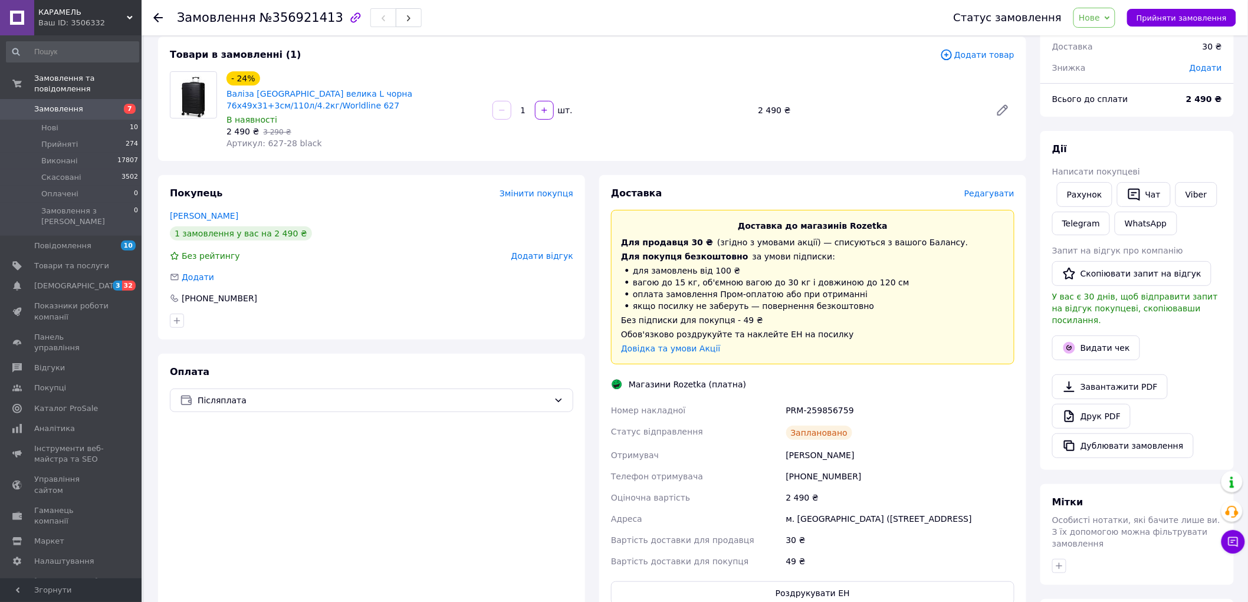
scroll to position [262, 0]
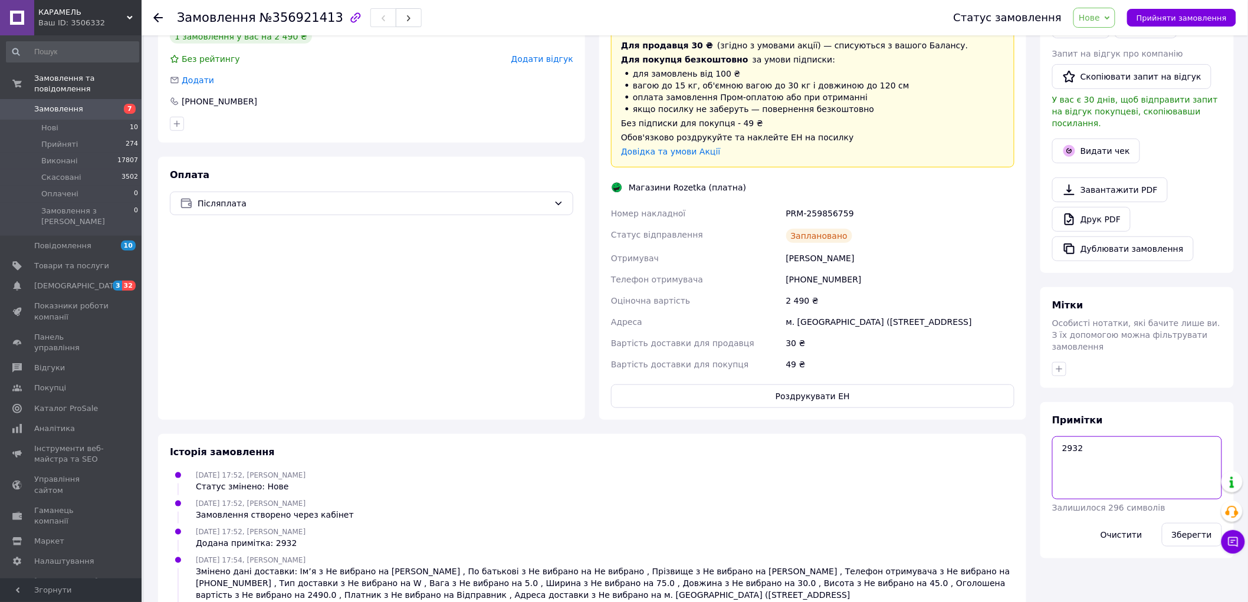
click at [1078, 436] on textarea "2932" at bounding box center [1137, 467] width 170 height 63
type textarea "2932 ок"
click at [1194, 523] on button "Зберегти" at bounding box center [1192, 535] width 60 height 24
click at [57, 123] on span "Нові" at bounding box center [49, 128] width 17 height 11
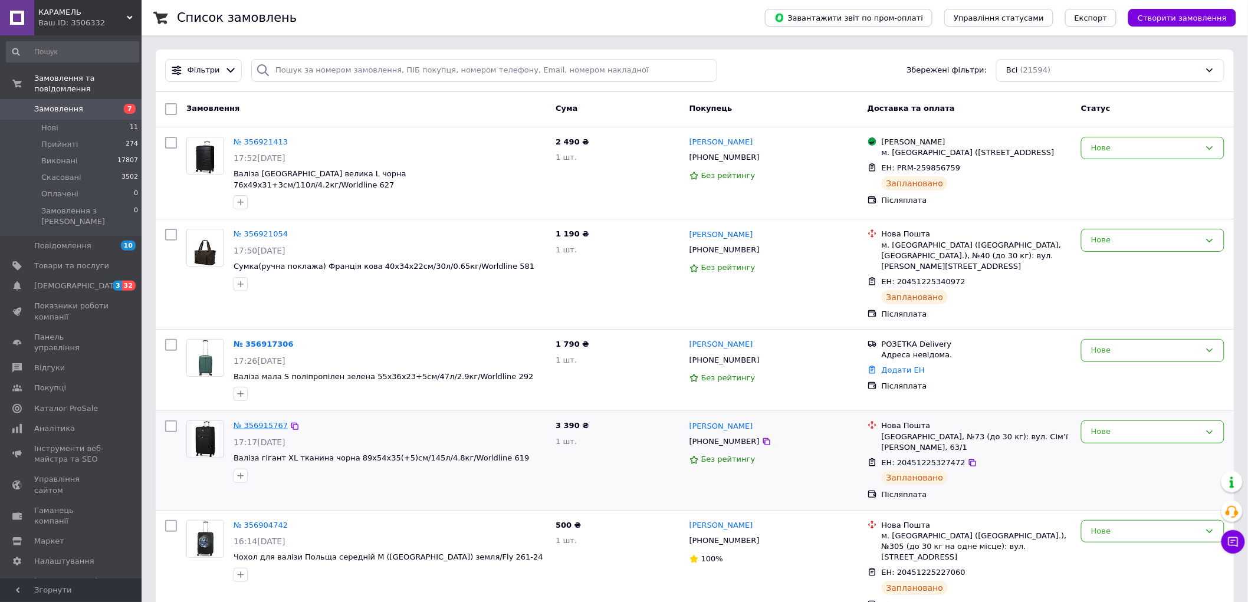
click at [254, 423] on link "№ 356915767" at bounding box center [260, 425] width 54 height 9
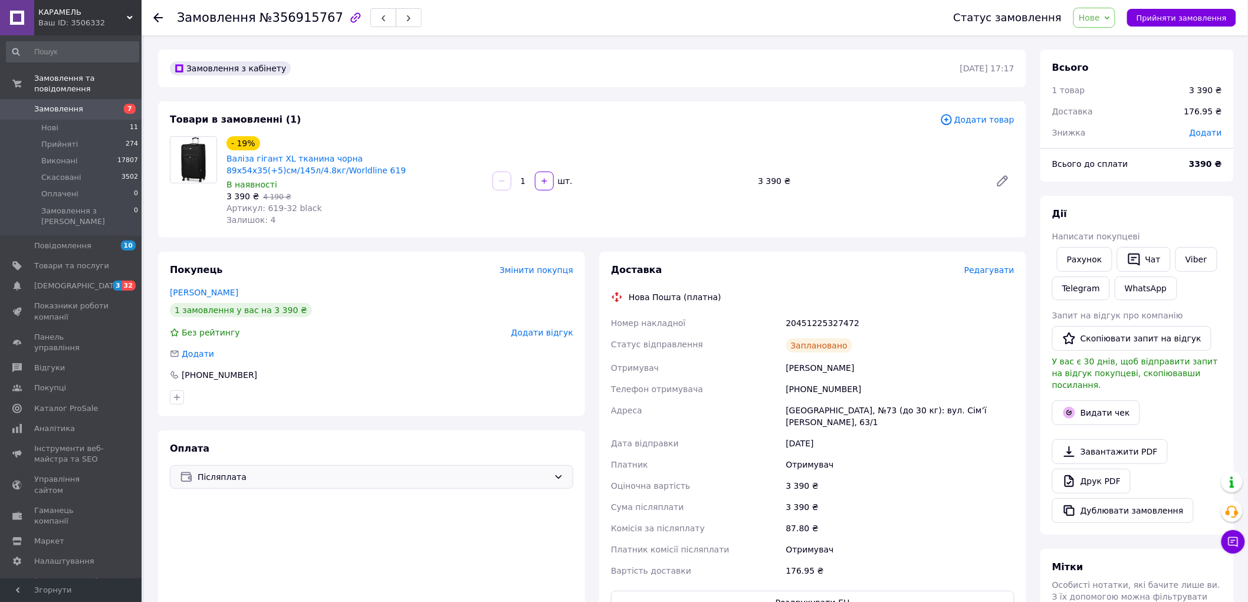
click at [340, 482] on span "Післяплата" at bounding box center [373, 477] width 351 height 13
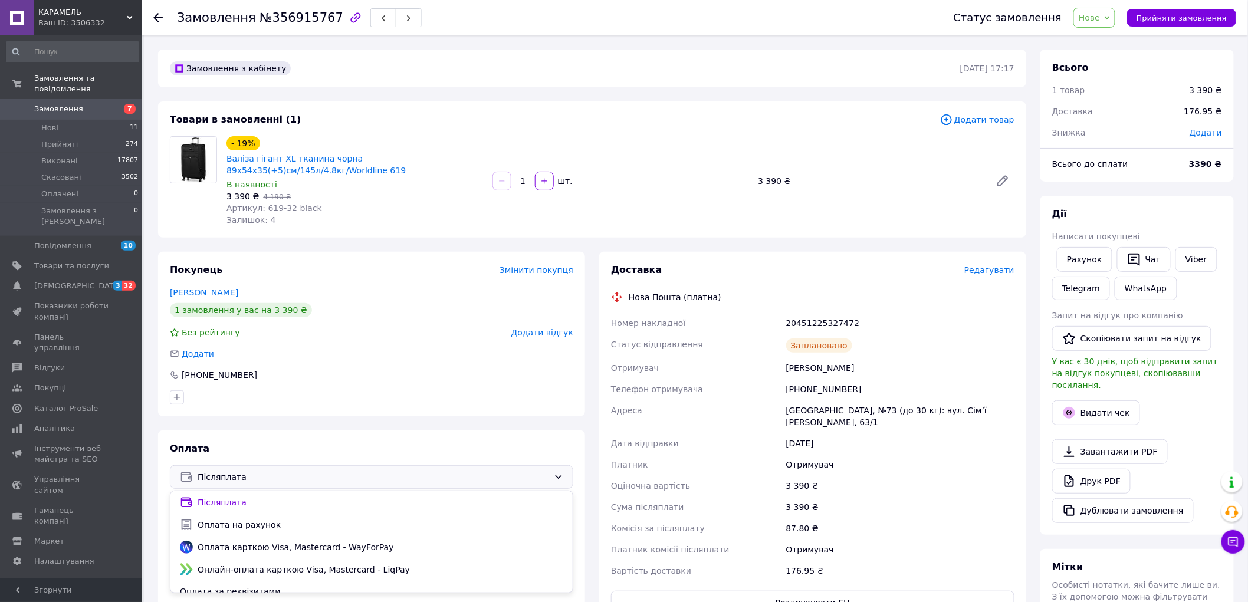
drag, startPoint x: 271, startPoint y: 522, endPoint x: 354, endPoint y: 514, distance: 83.0
click at [272, 525] on span "Оплата на рахунок" at bounding box center [381, 525] width 366 height 12
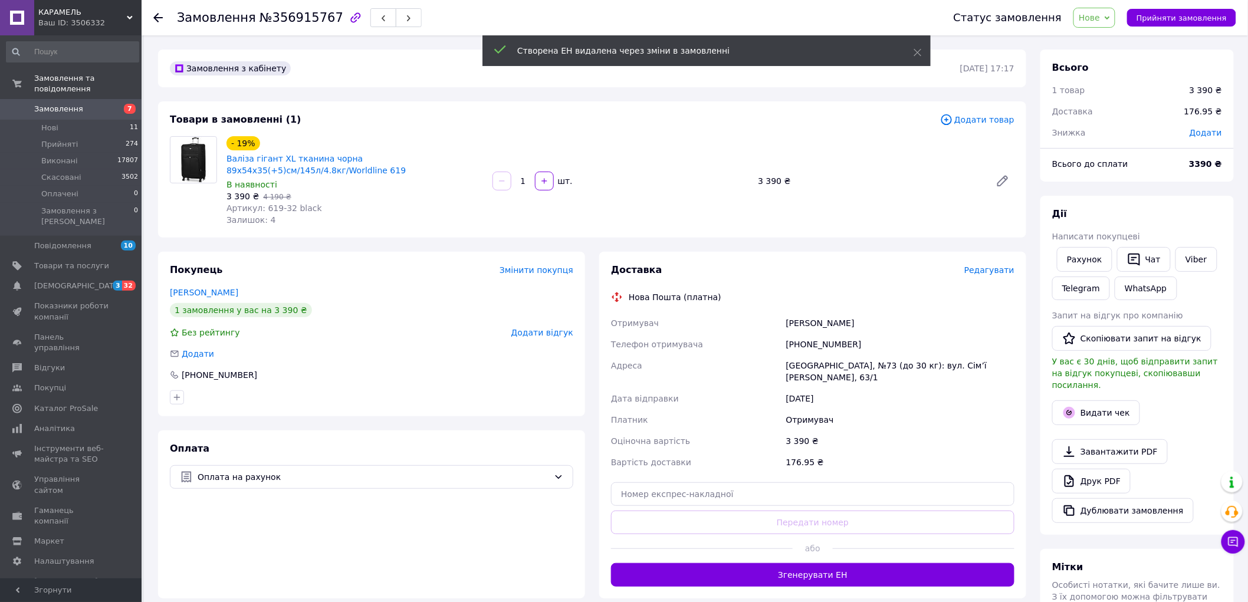
click at [996, 270] on span "Редагувати" at bounding box center [989, 269] width 50 height 9
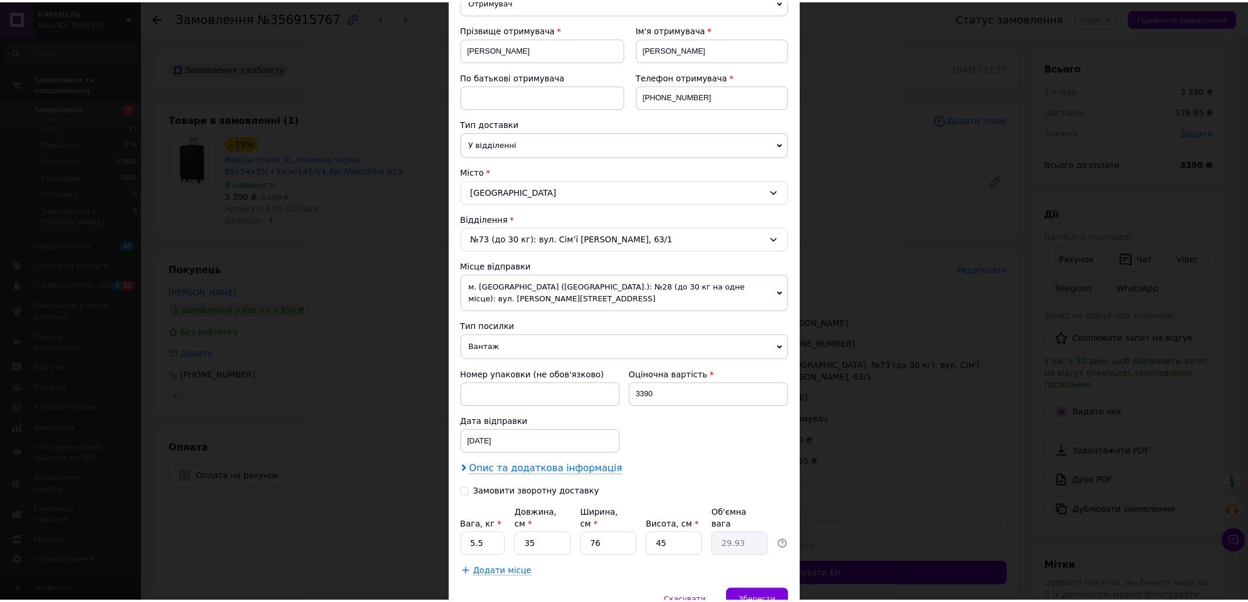
scroll to position [203, 0]
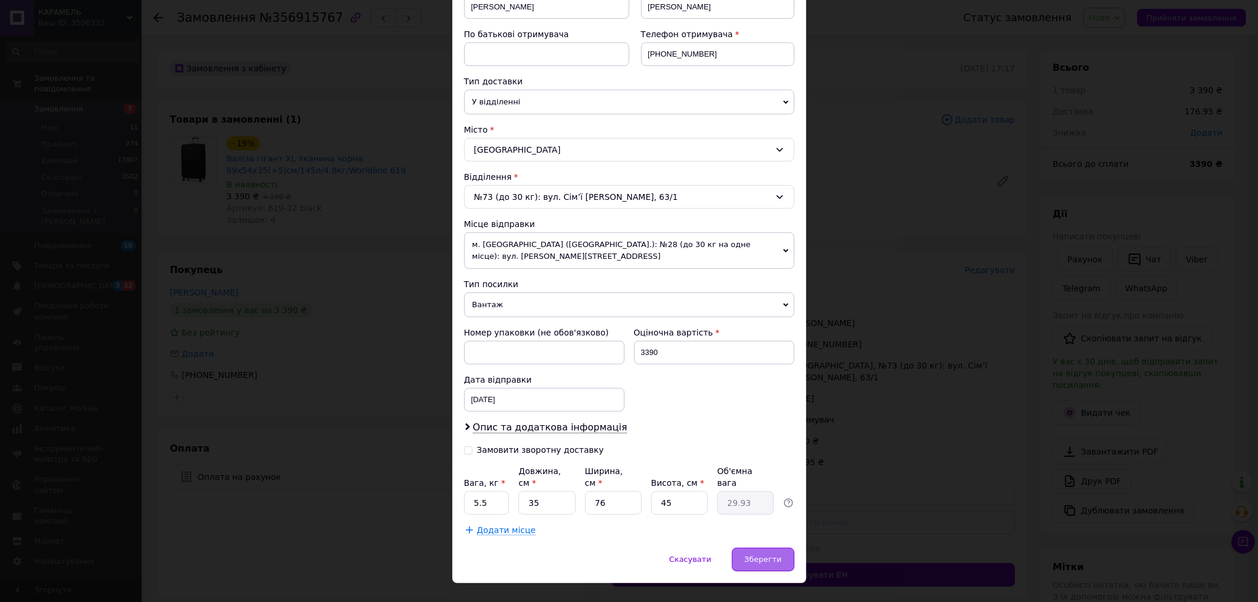
click at [752, 555] on span "Зберегти" at bounding box center [762, 559] width 37 height 9
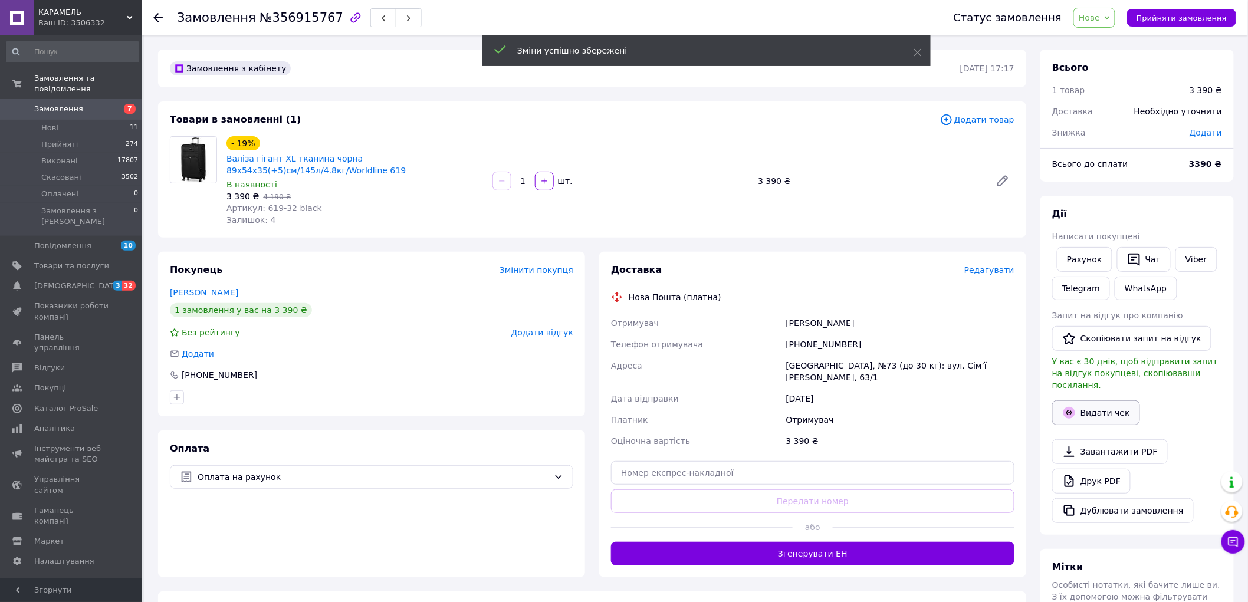
click at [1094, 400] on button "Видати чек" at bounding box center [1096, 412] width 88 height 25
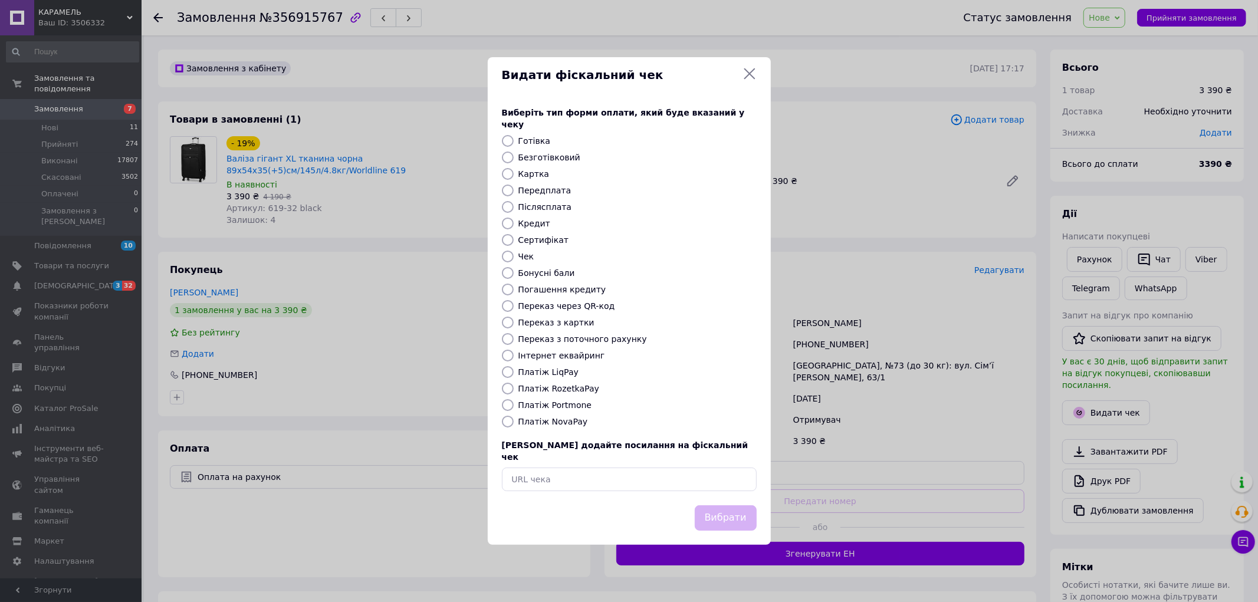
click at [557, 325] on label "Переказ з картки" at bounding box center [556, 322] width 76 height 9
click at [514, 325] on input "Переказ з картки" at bounding box center [508, 323] width 12 height 12
radio input "true"
click at [720, 505] on button "Вибрати" at bounding box center [726, 517] width 62 height 25
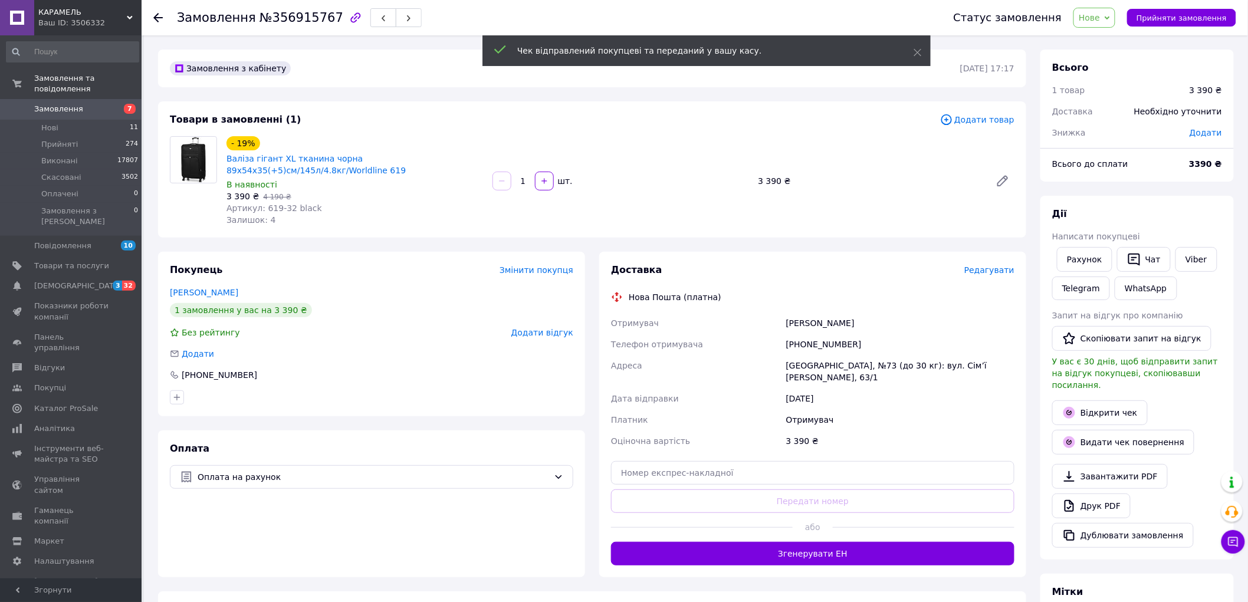
click at [798, 542] on button "Згенерувати ЕН" at bounding box center [812, 554] width 403 height 24
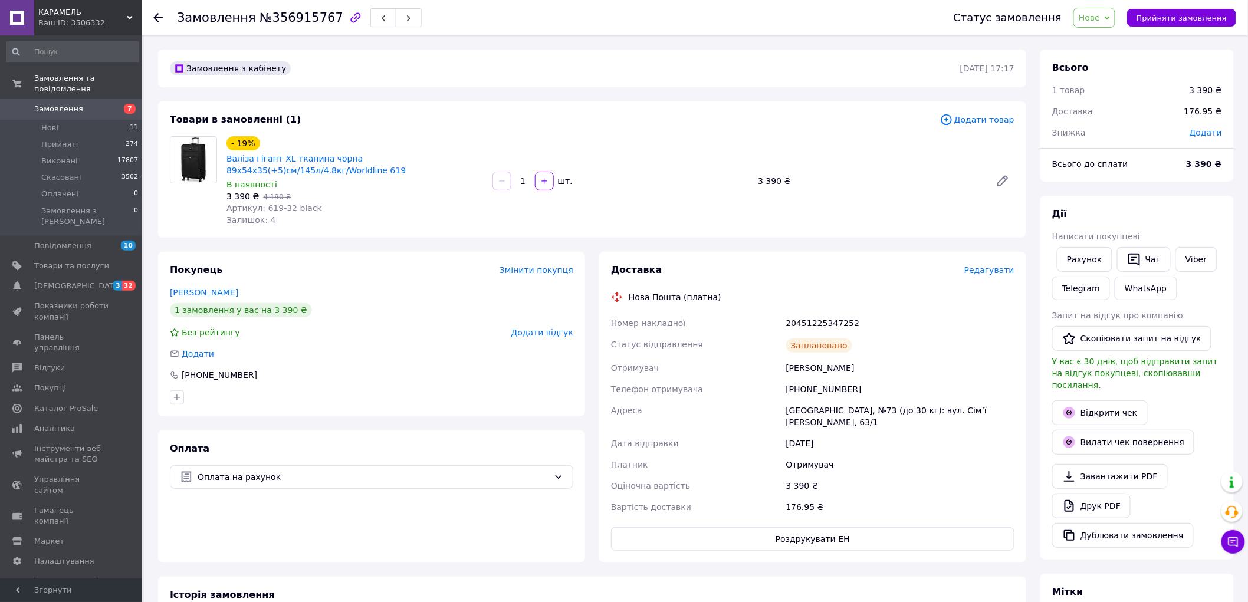
scroll to position [4, 0]
click at [45, 123] on span "Нові" at bounding box center [49, 128] width 17 height 11
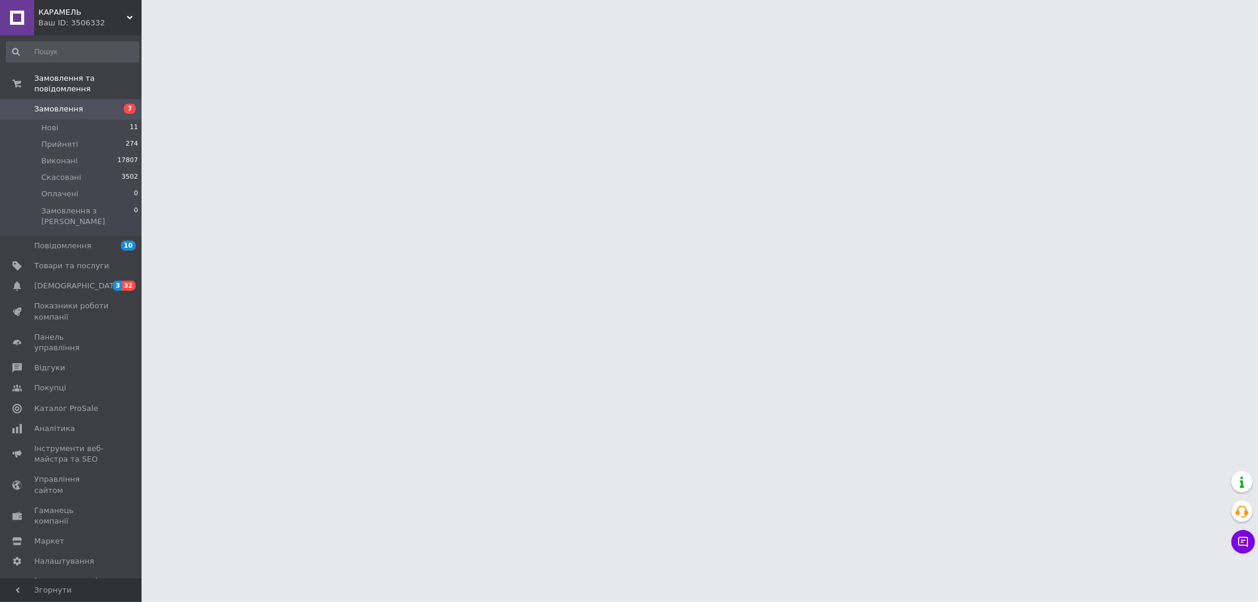
click at [52, 123] on span "Нові" at bounding box center [49, 128] width 17 height 11
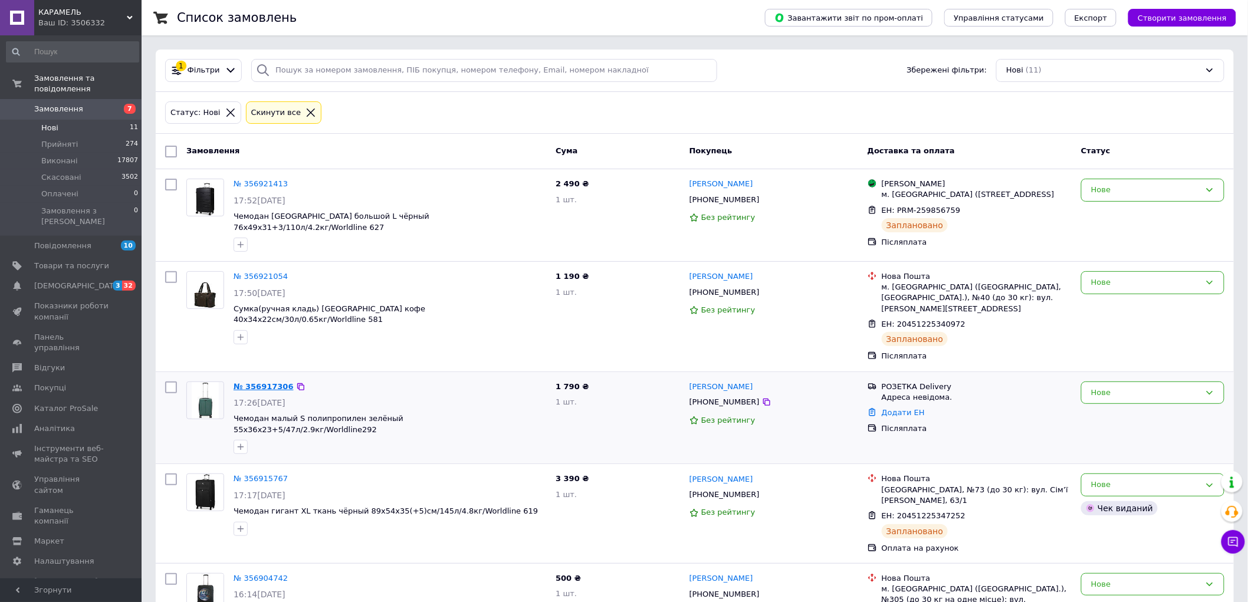
click at [266, 386] on link "№ 356917306" at bounding box center [263, 386] width 60 height 9
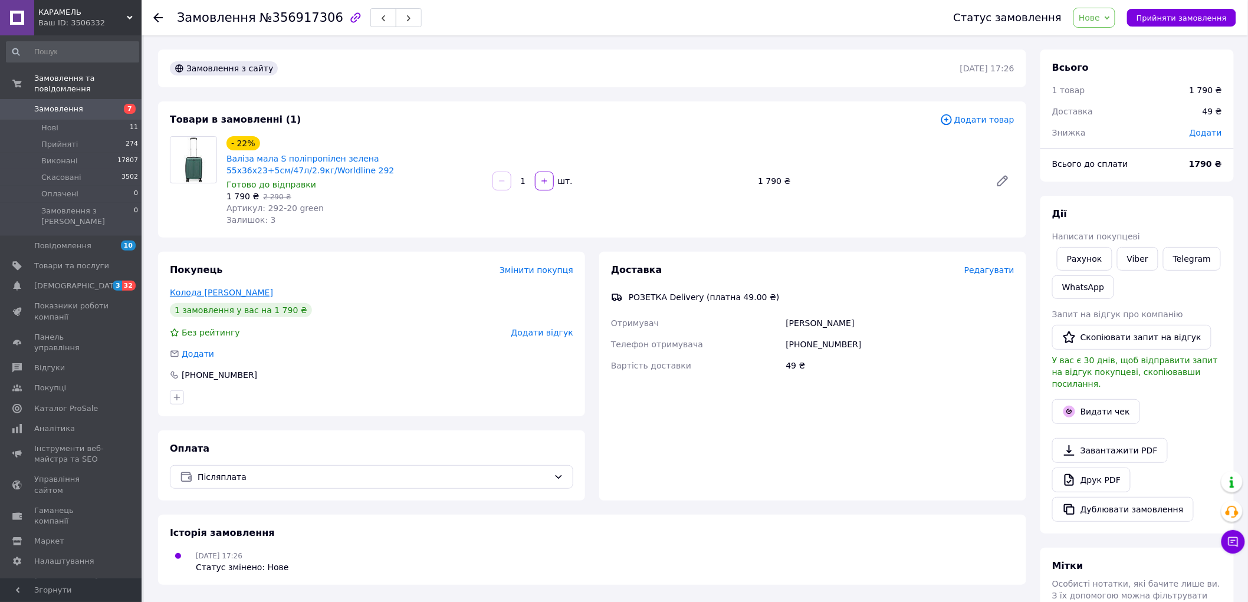
click at [185, 288] on link "Колода [PERSON_NAME]" at bounding box center [221, 292] width 103 height 9
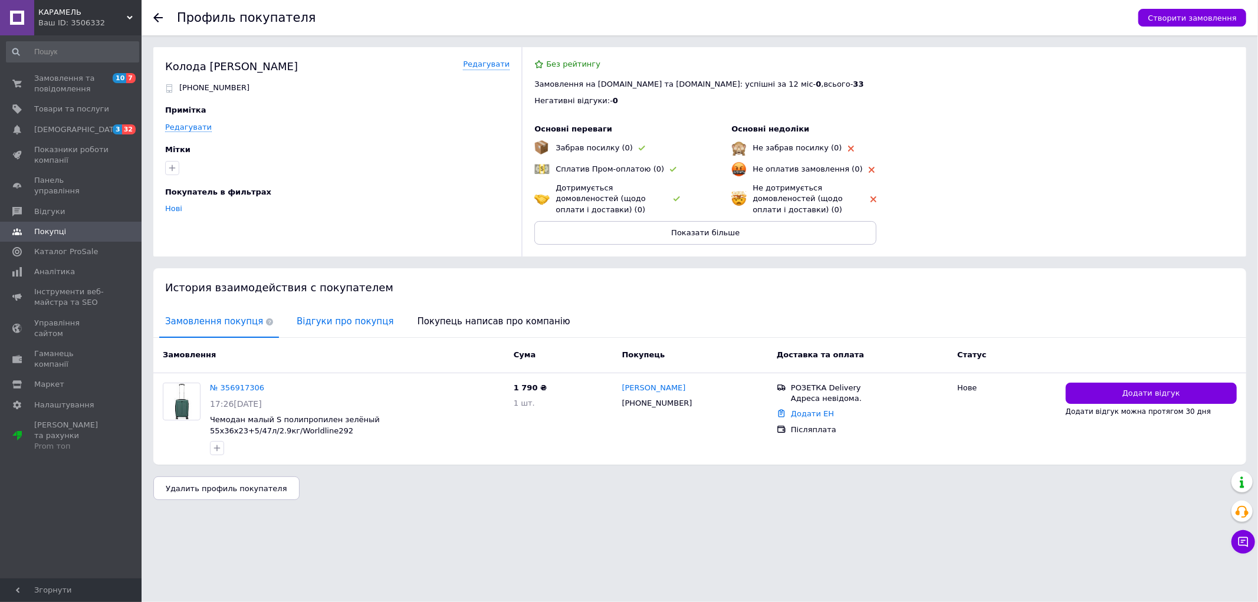
click at [336, 325] on span "Відгуки про покупця" at bounding box center [345, 322] width 108 height 30
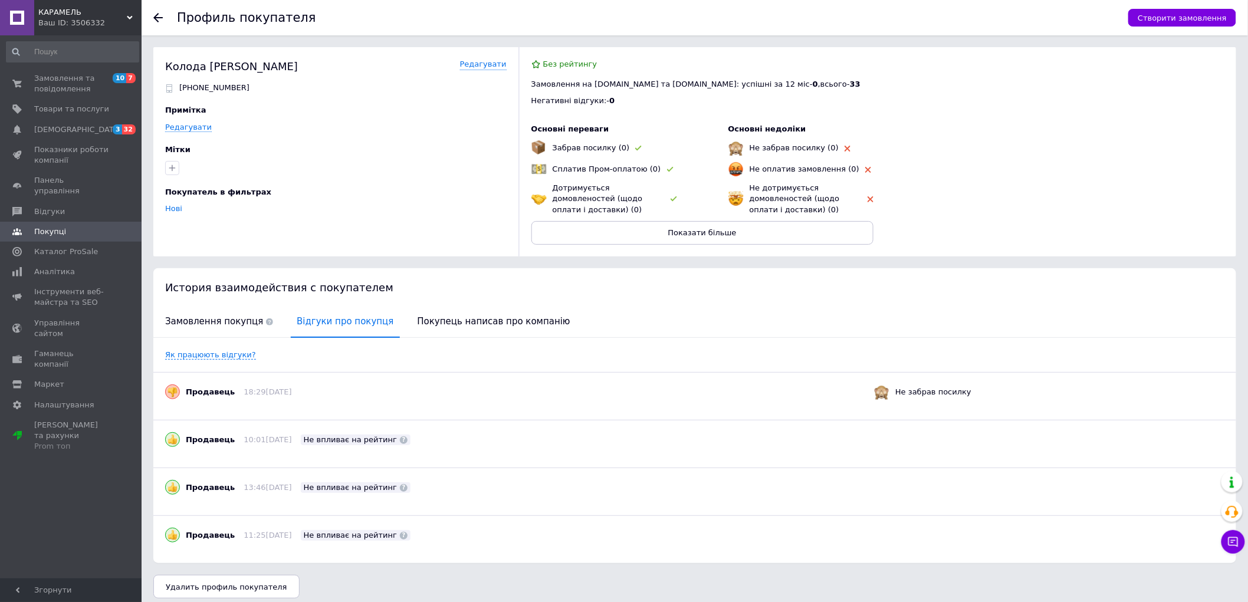
click at [158, 18] on use at bounding box center [157, 17] width 9 height 9
